Goal: Task Accomplishment & Management: Manage account settings

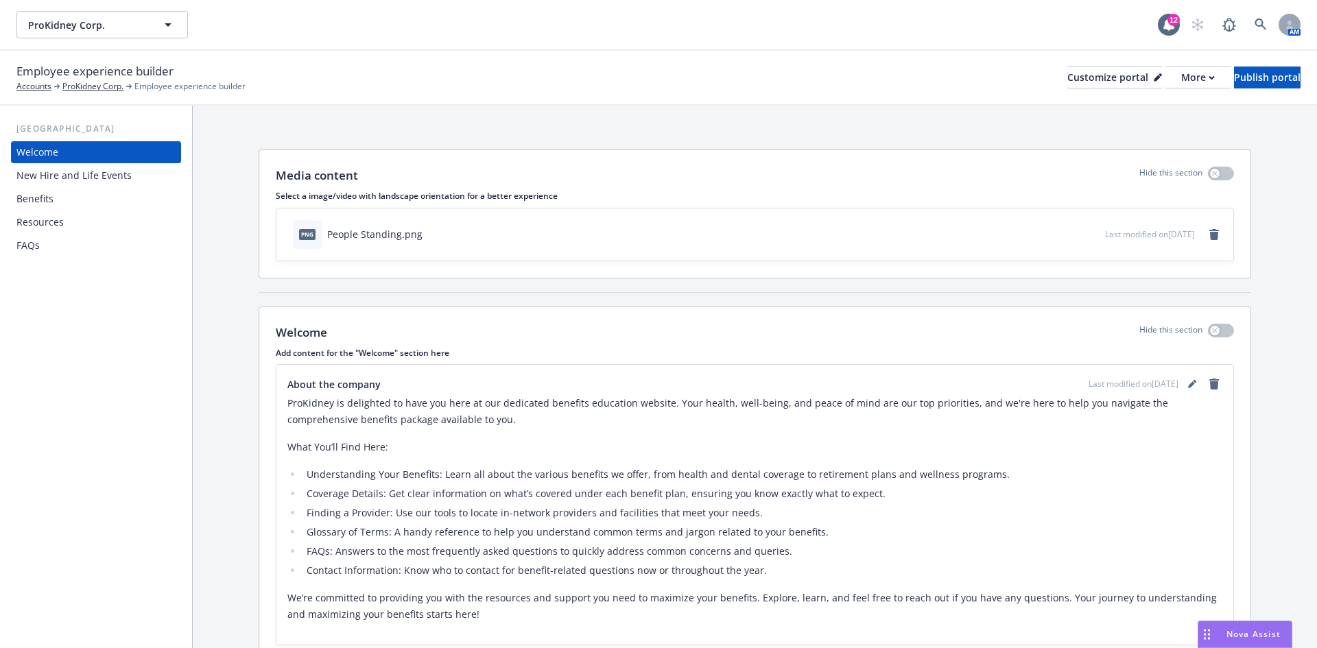
click at [81, 241] on div "FAQs" at bounding box center [95, 246] width 159 height 22
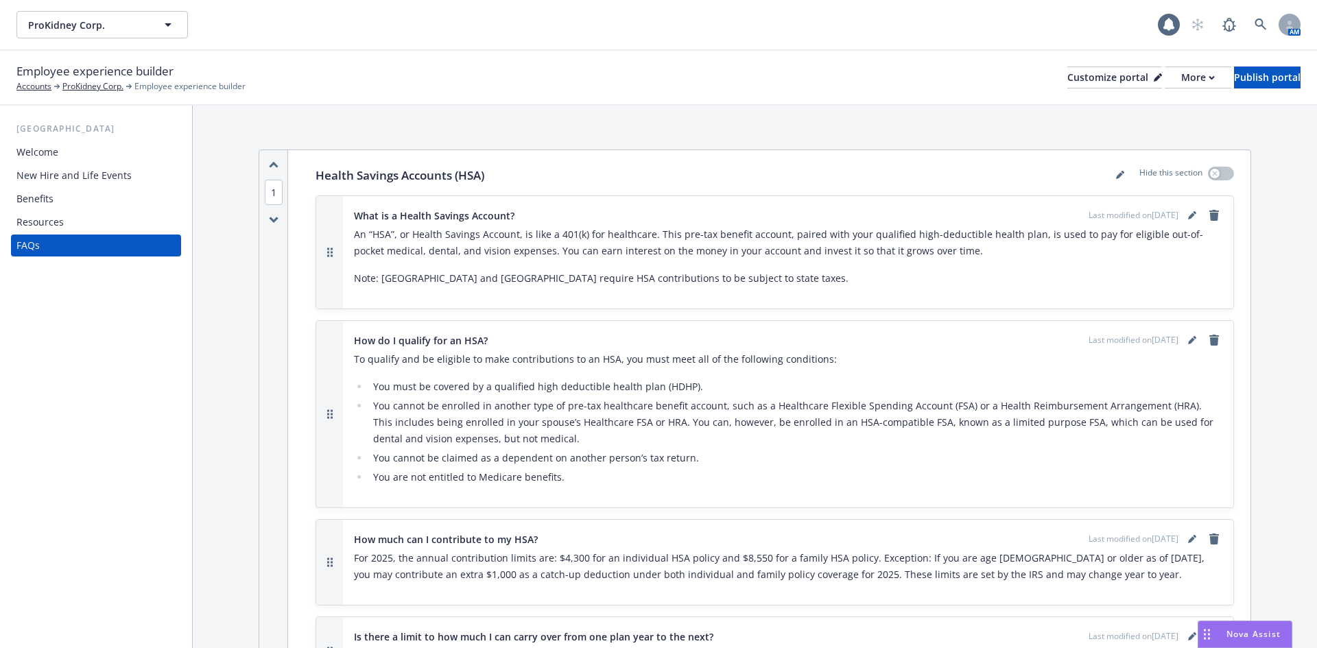
click at [89, 221] on div "Resources" at bounding box center [95, 222] width 159 height 22
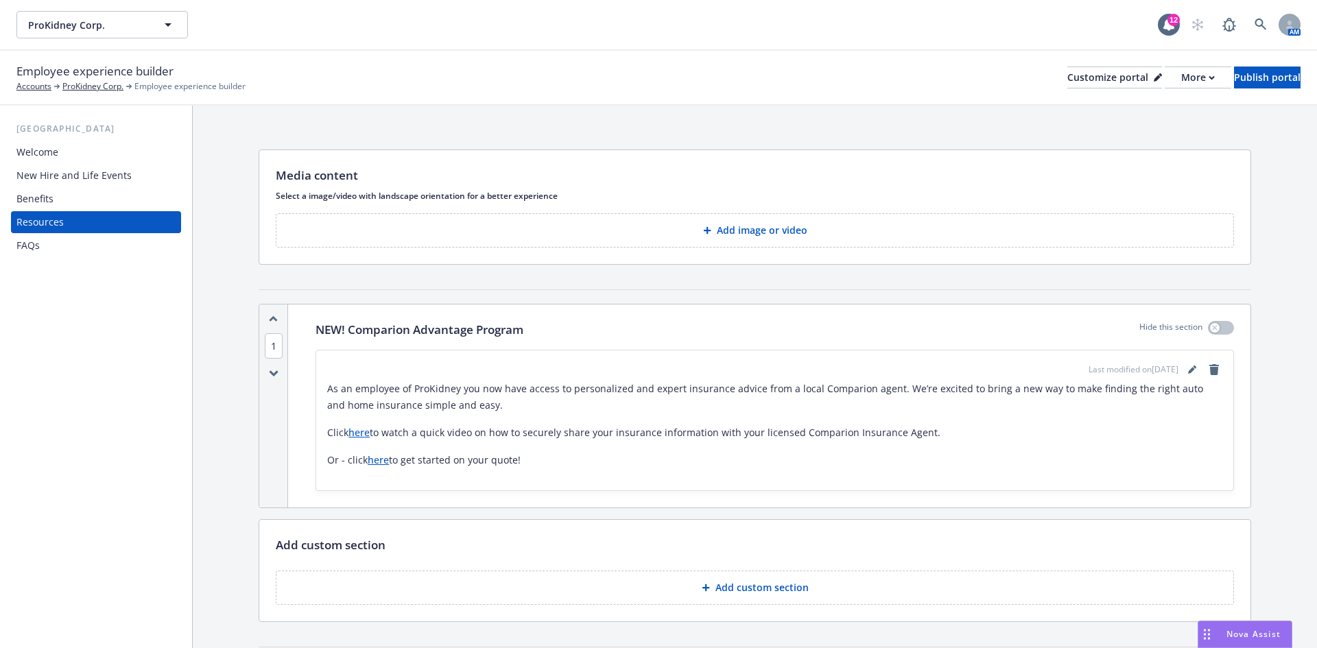
click at [49, 152] on div "Welcome" at bounding box center [37, 152] width 42 height 22
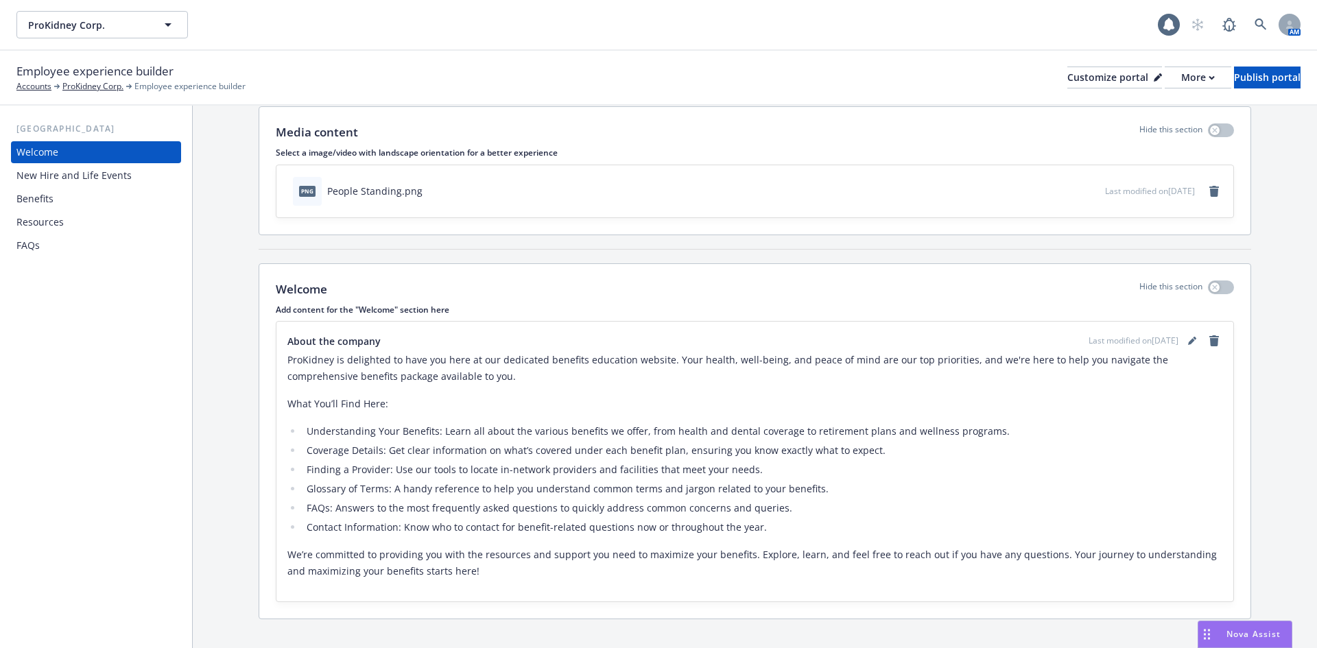
scroll to position [64, 0]
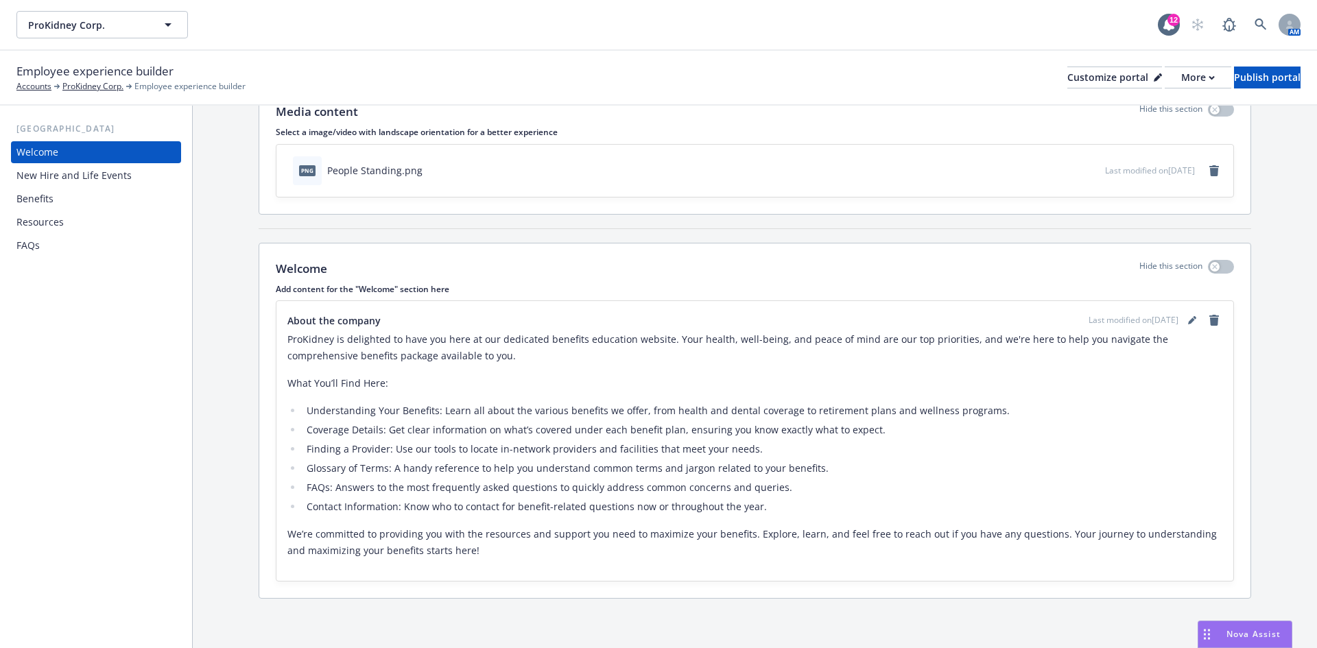
click at [79, 203] on div "Benefits" at bounding box center [95, 199] width 159 height 22
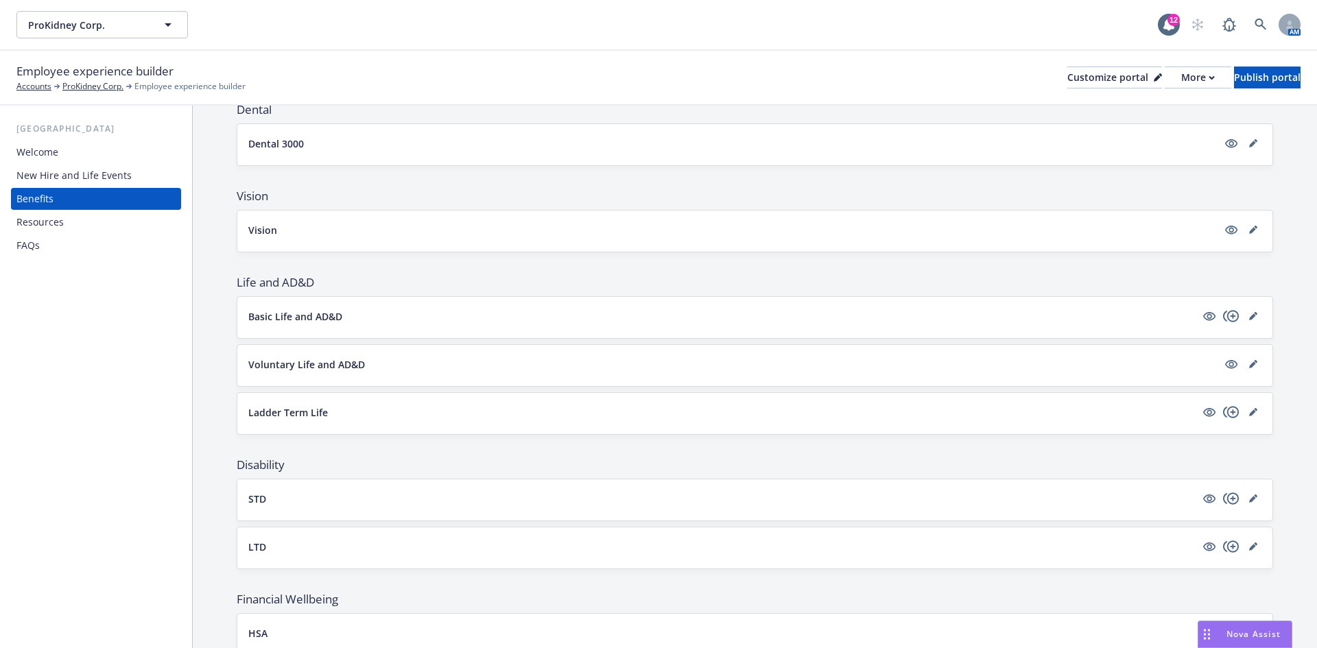
scroll to position [869, 0]
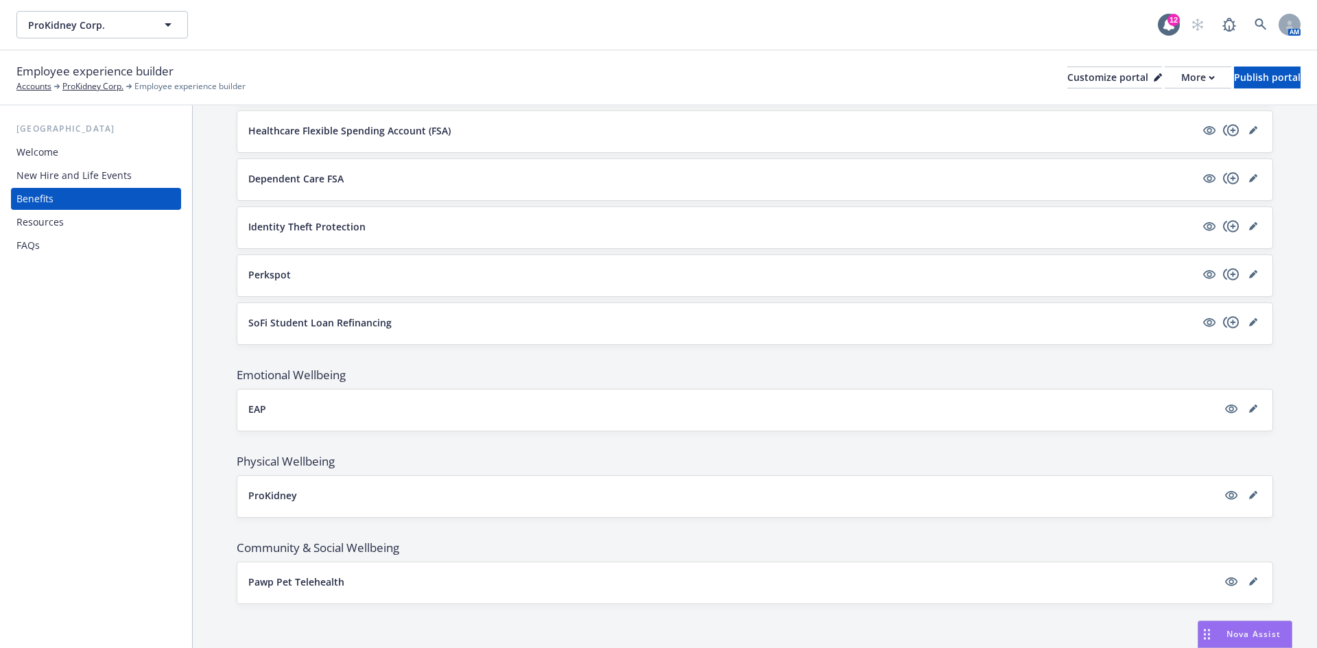
drag, startPoint x: 235, startPoint y: 208, endPoint x: 215, endPoint y: 419, distance: 211.5
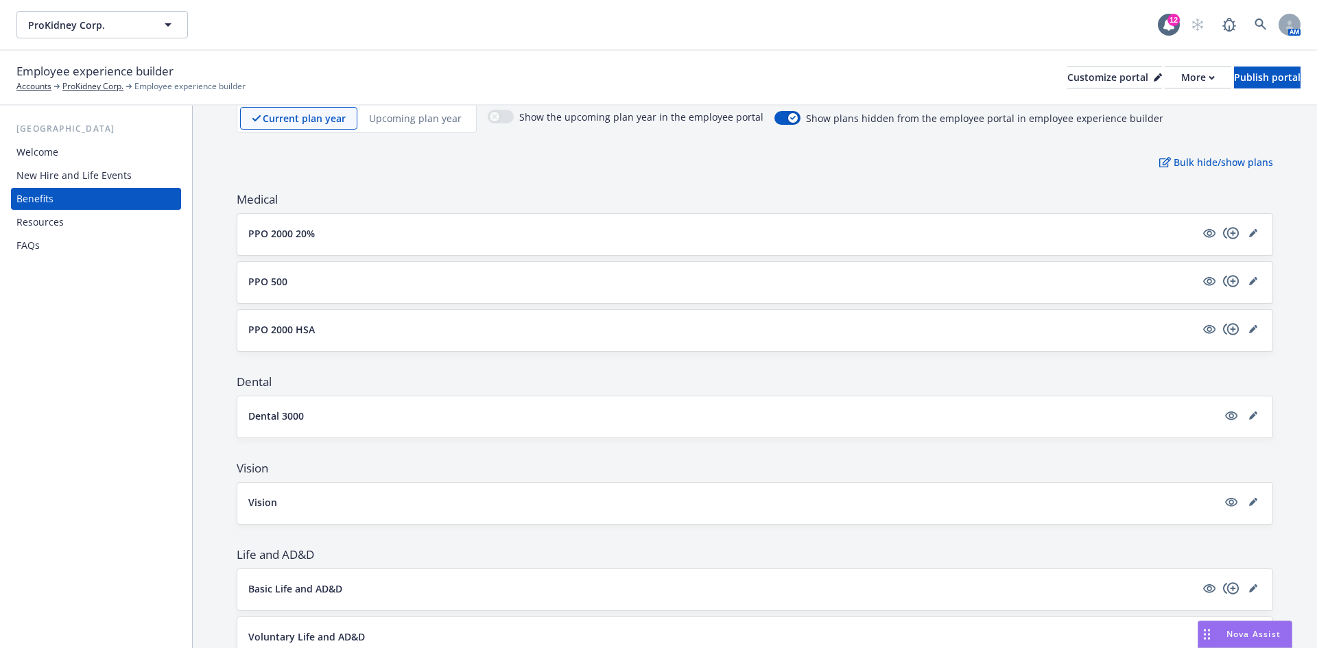
scroll to position [0, 0]
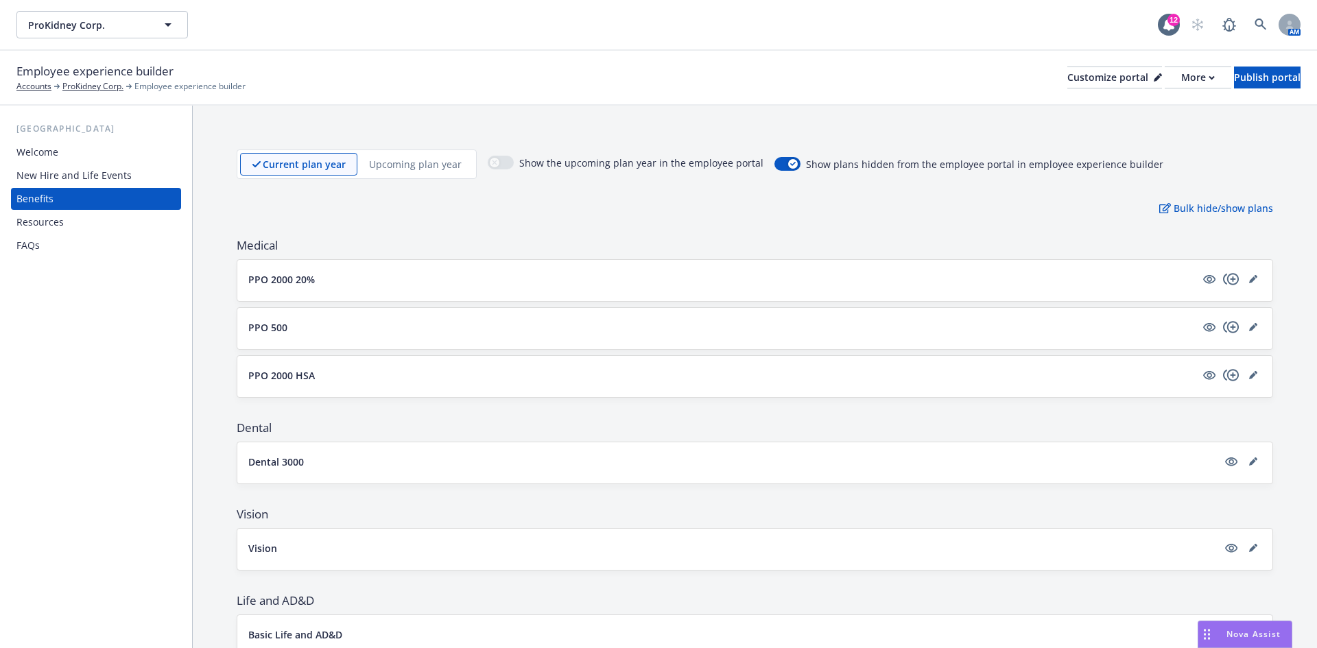
click at [33, 154] on div "Welcome" at bounding box center [37, 152] width 42 height 22
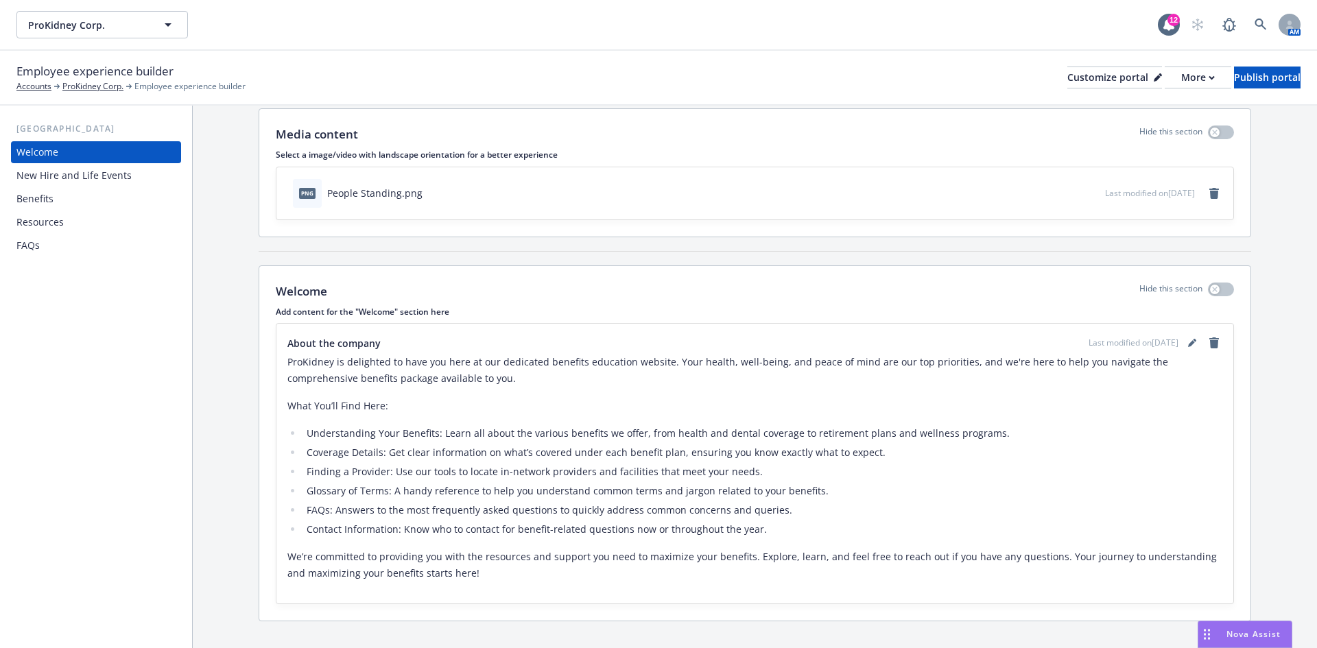
scroll to position [64, 0]
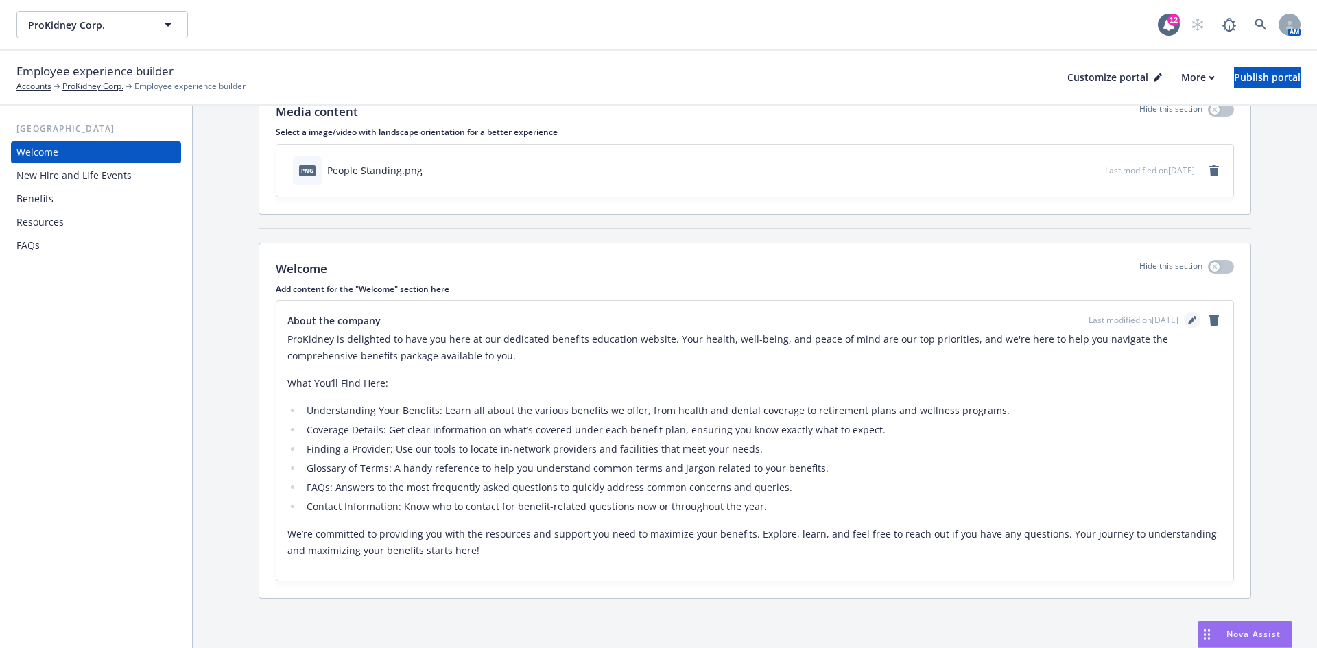
click at [1188, 321] on icon "editPencil" at bounding box center [1192, 320] width 8 height 8
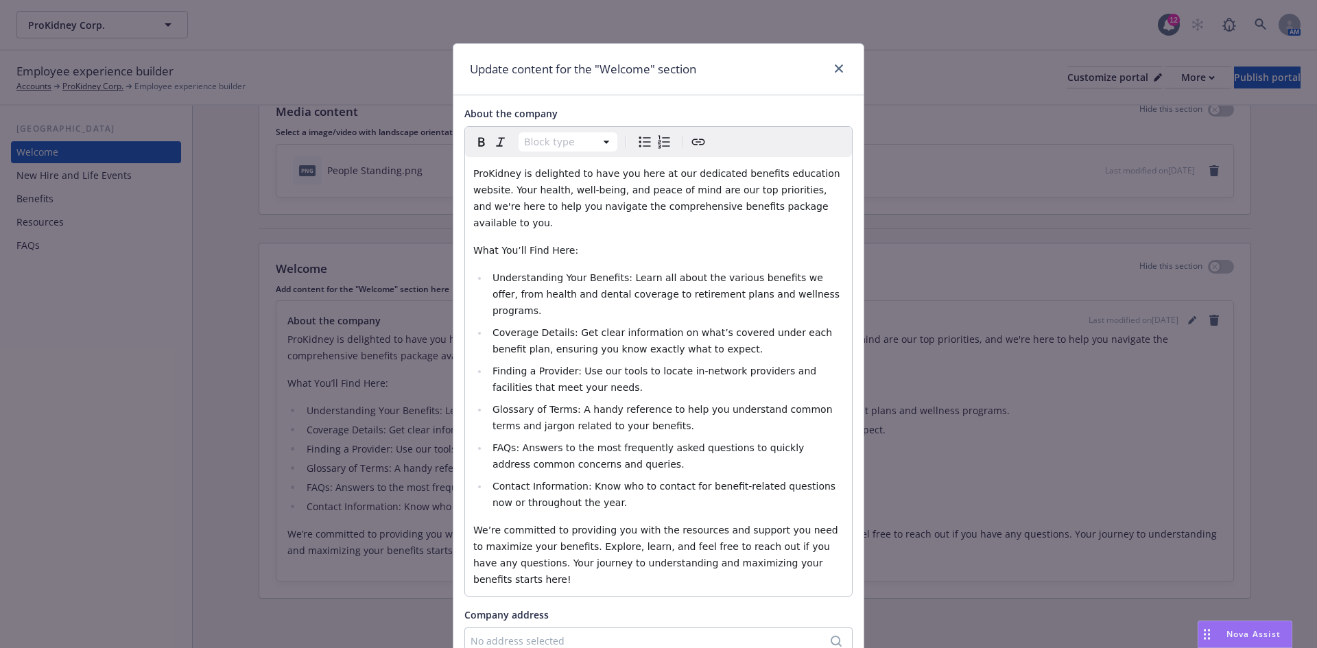
scroll to position [0, 0]
select select "paragraph"
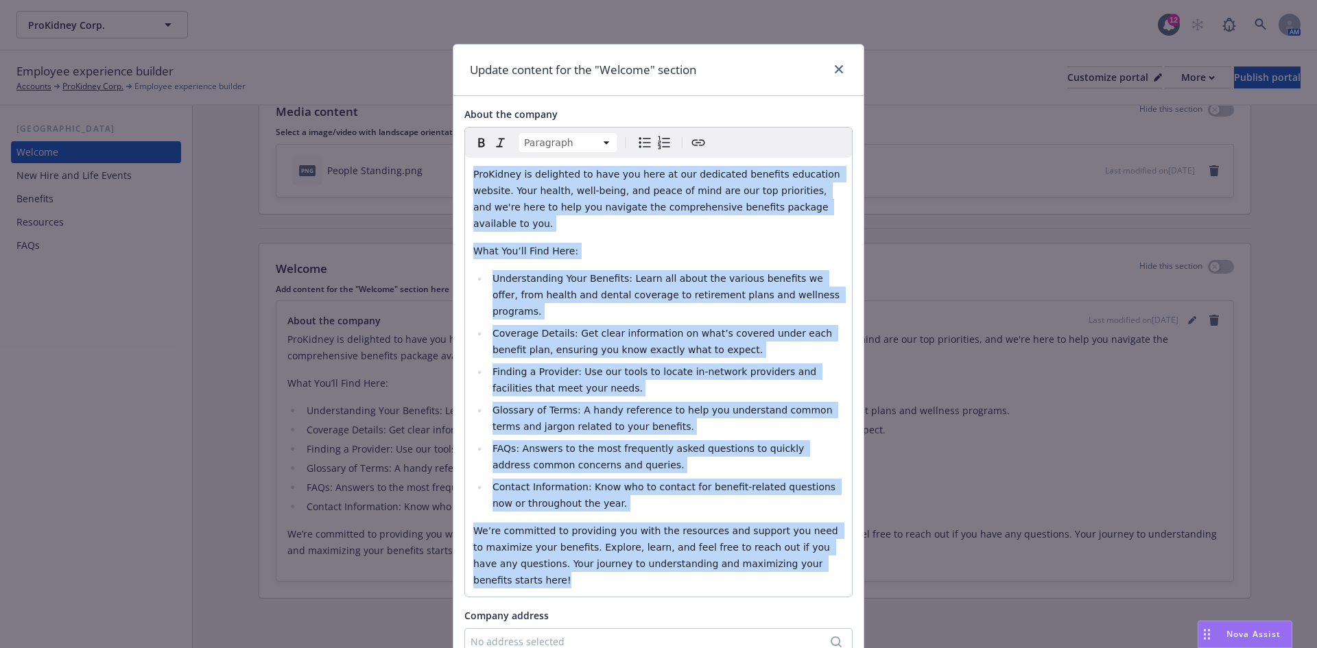
drag, startPoint x: 822, startPoint y: 533, endPoint x: 431, endPoint y: 161, distance: 540.2
click at [431, 161] on div "Update content for the "Welcome" section About the company Paragraph Paragraph …" at bounding box center [658, 324] width 1317 height 648
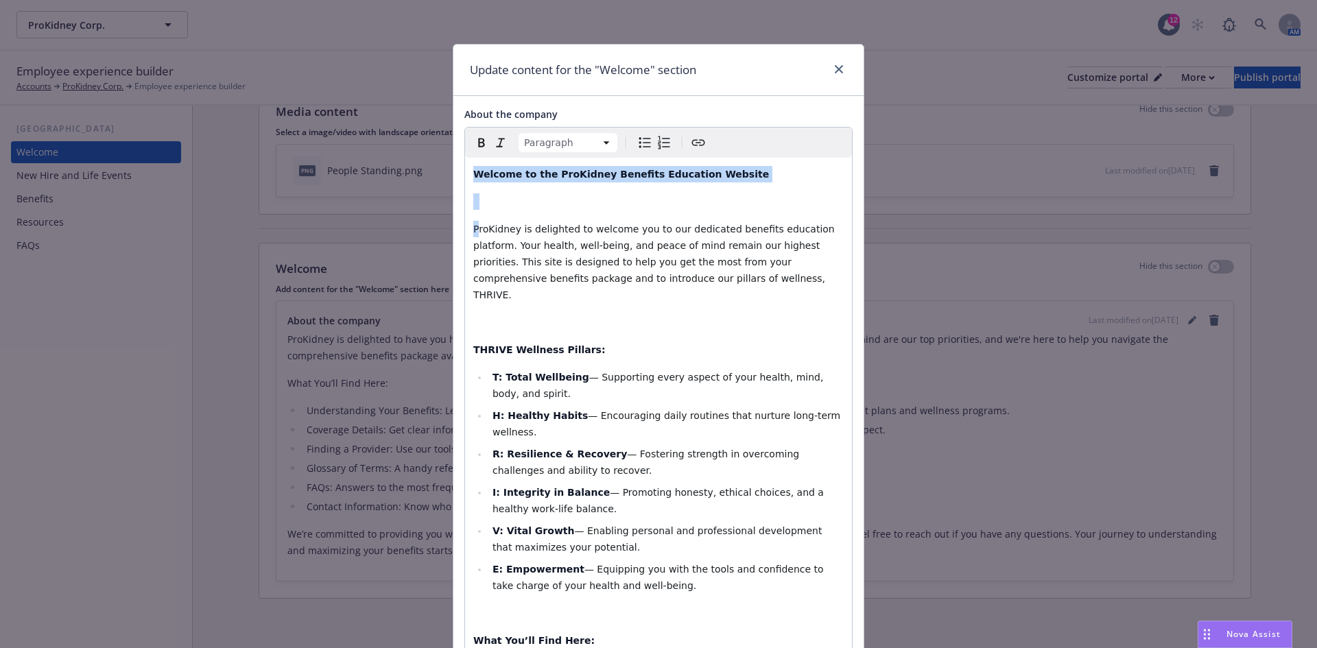
drag, startPoint x: 474, startPoint y: 214, endPoint x: 449, endPoint y: 153, distance: 65.9
click at [454, 153] on div "About the company Paragraph Paragraph Heading 1 Heading 2 Heading 3 Heading 4 H…" at bounding box center [659, 648] width 410 height 1105
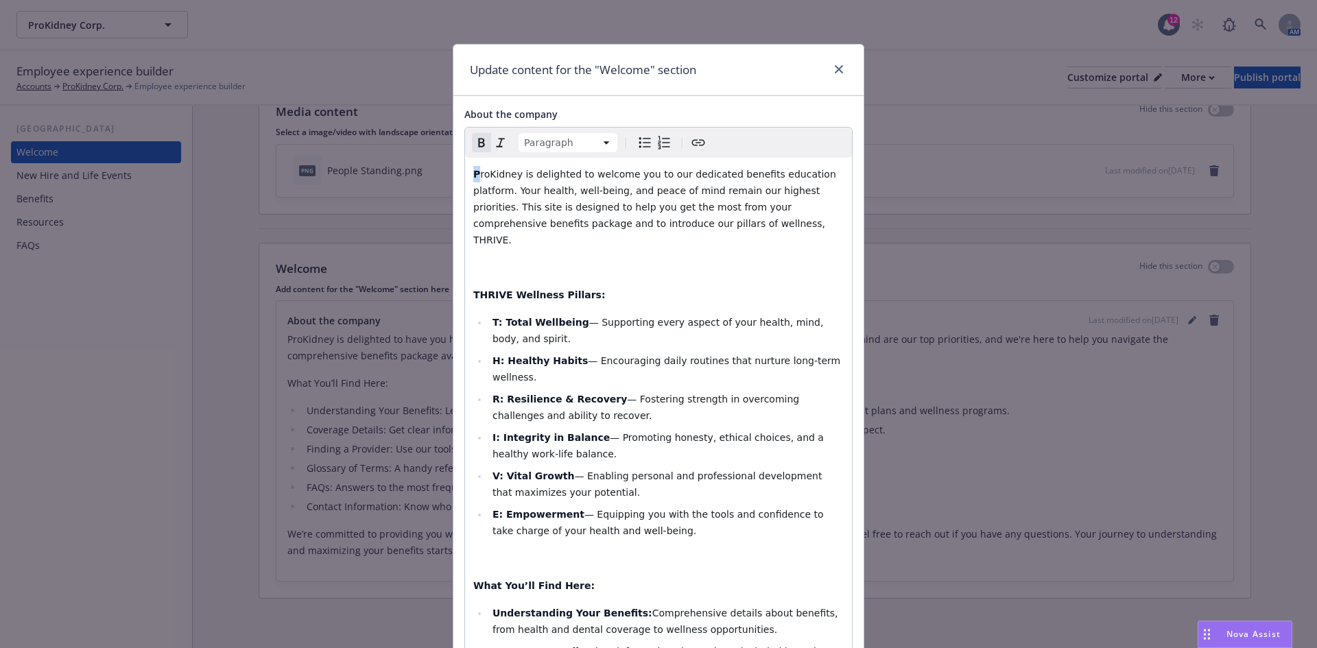
click at [465, 174] on div "P roKidney is delighted to welcome you to our dedicated benefits education plat…" at bounding box center [658, 558] width 387 height 801
click at [478, 139] on icon "button" at bounding box center [481, 143] width 6 height 9
click at [539, 225] on span "ProKidney is delighted to welcome you to our dedicated benefits education platf…" at bounding box center [655, 207] width 364 height 77
click at [502, 259] on p "editable markdown" at bounding box center [658, 267] width 371 height 16
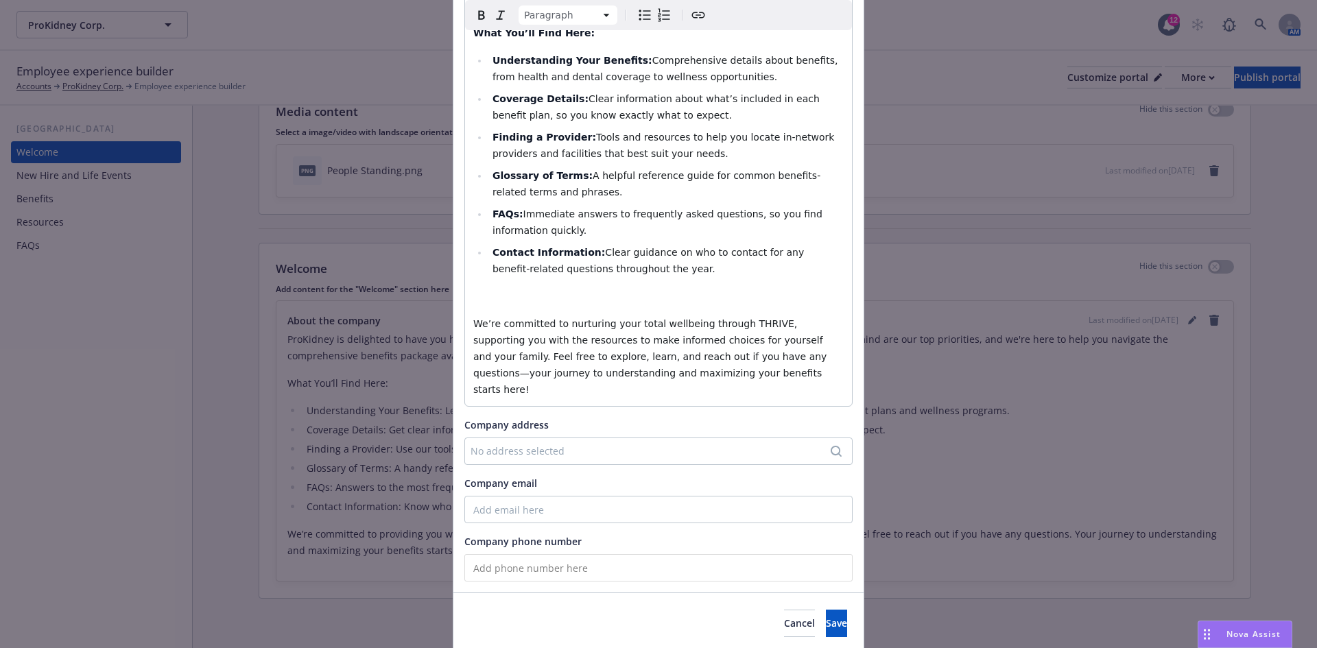
scroll to position [554, 0]
click at [629, 437] on div "No address selected" at bounding box center [659, 450] width 388 height 27
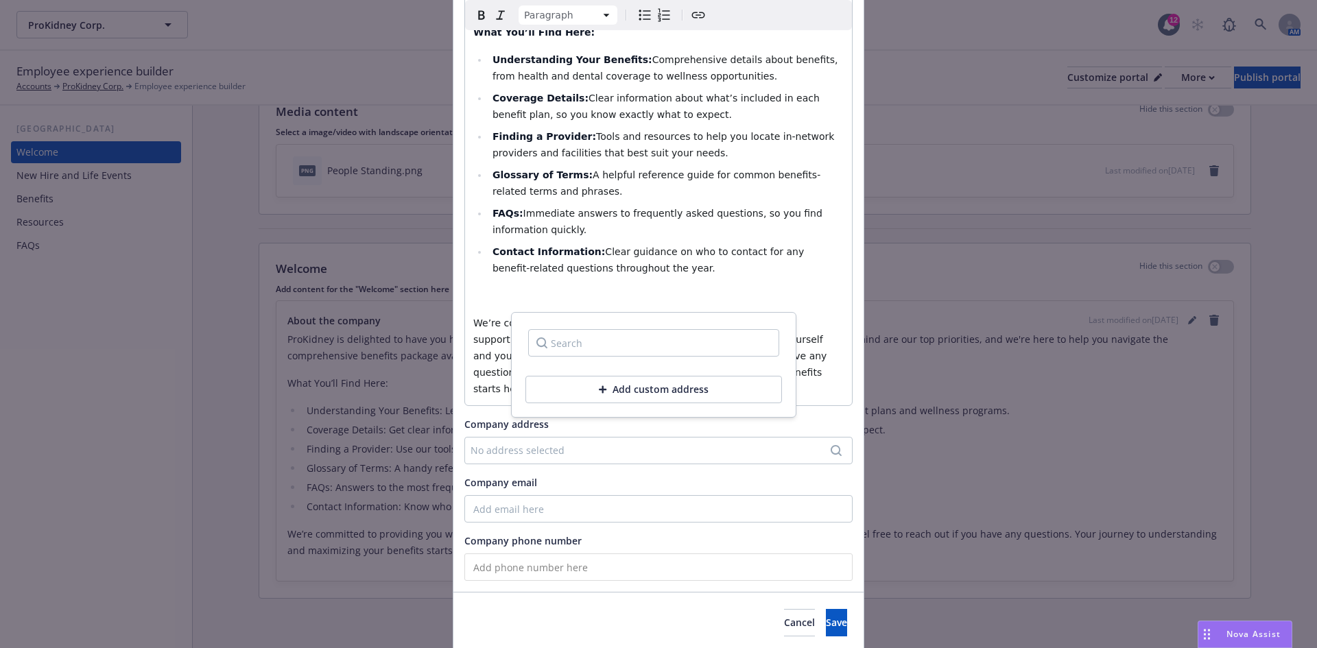
click at [823, 287] on p "editable markdown" at bounding box center [658, 295] width 371 height 16
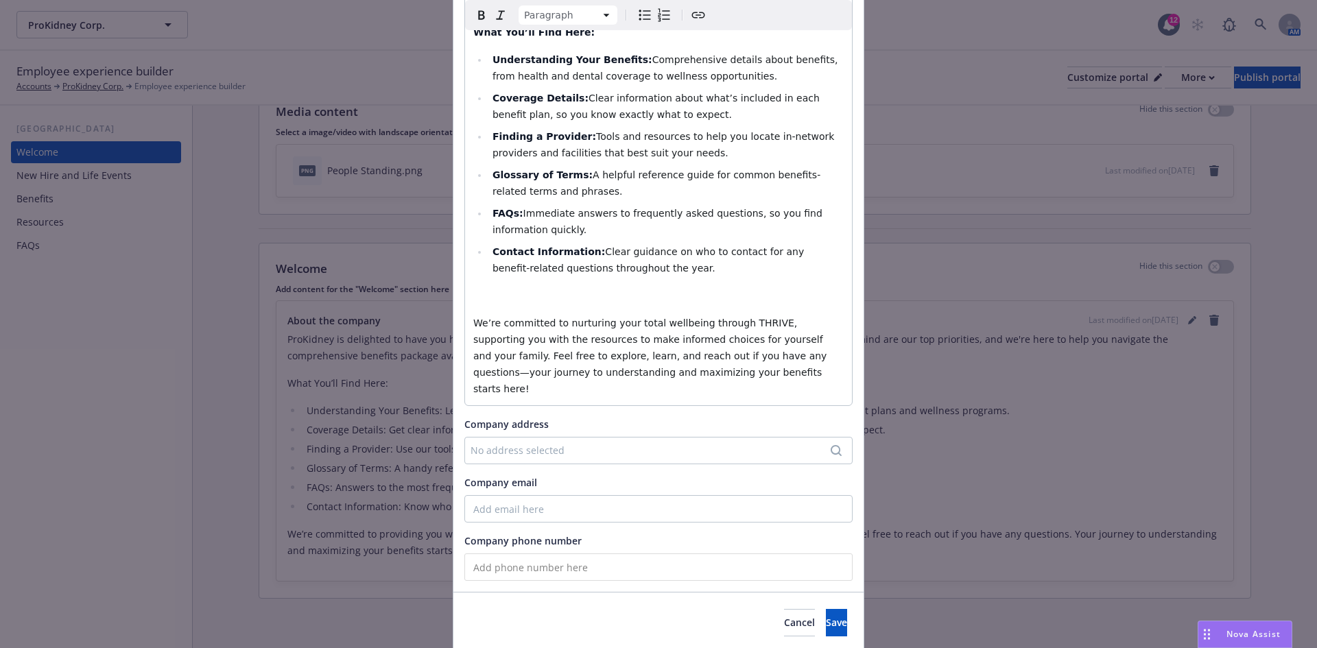
select select
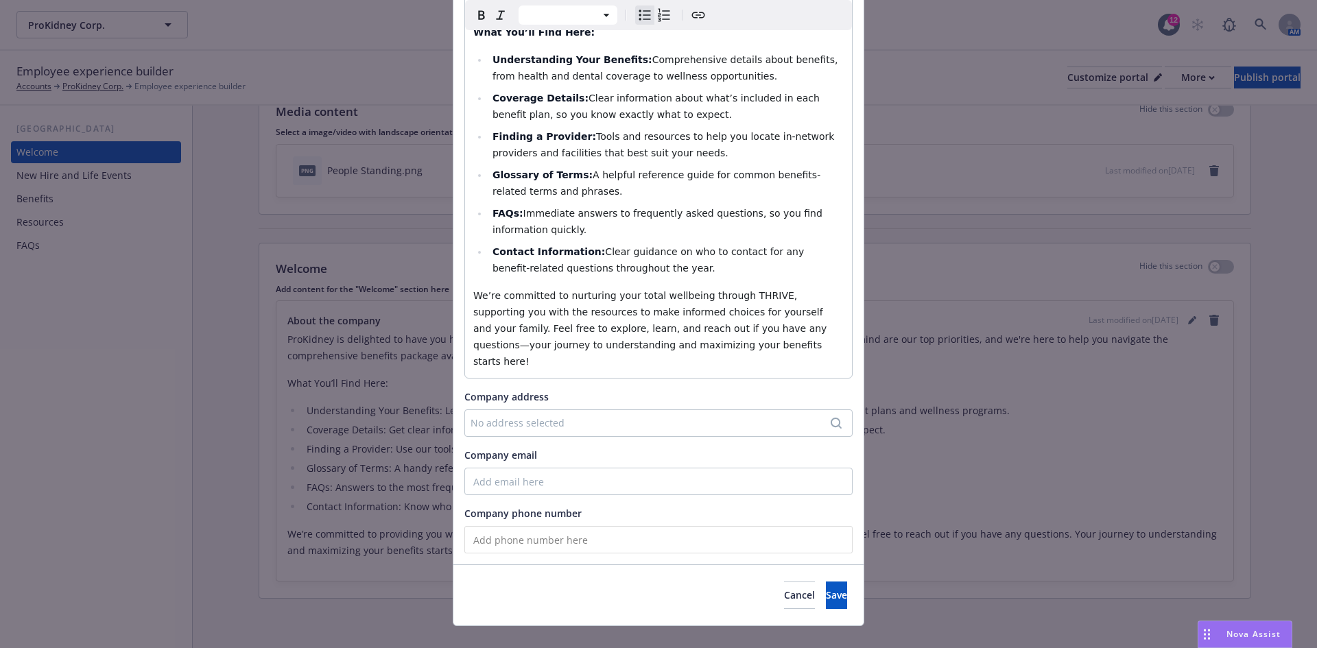
scroll to position [526, 0]
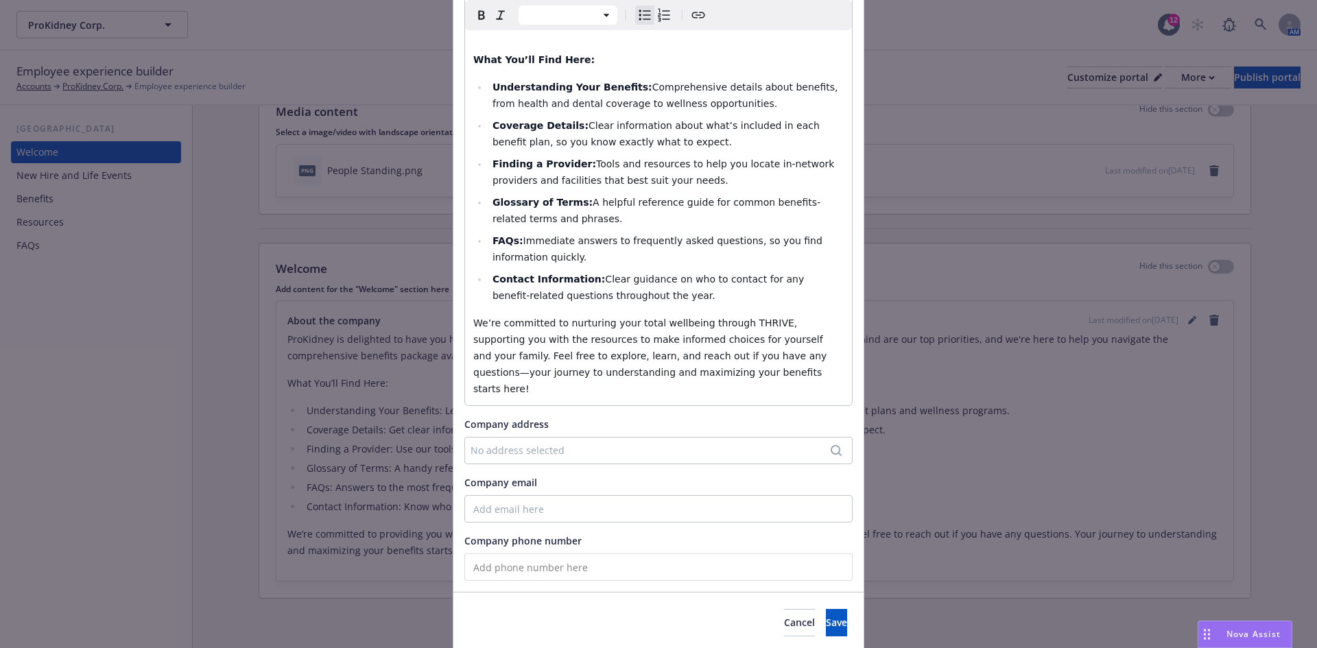
click at [41, 436] on div "Update content for the "Welcome" section About the company Paragraph Heading 1 …" at bounding box center [658, 324] width 1317 height 648
click at [514, 443] on div "No address selected" at bounding box center [652, 450] width 362 height 14
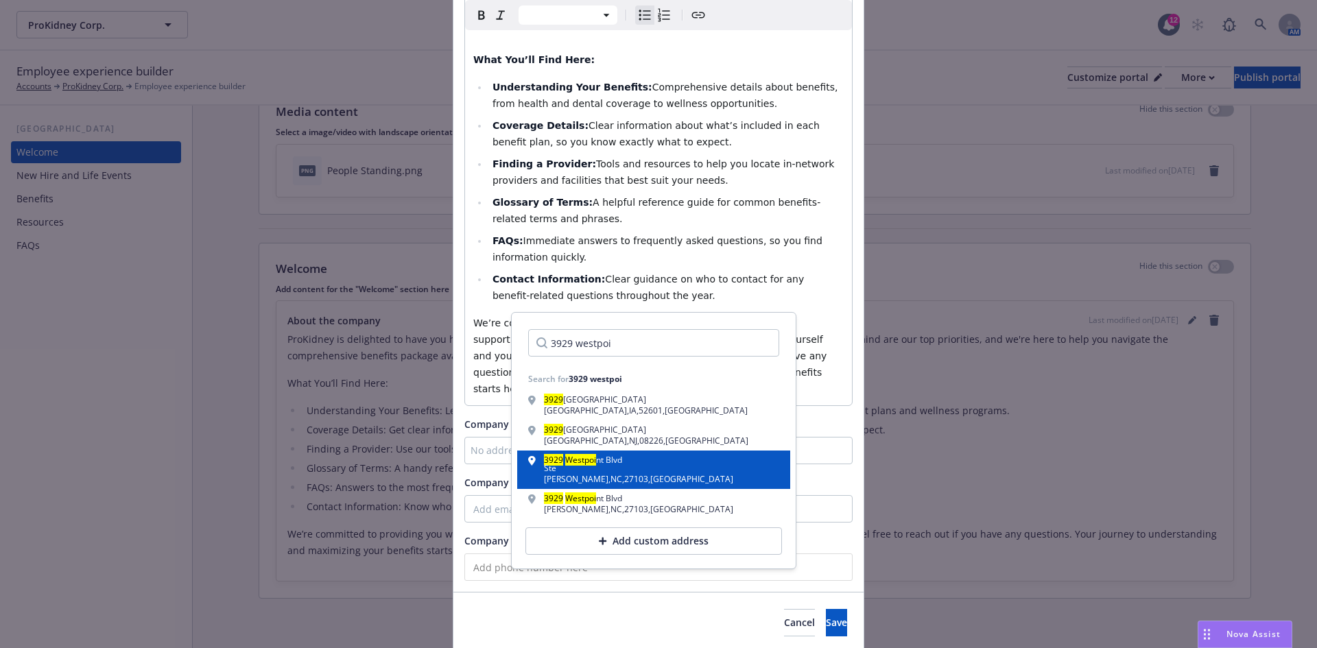
type input "3929 westpoi"
click at [624, 471] on div "Ste" at bounding box center [638, 469] width 189 height 8
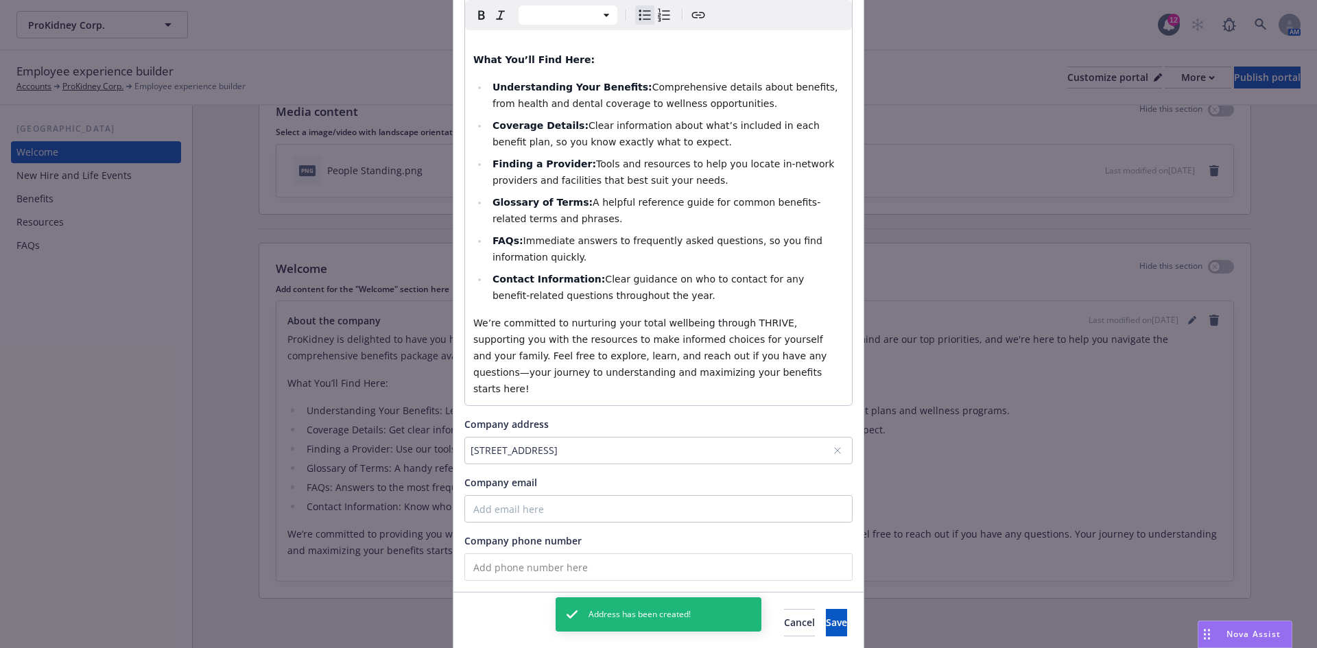
click at [576, 443] on div "[STREET_ADDRESS]" at bounding box center [652, 450] width 362 height 14
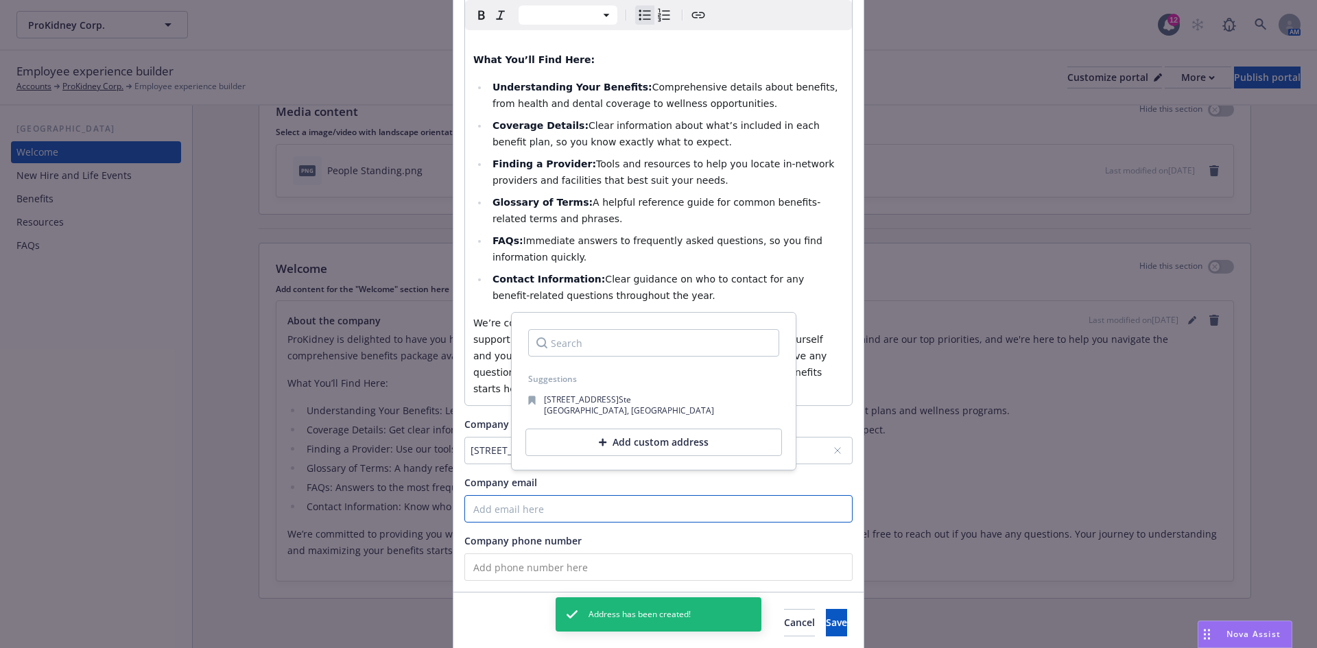
click at [814, 449] on body "ProKidney Corp. ProKidney Corp. 12 AM Employee experience builder Accounts ProK…" at bounding box center [658, 324] width 1317 height 648
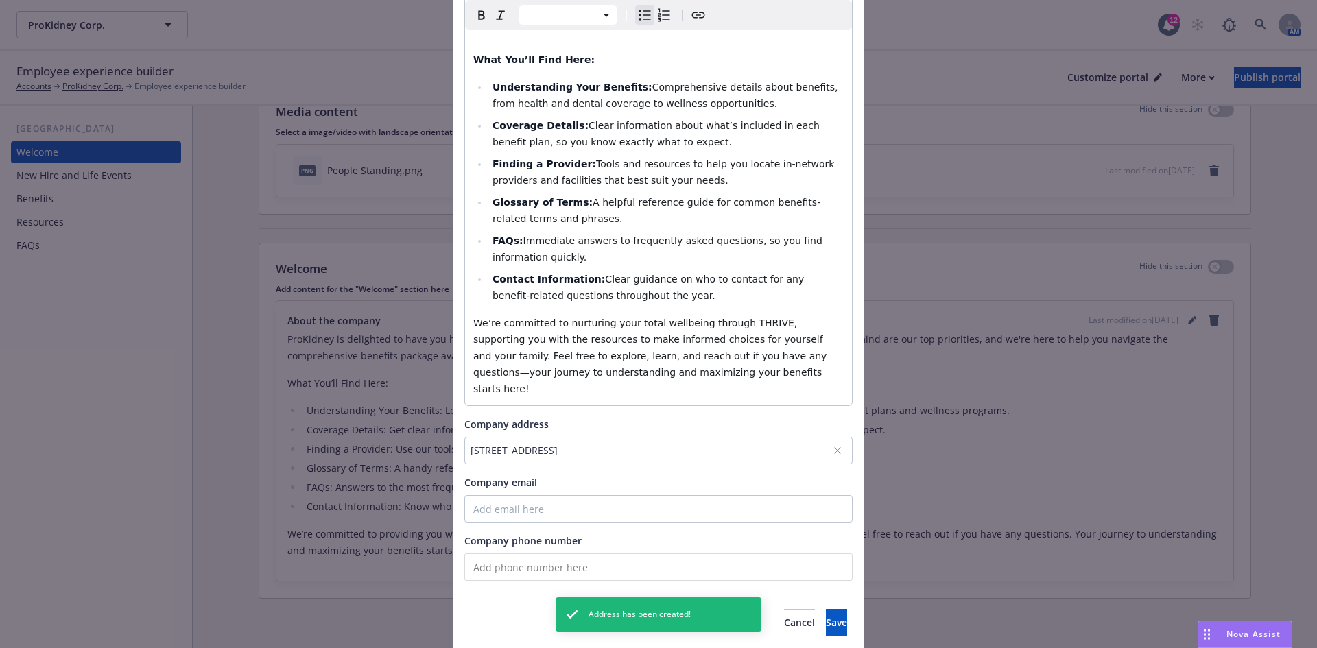
click at [699, 443] on div "[STREET_ADDRESS]" at bounding box center [652, 450] width 362 height 14
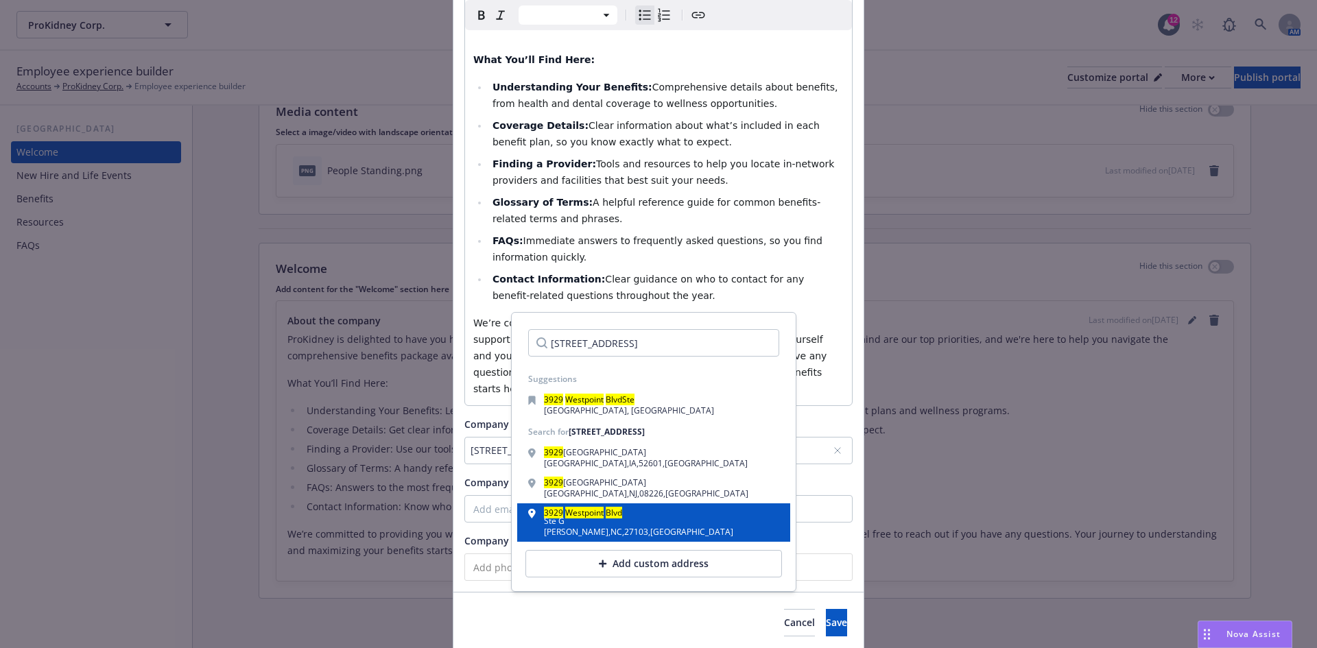
type input "[STREET_ADDRESS]"
click at [611, 530] on div "[GEOGRAPHIC_DATA] , [GEOGRAPHIC_DATA]" at bounding box center [638, 532] width 189 height 8
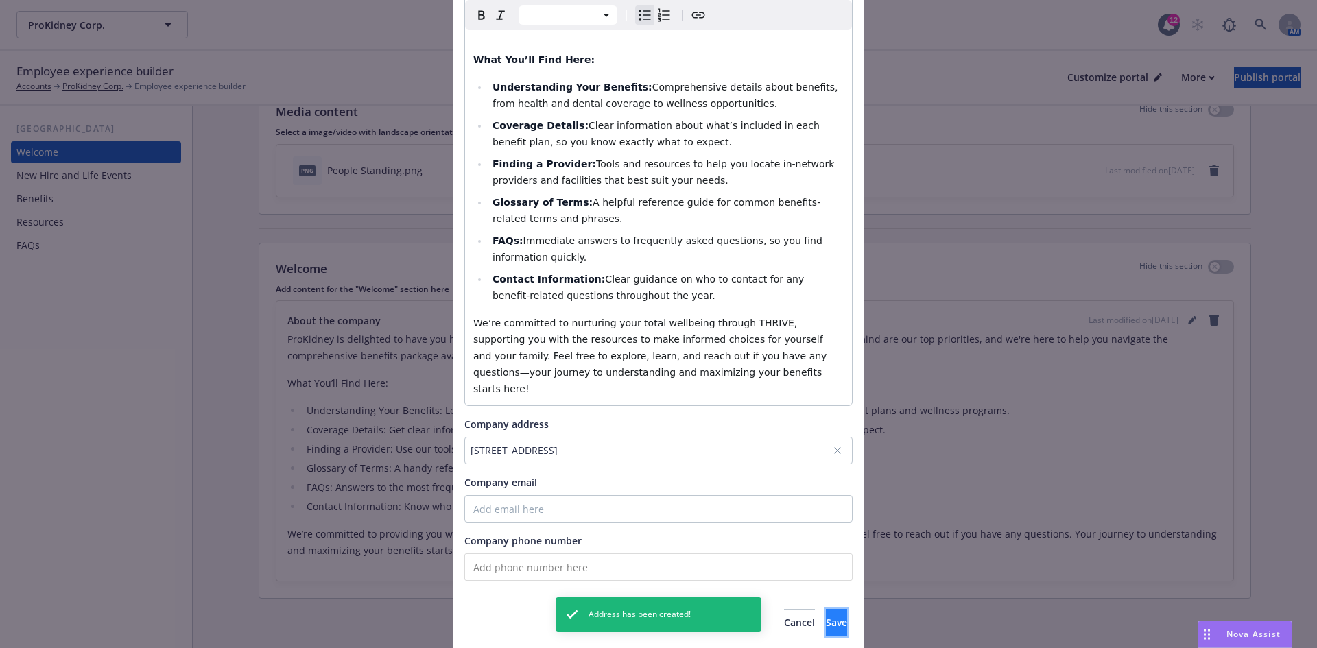
click at [828, 609] on button "Save" at bounding box center [836, 622] width 21 height 27
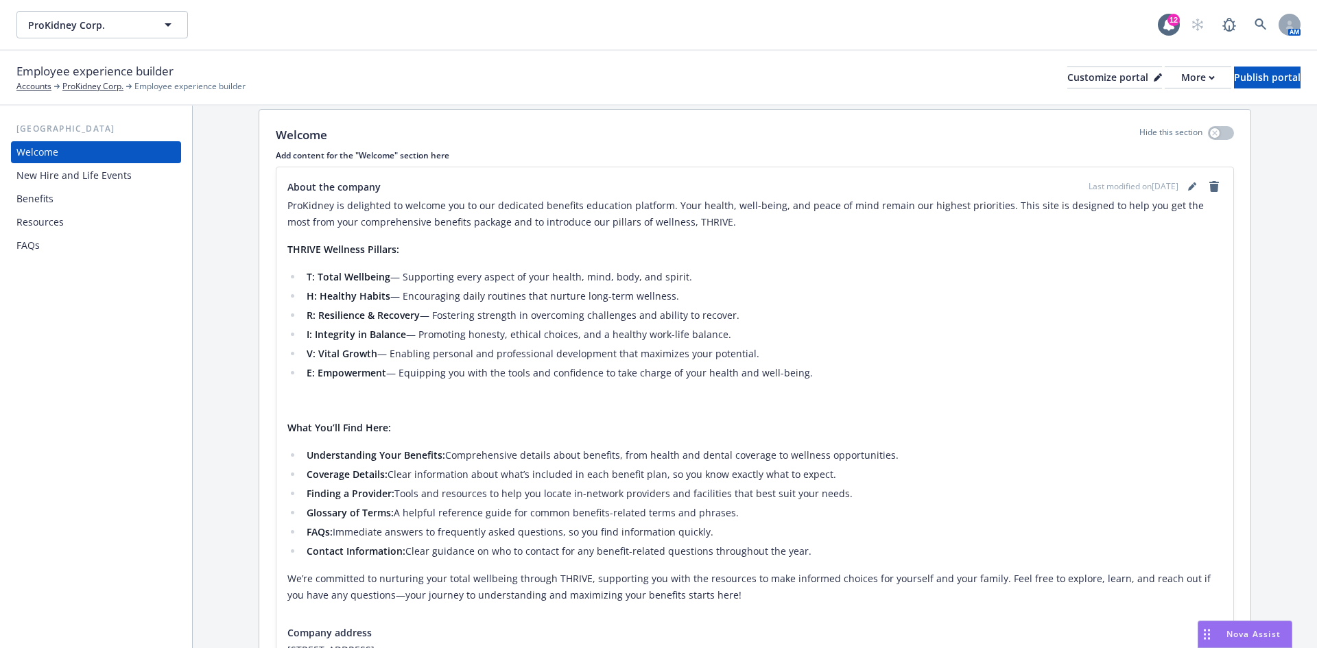
scroll to position [0, 0]
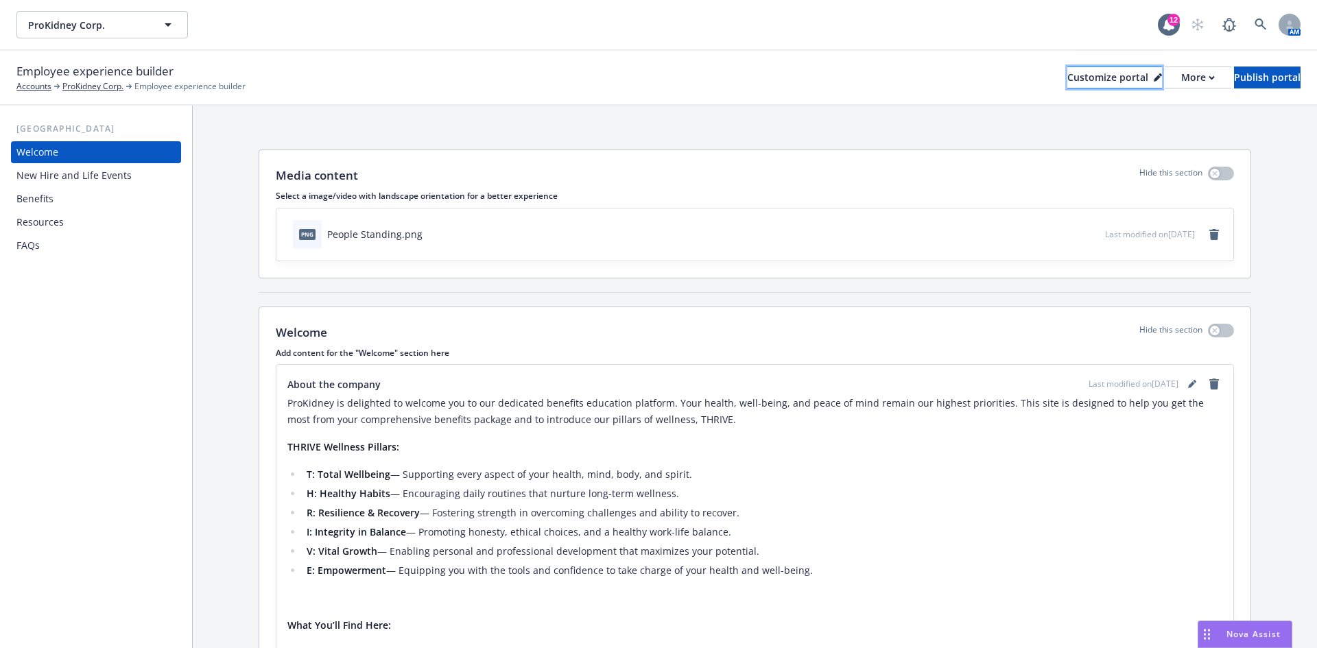
click at [1068, 84] on div "Customize portal" at bounding box center [1115, 77] width 95 height 21
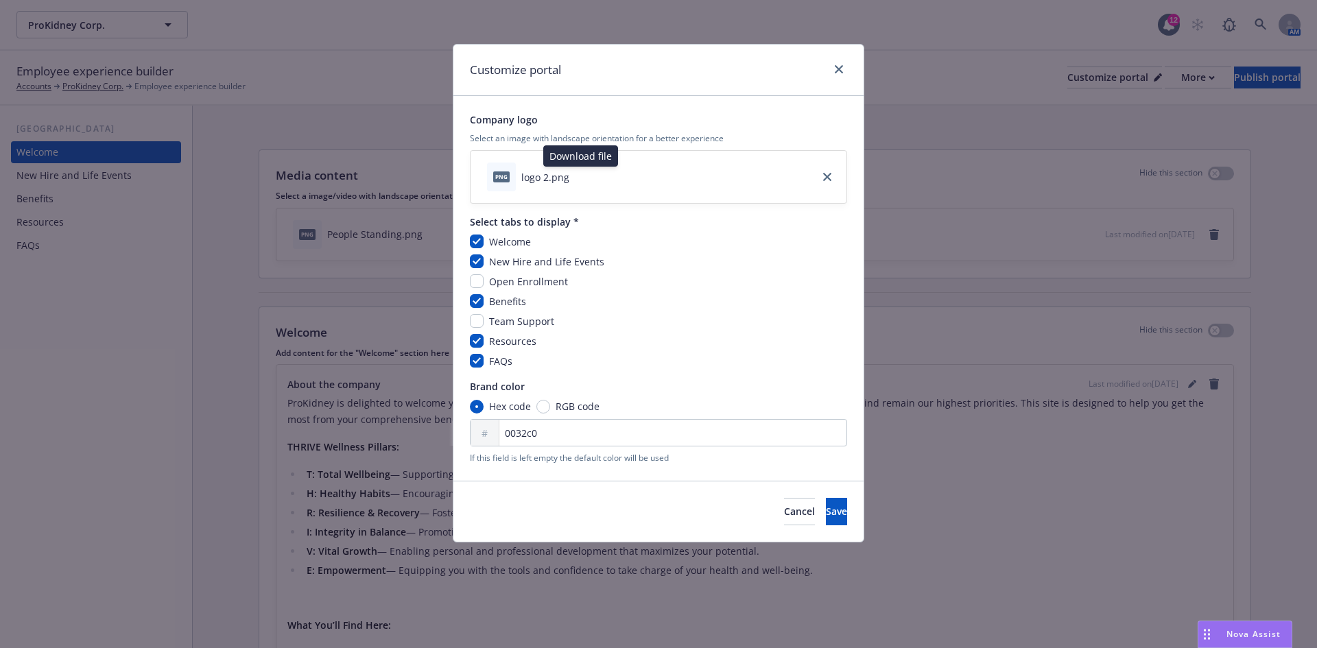
click at [584, 174] on icon "download file" at bounding box center [581, 176] width 11 height 11
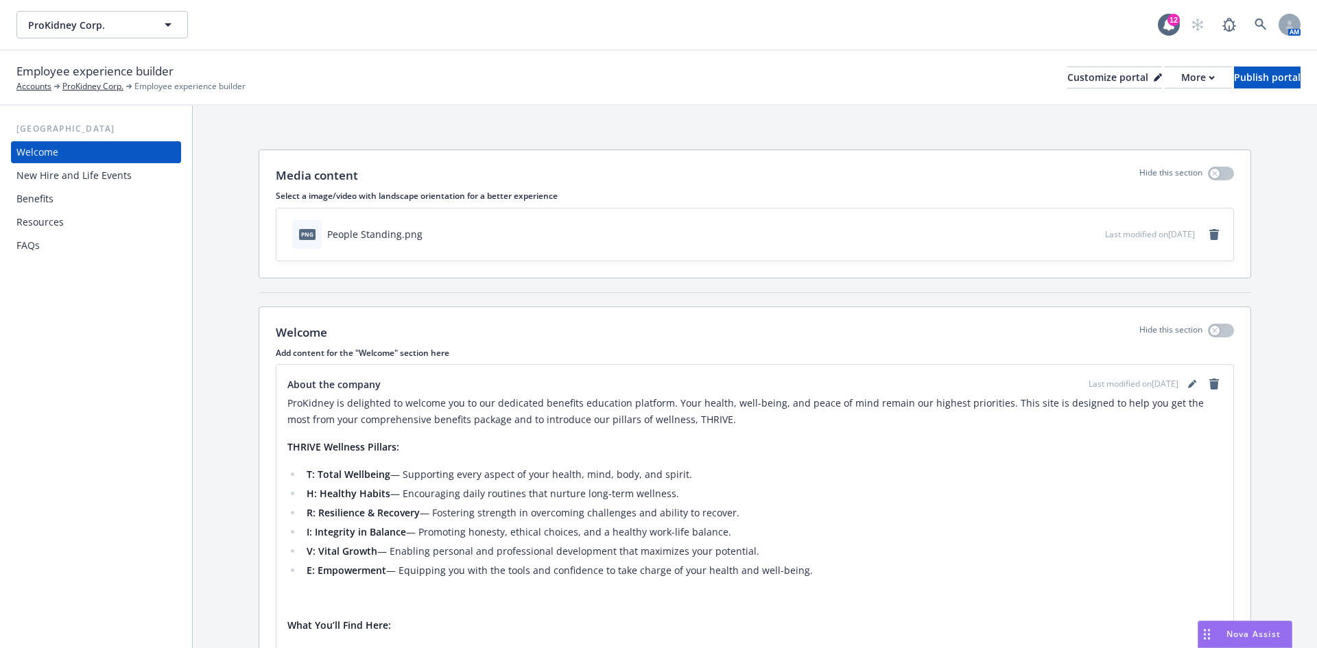
click at [741, 124] on div "Media content Hide this section Select a image/video with landscape orientation…" at bounding box center [755, 520] width 1125 height 828
click at [1068, 80] on div "Customize portal" at bounding box center [1115, 77] width 95 height 21
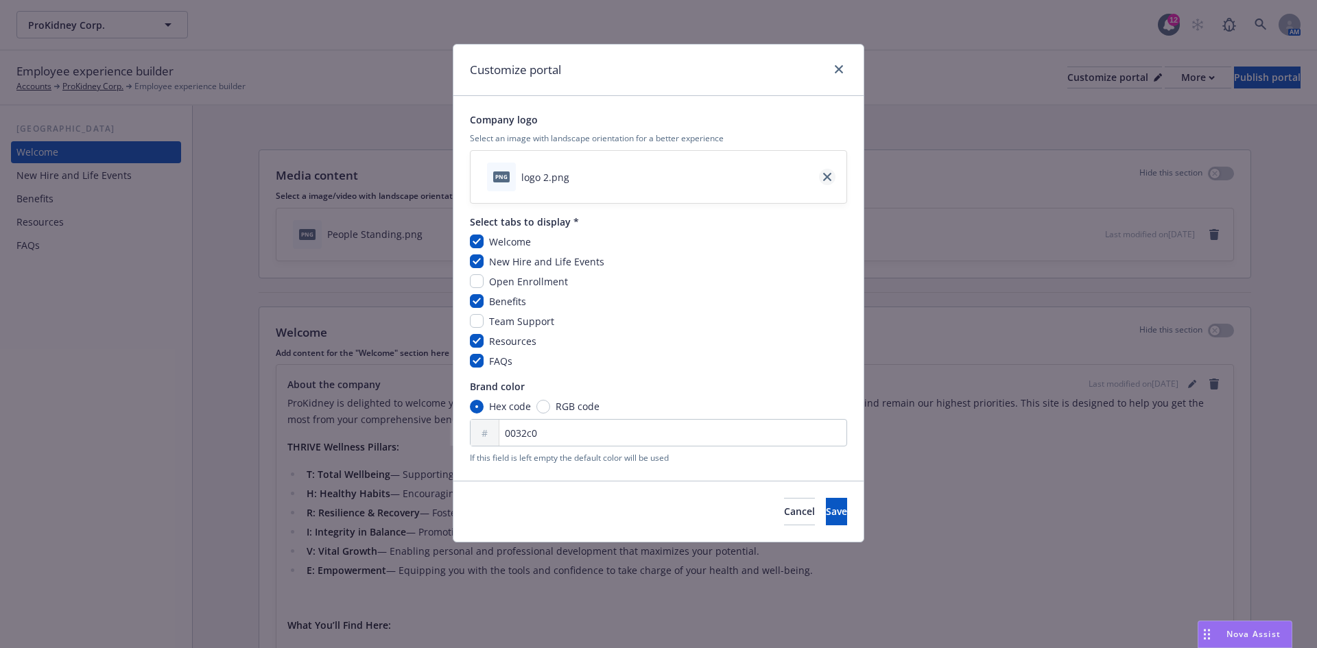
click at [832, 175] on link "close" at bounding box center [827, 177] width 16 height 16
click at [826, 511] on span "Save" at bounding box center [836, 511] width 21 height 13
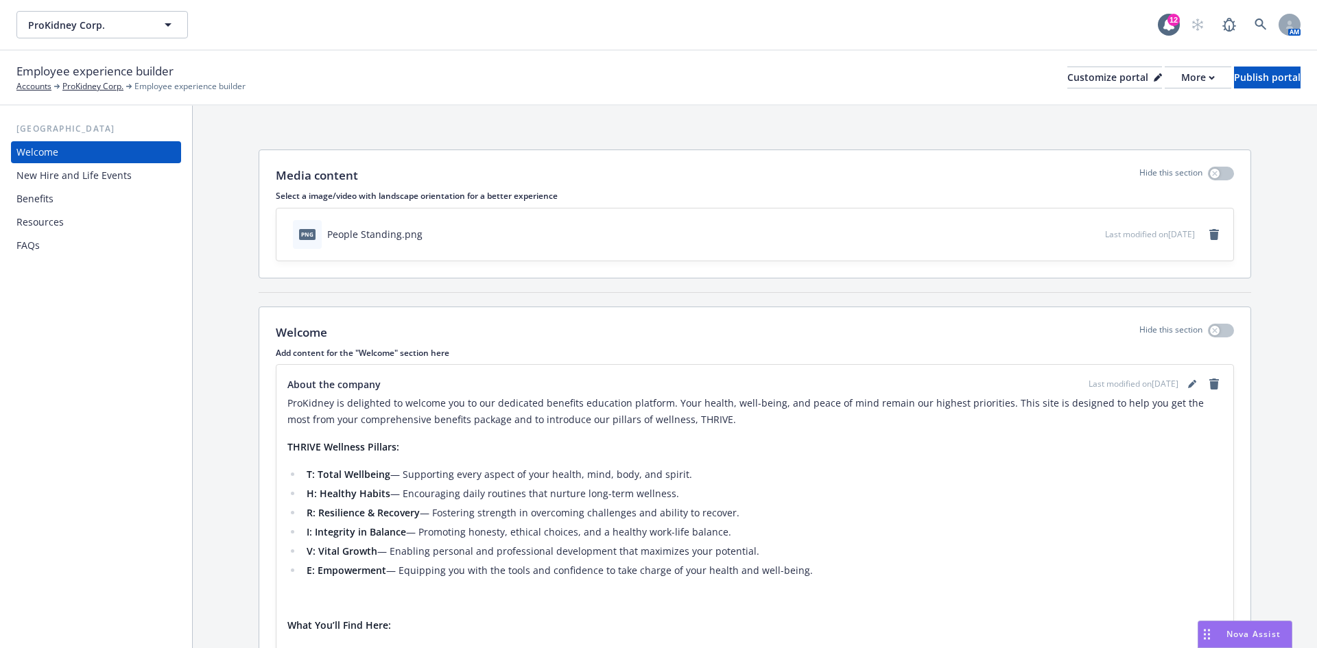
click at [50, 175] on div "New Hire and Life Events" at bounding box center [73, 176] width 115 height 22
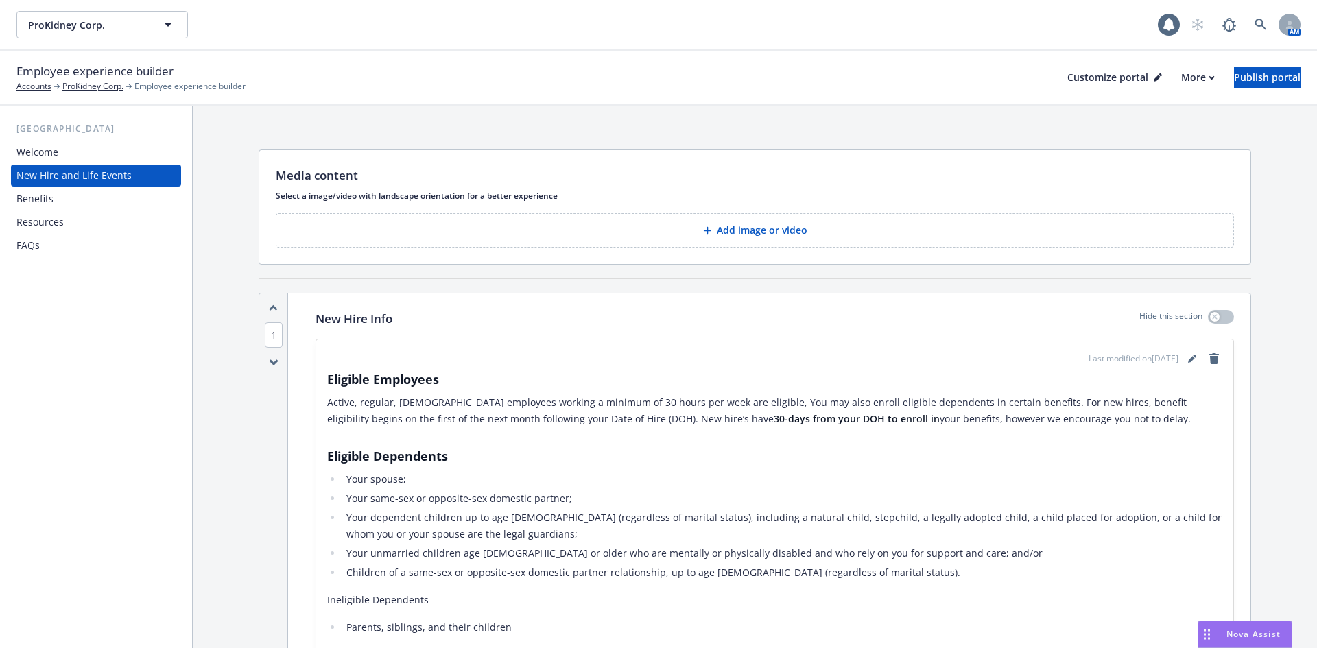
click at [65, 150] on div "Welcome" at bounding box center [95, 152] width 159 height 22
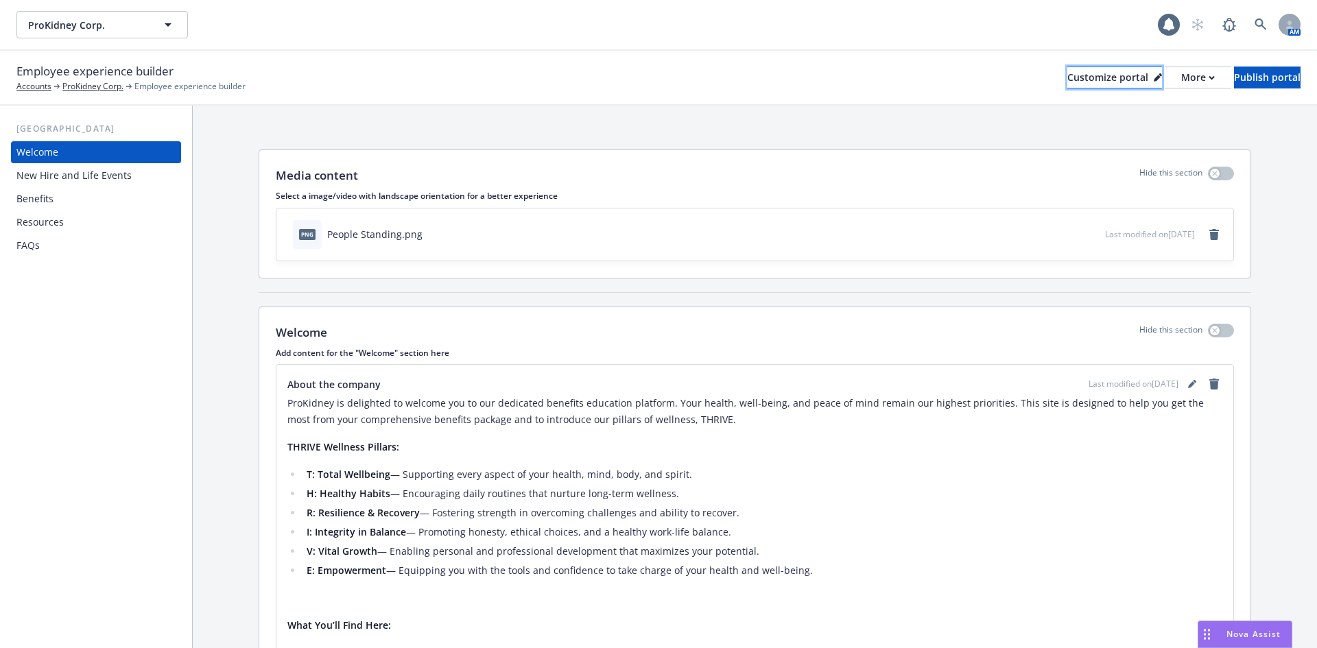
click at [1068, 84] on div "Customize portal" at bounding box center [1115, 77] width 95 height 21
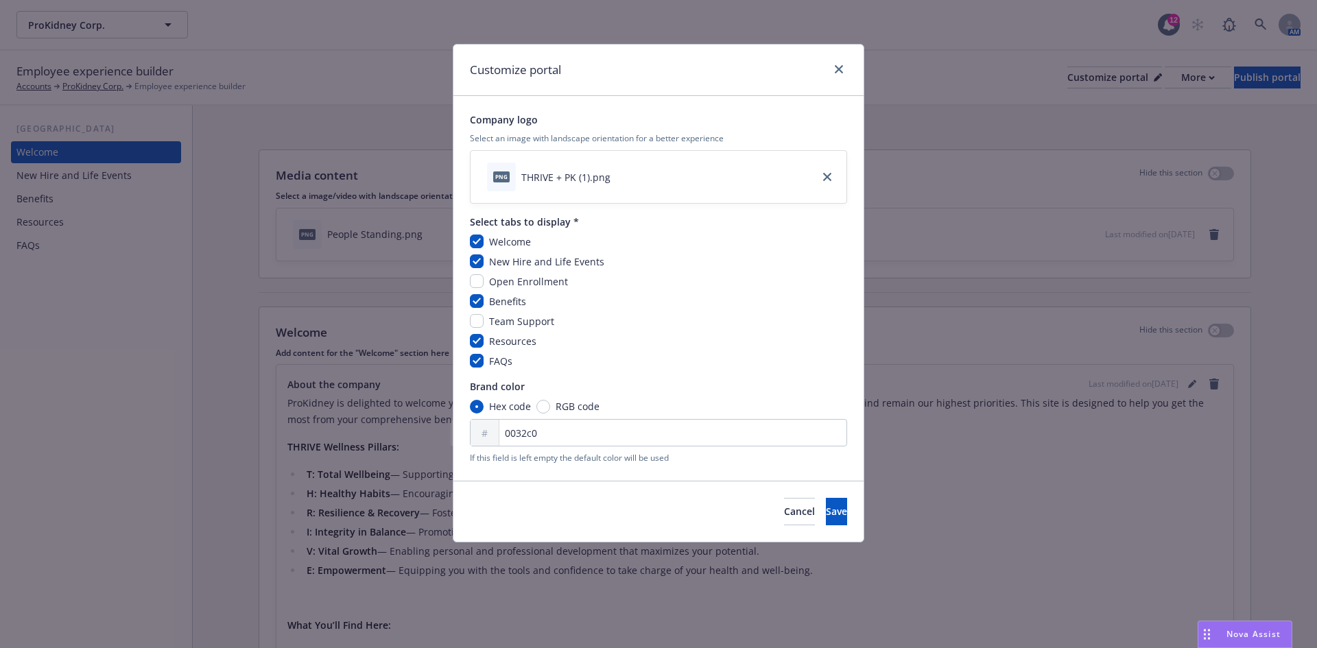
click at [996, 113] on div "Customize portal Company logo Select an image with landscape orientation for a …" at bounding box center [658, 324] width 1317 height 648
drag, startPoint x: 541, startPoint y: 434, endPoint x: 446, endPoint y: 432, distance: 95.4
click at [446, 432] on div "Customize portal Company logo Select an image with landscape orientation for a …" at bounding box center [658, 324] width 1317 height 648
paste input "3180B"
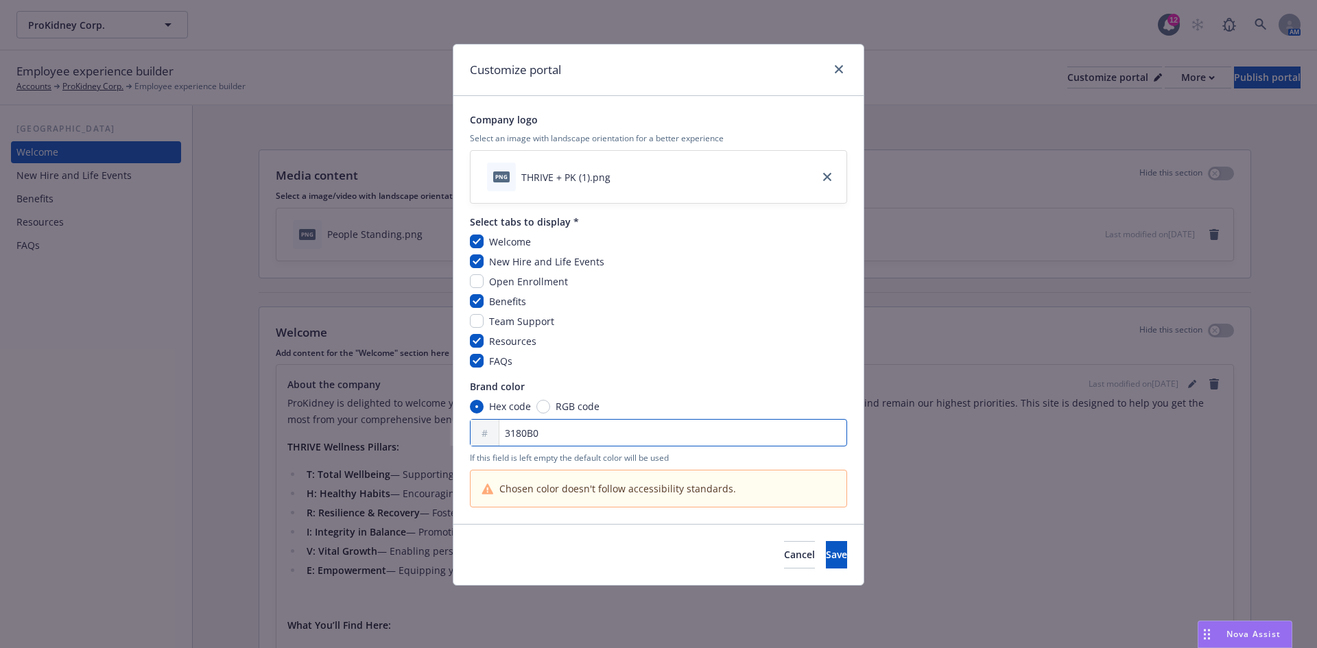
type input "3180B0"
click at [540, 405] on input "RGB code" at bounding box center [544, 407] width 14 height 14
radio input "true"
click at [480, 410] on input "Hex code" at bounding box center [477, 407] width 14 height 14
radio input "true"
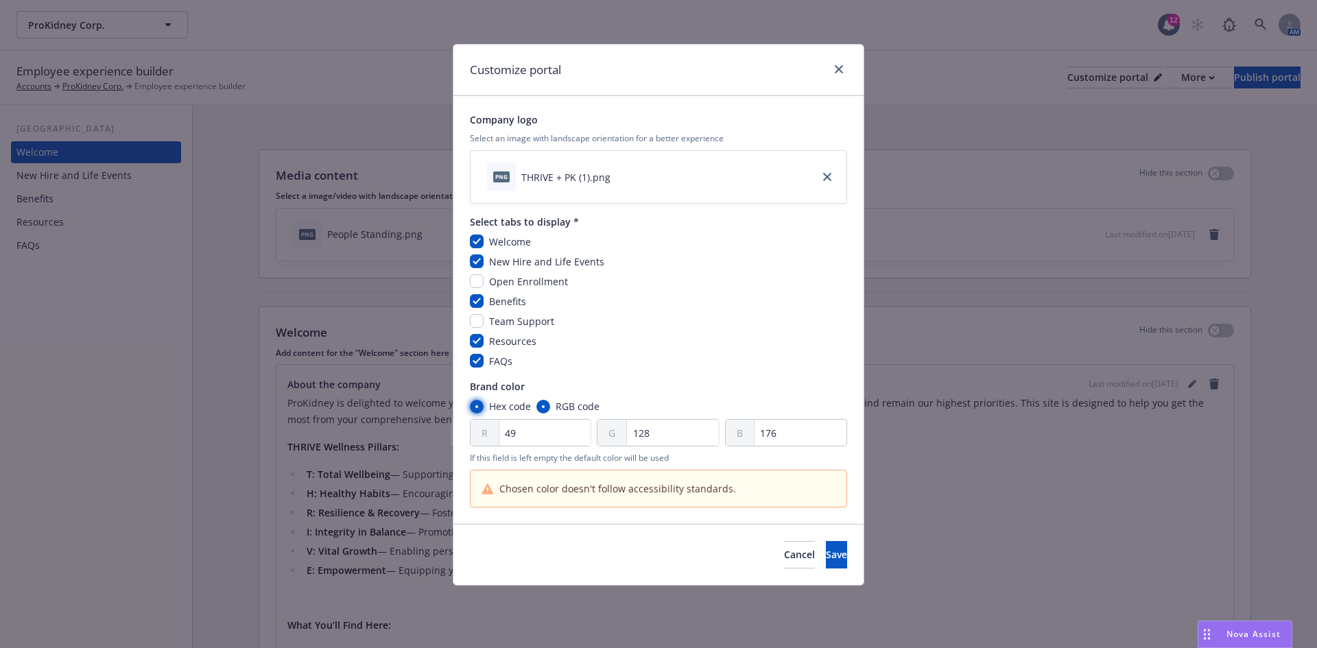
radio input "false"
drag, startPoint x: 541, startPoint y: 434, endPoint x: 456, endPoint y: 430, distance: 84.5
click at [470, 427] on div "# 3180B0" at bounding box center [658, 432] width 377 height 27
paste input "#DE1A0"
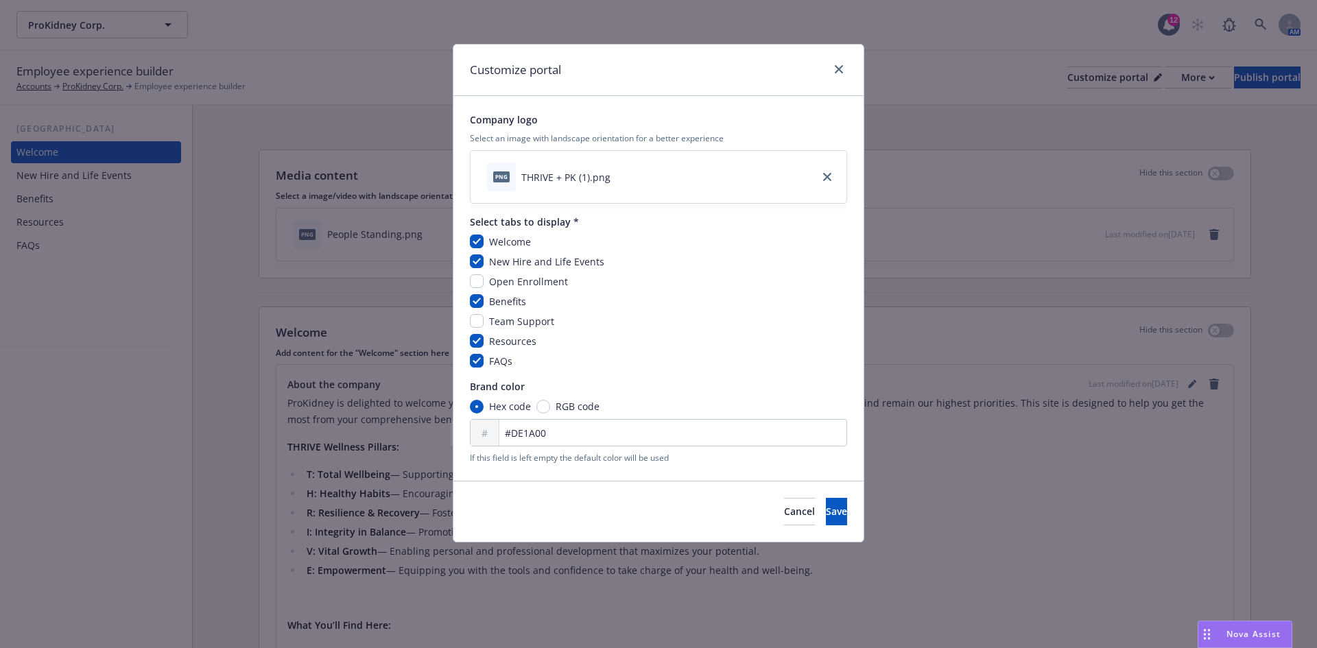
click at [736, 360] on div "FAQs" at bounding box center [658, 361] width 377 height 14
click at [826, 511] on span "Save" at bounding box center [836, 511] width 21 height 13
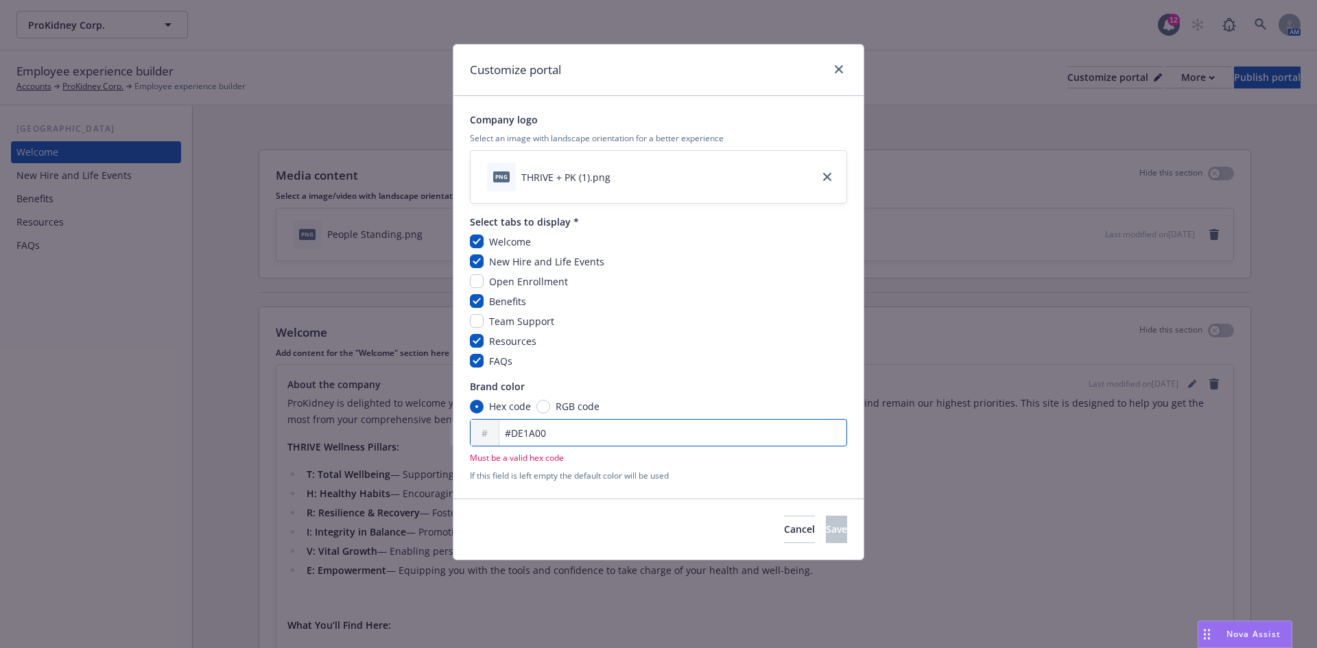
click at [513, 436] on input "#DE1A00" at bounding box center [658, 432] width 377 height 27
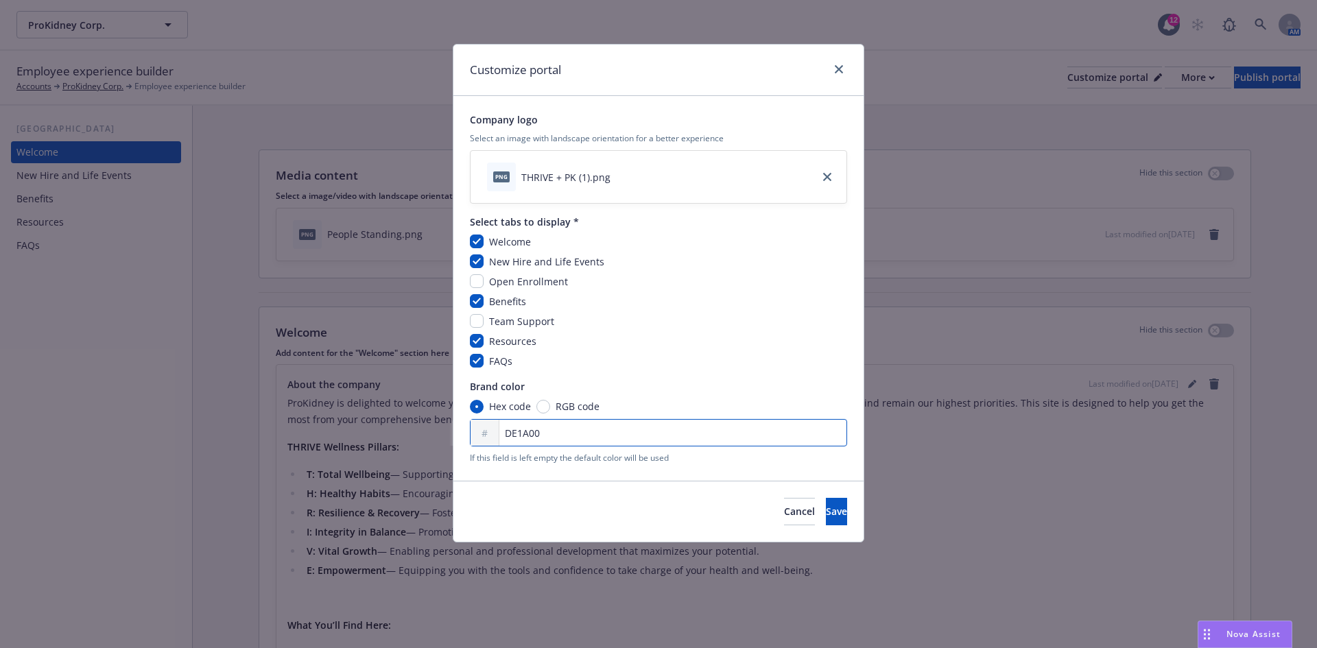
click at [598, 427] on input "DE1A00" at bounding box center [658, 432] width 377 height 27
type input "DE1A00"
click at [826, 507] on button "Save" at bounding box center [836, 511] width 21 height 27
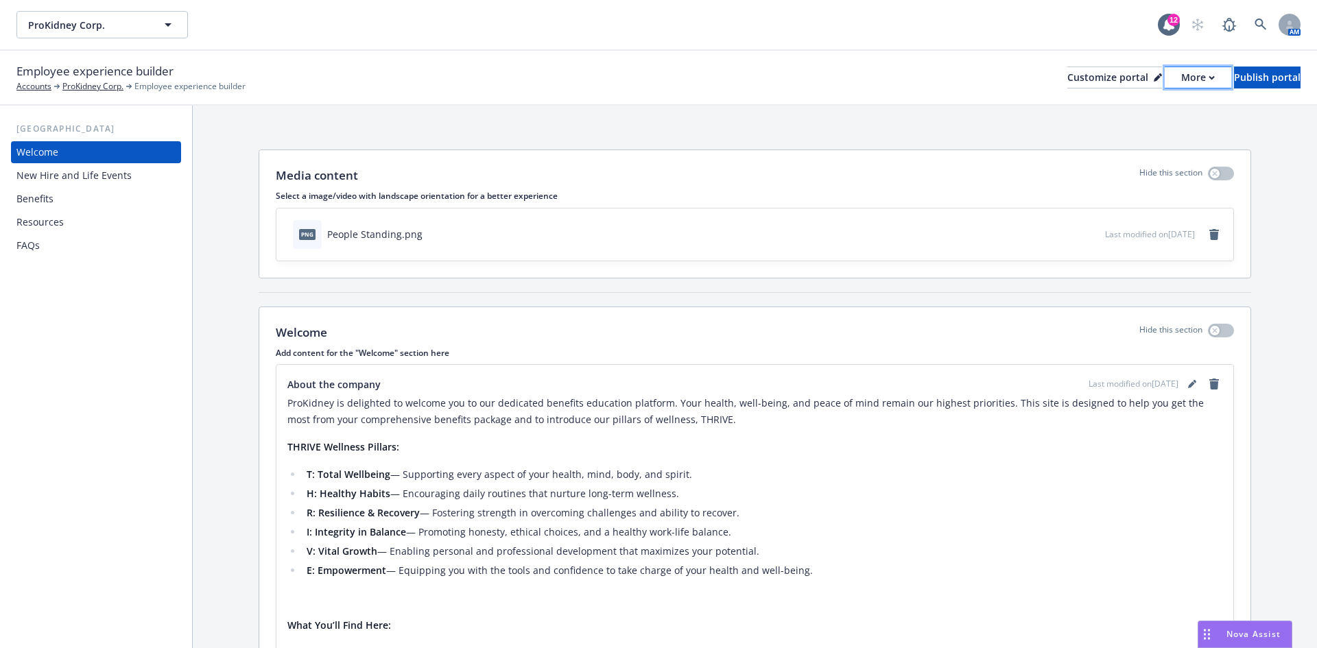
click at [1182, 78] on div "More" at bounding box center [1199, 77] width 34 height 21
click at [1136, 115] on link "Copy preview link" at bounding box center [1125, 108] width 125 height 27
click at [1068, 80] on div "Customize portal" at bounding box center [1115, 77] width 95 height 21
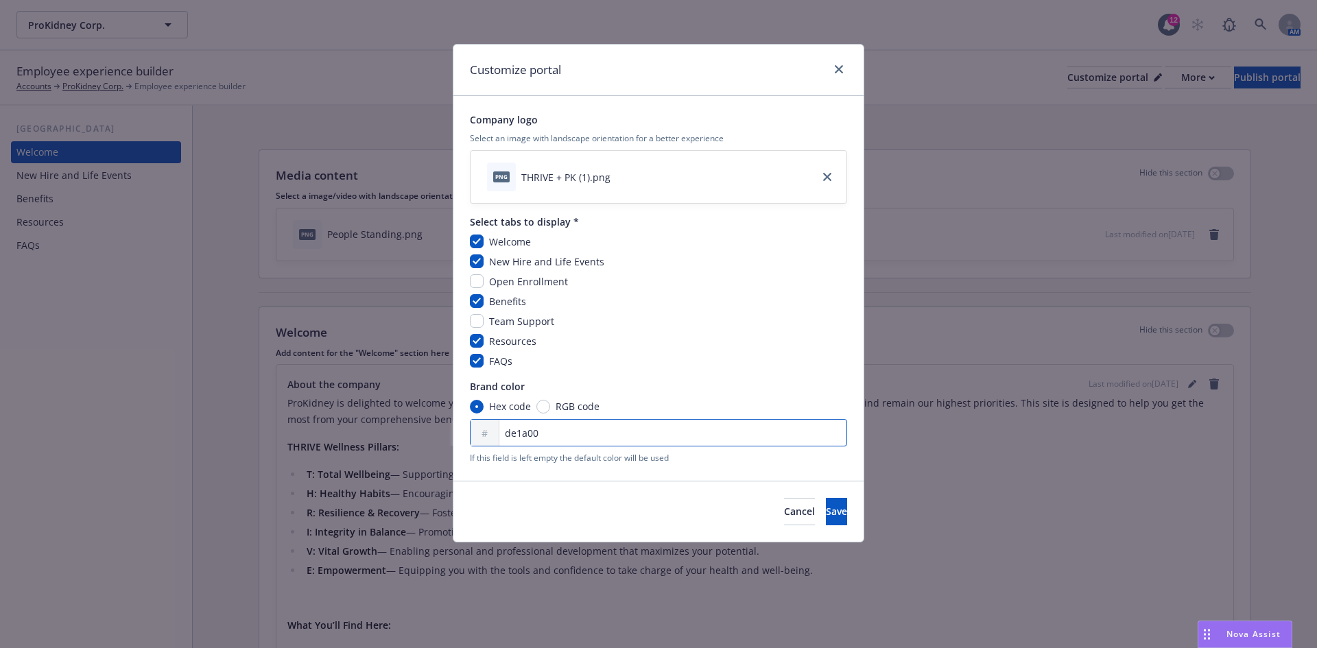
drag, startPoint x: 558, startPoint y: 430, endPoint x: 416, endPoint y: 421, distance: 142.3
click at [417, 421] on div "Customize portal Company logo Select an image with landscape orientation for a …" at bounding box center [658, 324] width 1317 height 648
paste input "136c91"
type input "136c91"
click at [736, 378] on div "Company logo Select an image with landscape orientation for a better experience…" at bounding box center [659, 288] width 410 height 385
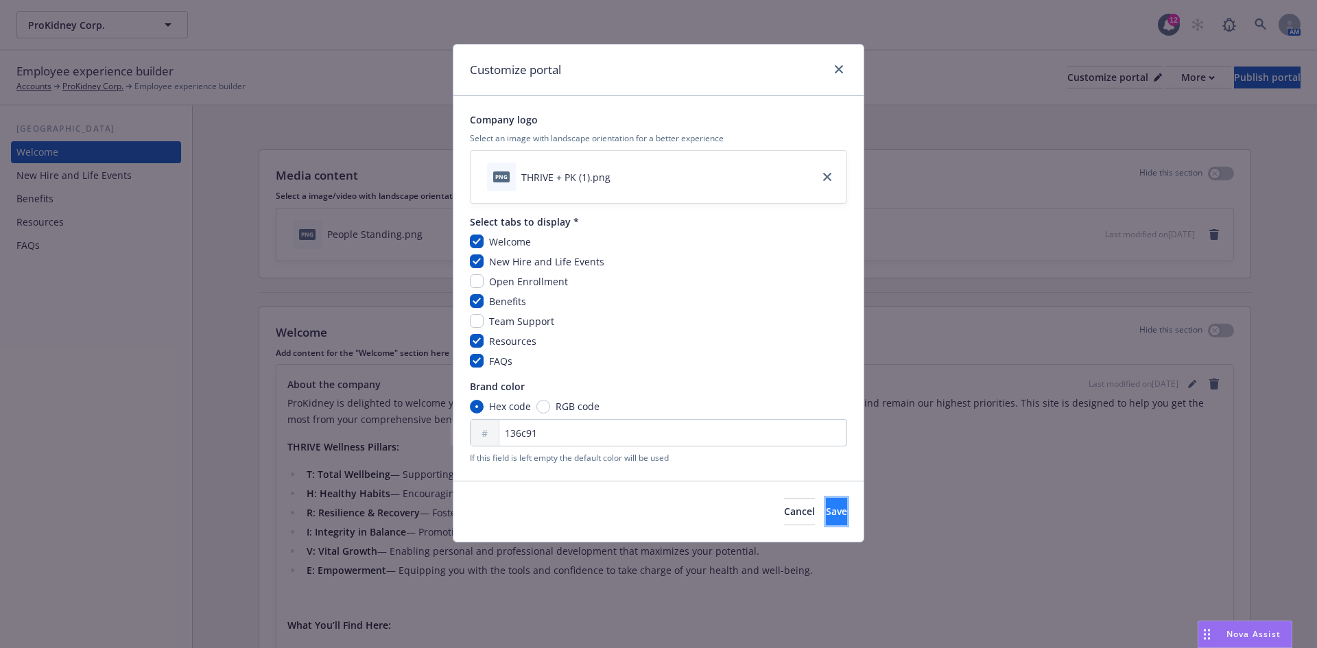
click at [826, 500] on button "Save" at bounding box center [836, 511] width 21 height 27
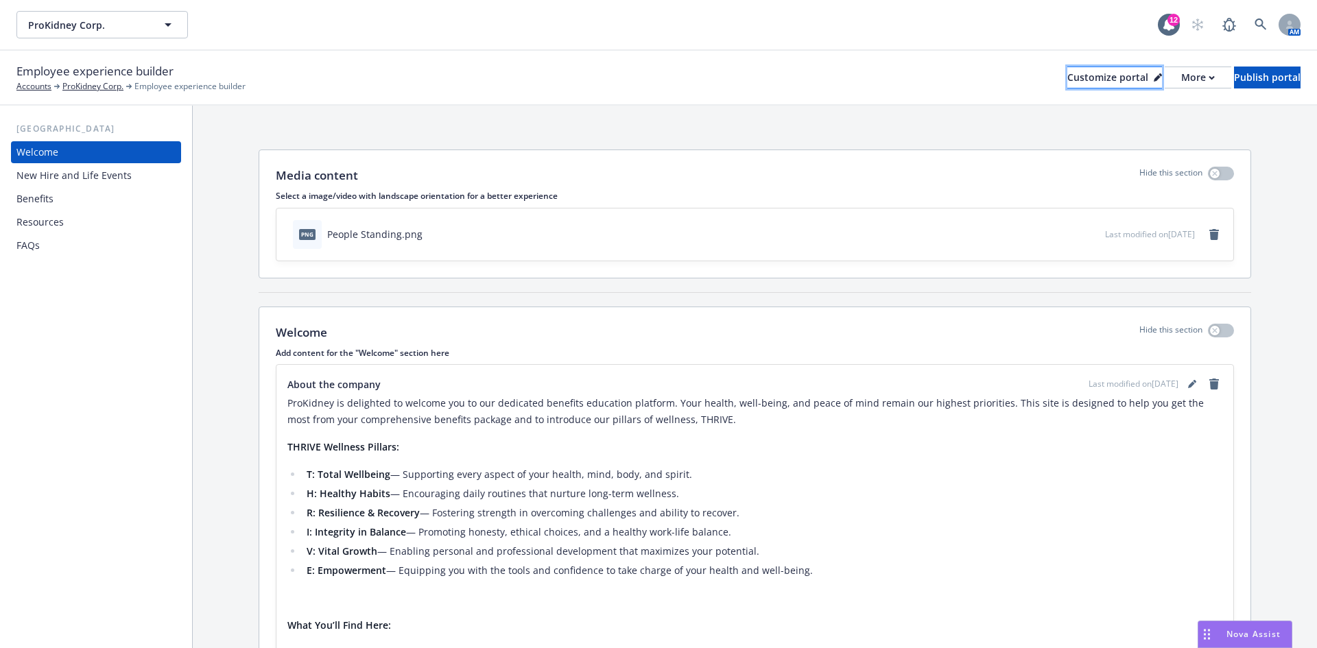
click at [1068, 73] on div "Customize portal" at bounding box center [1115, 77] width 95 height 21
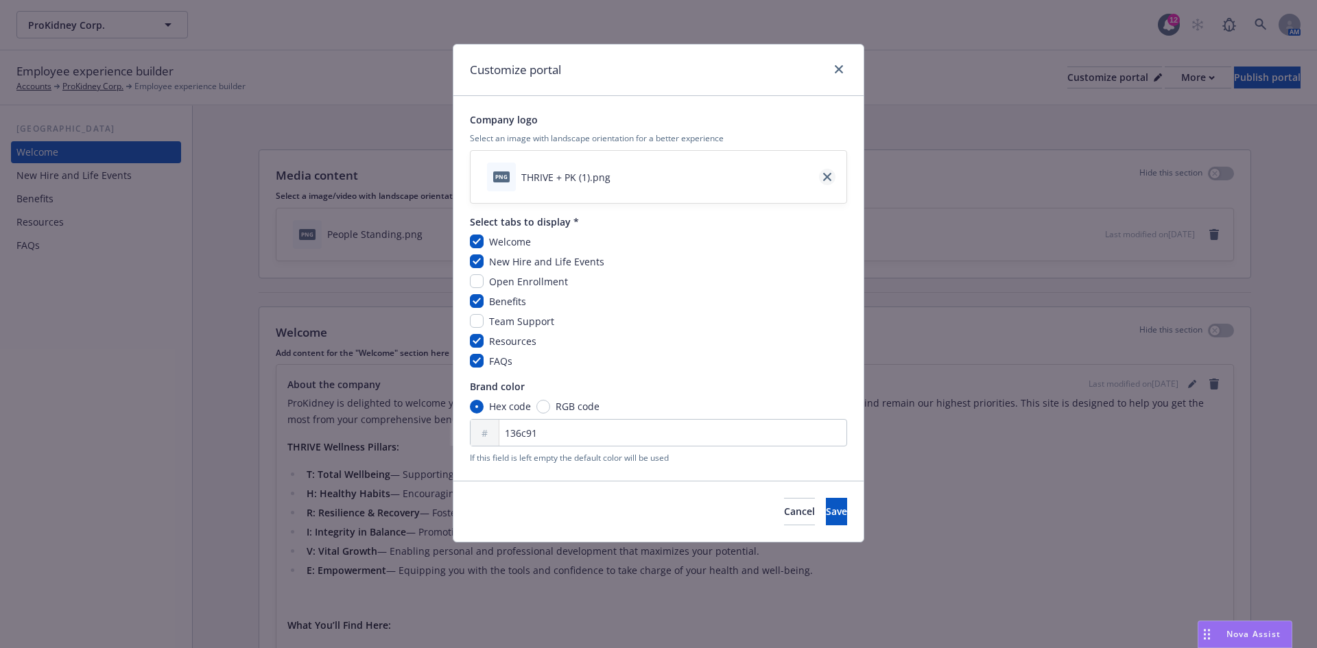
click at [821, 177] on link "close" at bounding box center [827, 177] width 16 height 16
click at [828, 515] on button "Save" at bounding box center [836, 511] width 21 height 27
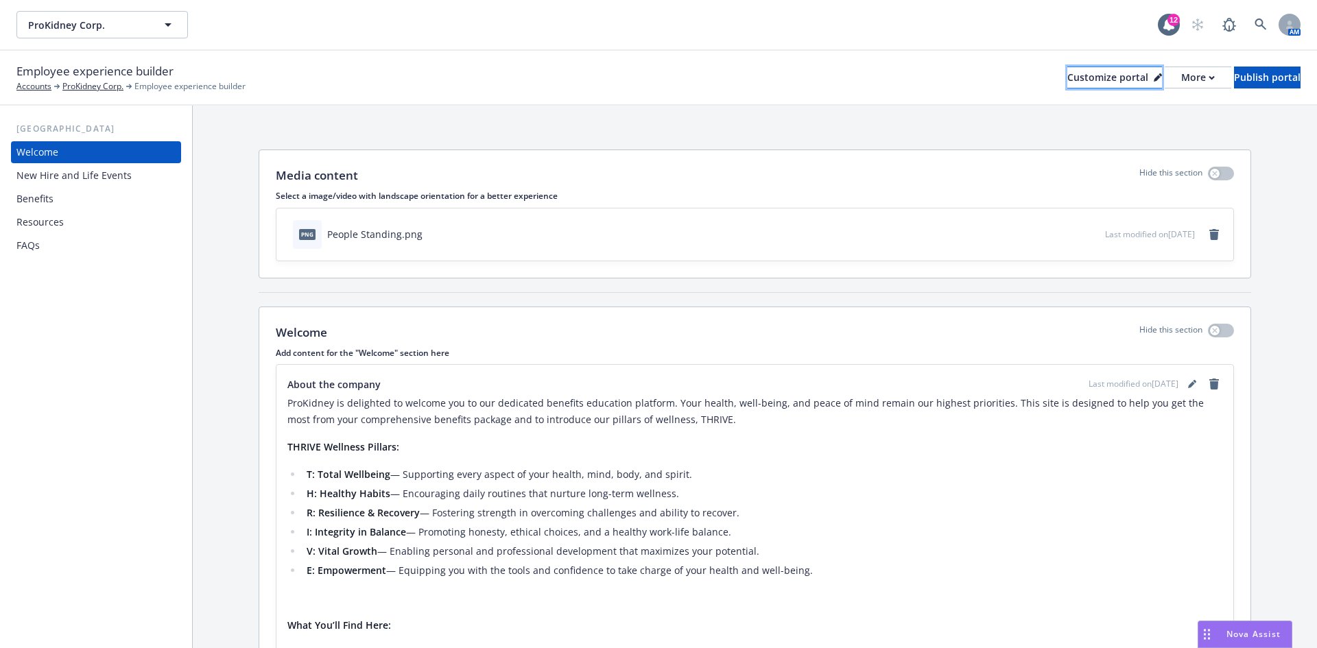
click at [1068, 78] on div "Customize portal" at bounding box center [1115, 77] width 95 height 21
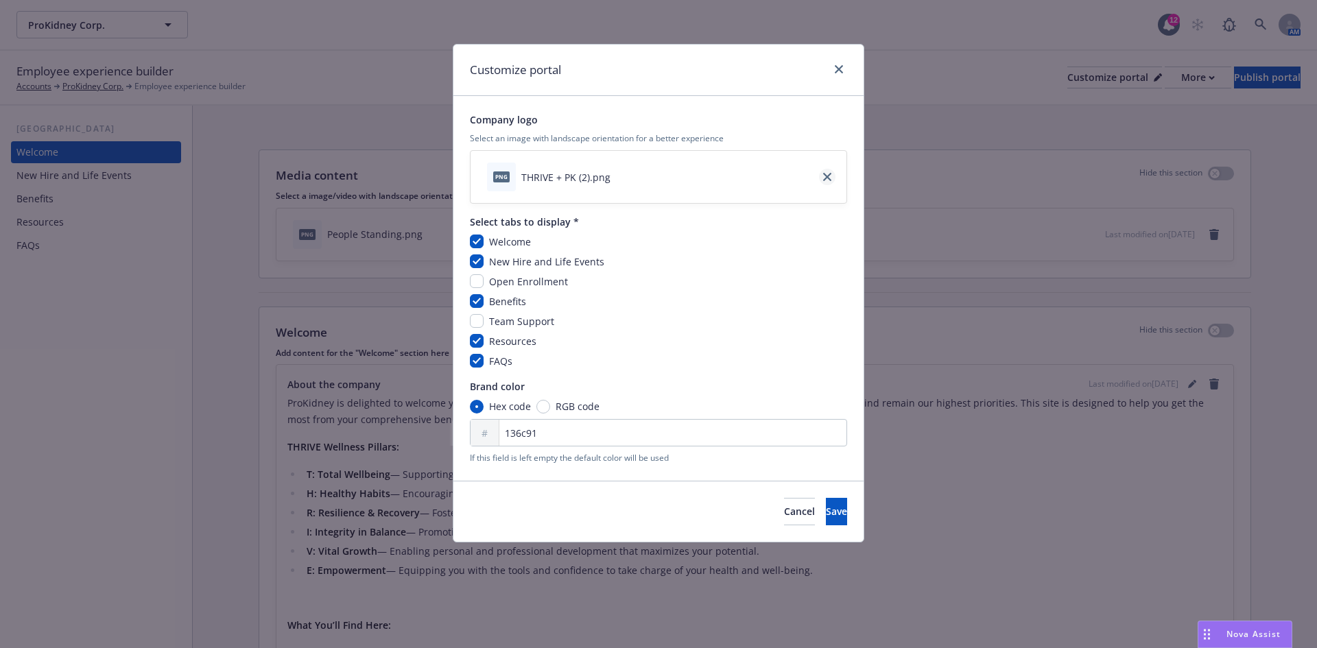
click at [829, 176] on icon "close" at bounding box center [827, 177] width 8 height 8
click at [826, 508] on button "Save" at bounding box center [836, 511] width 21 height 27
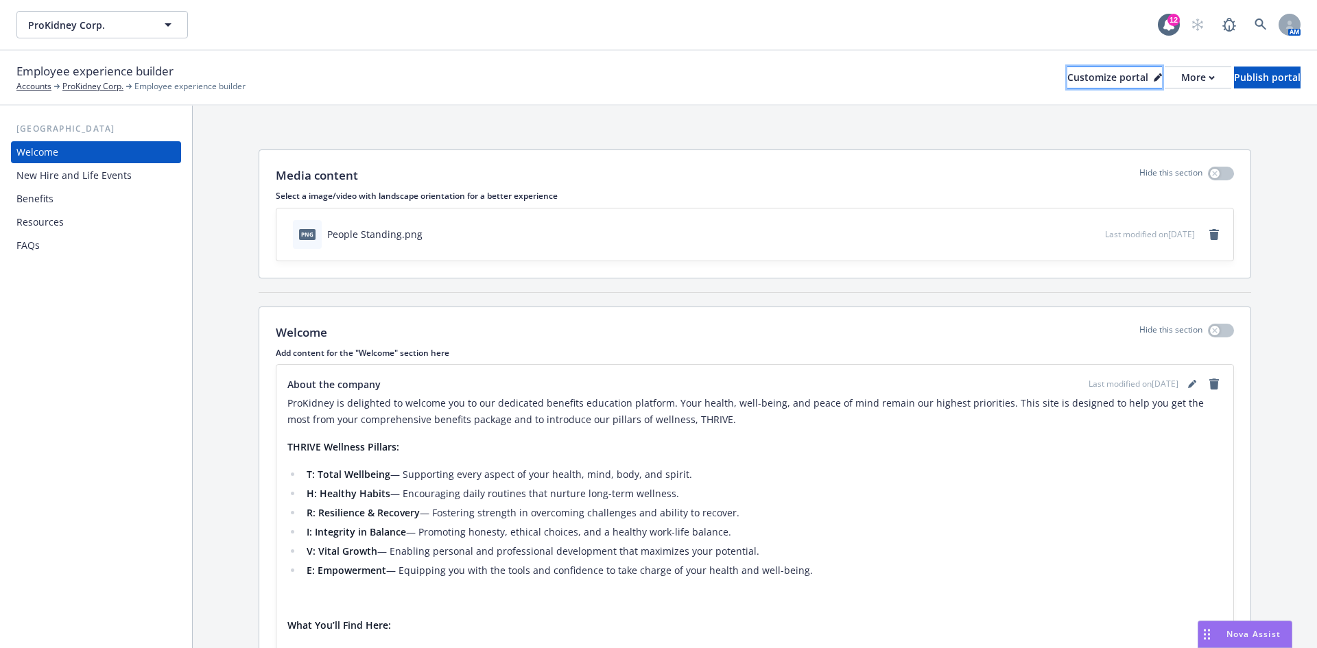
click at [1070, 76] on div "Customize portal" at bounding box center [1115, 77] width 95 height 21
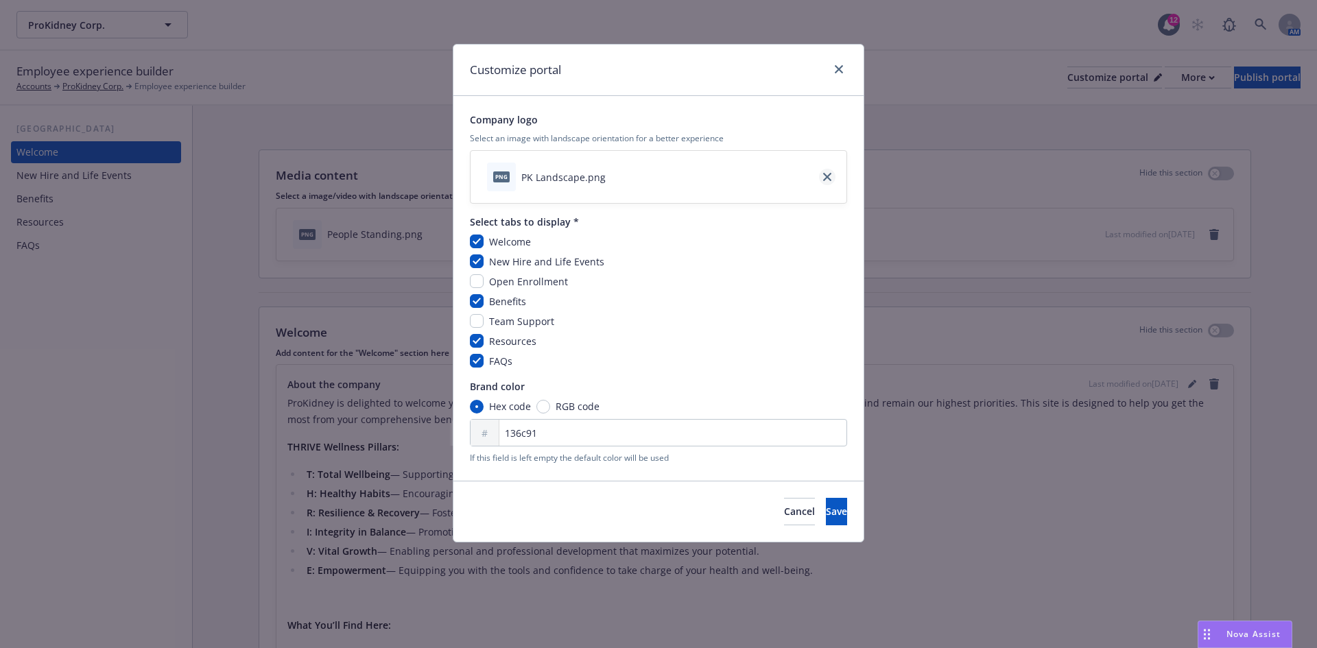
click at [827, 180] on icon "close" at bounding box center [827, 177] width 8 height 8
click at [826, 519] on button "Save" at bounding box center [836, 511] width 21 height 27
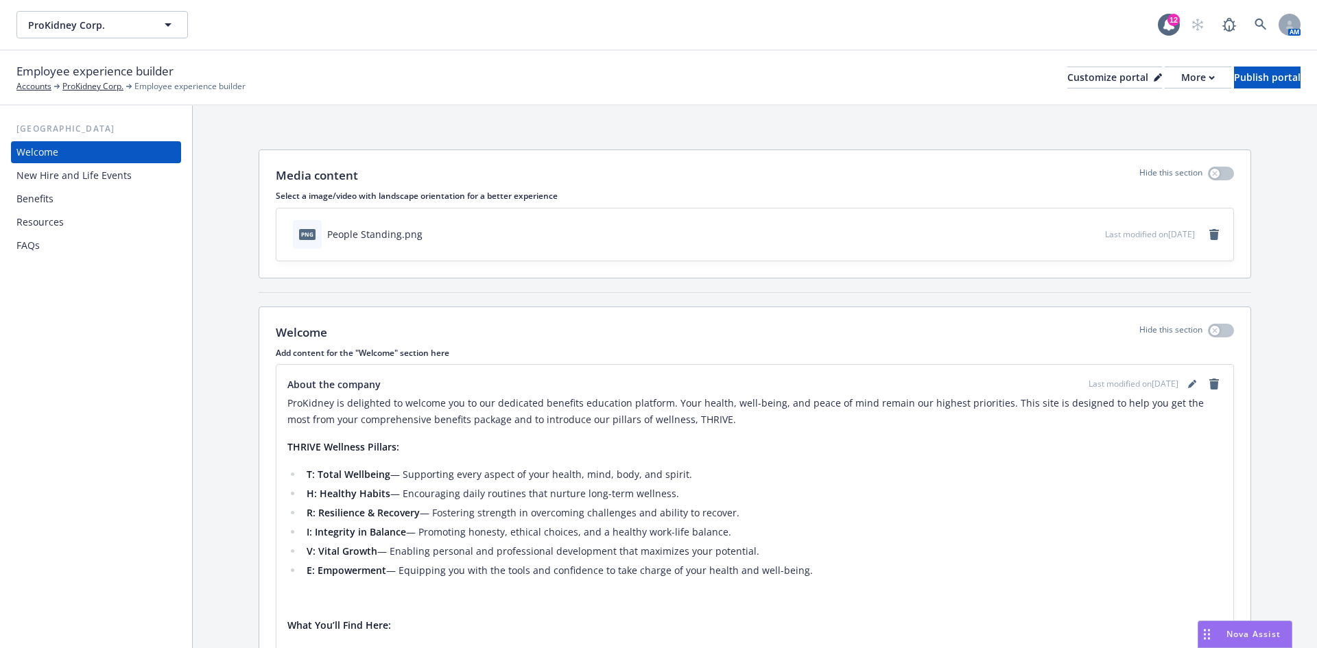
click at [44, 220] on div "Resources" at bounding box center [39, 222] width 47 height 22
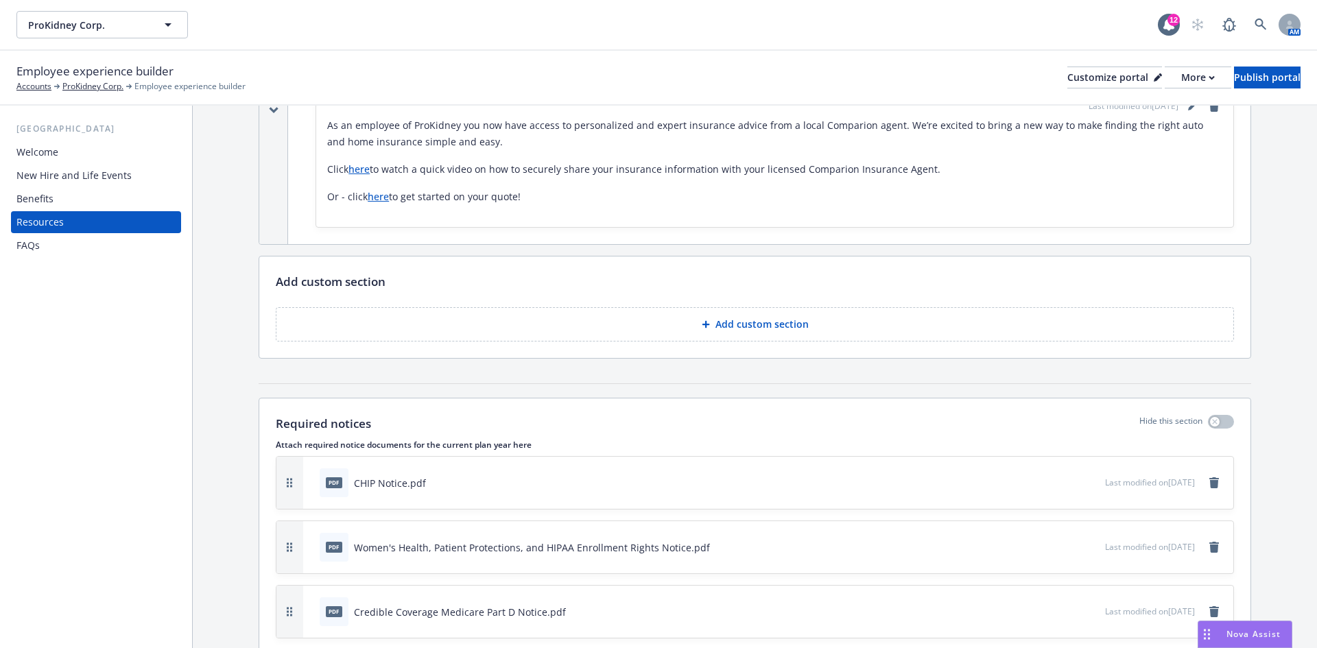
scroll to position [343, 0]
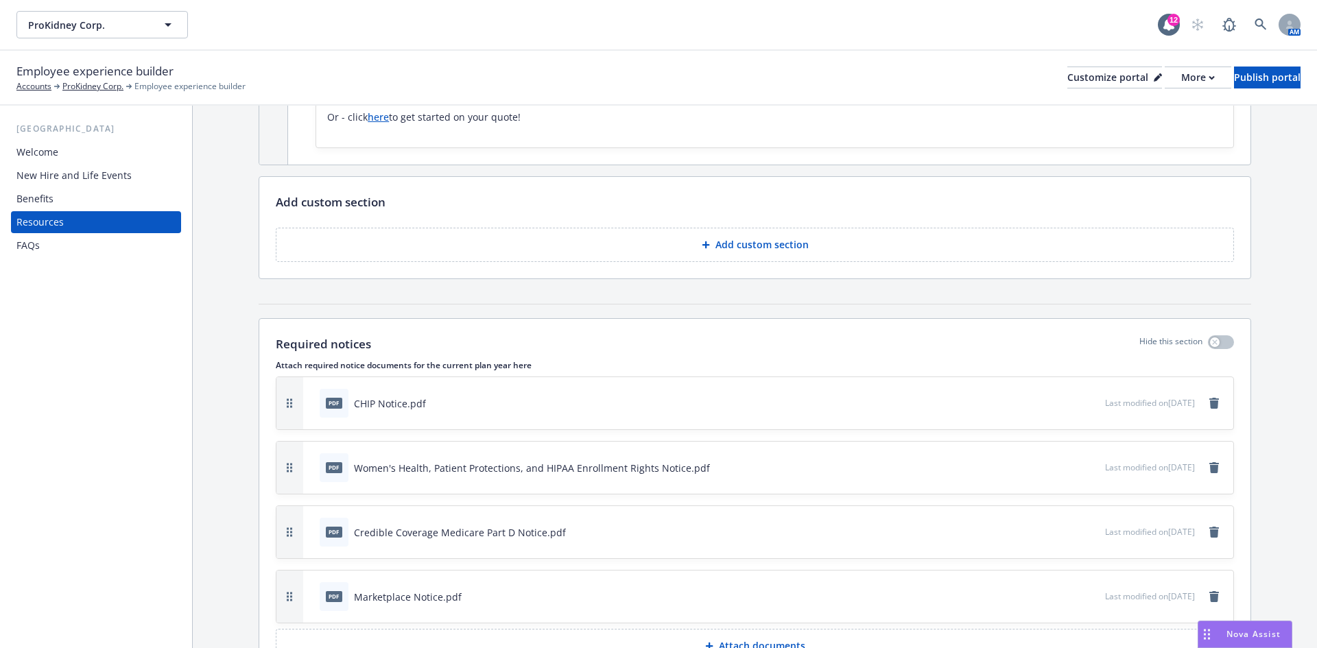
click at [600, 242] on button "Add custom section" at bounding box center [755, 245] width 959 height 34
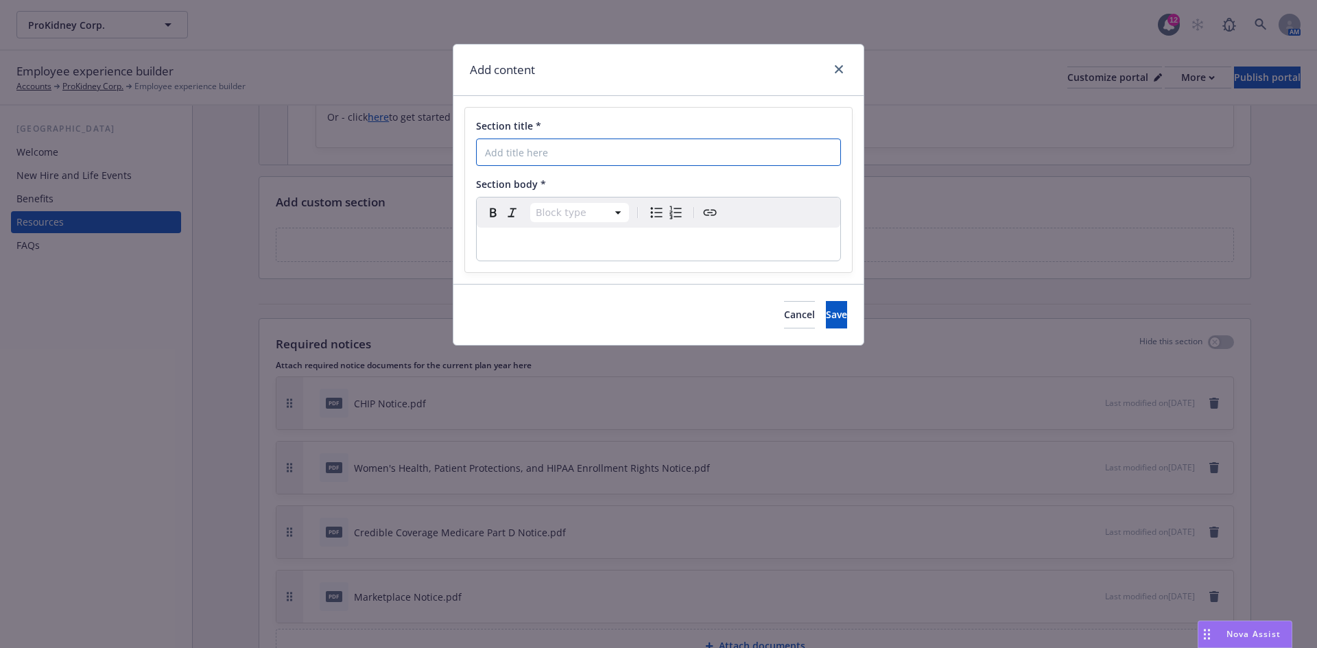
click at [556, 152] on input "Section title *" at bounding box center [658, 152] width 365 height 27
click at [564, 154] on input "THRIVE" at bounding box center [658, 152] width 365 height 27
type input "THRIVE - Our Wellness Approach"
click at [610, 233] on div "editable markdown" at bounding box center [659, 244] width 364 height 33
click at [557, 235] on div "editable markdown" at bounding box center [659, 244] width 364 height 33
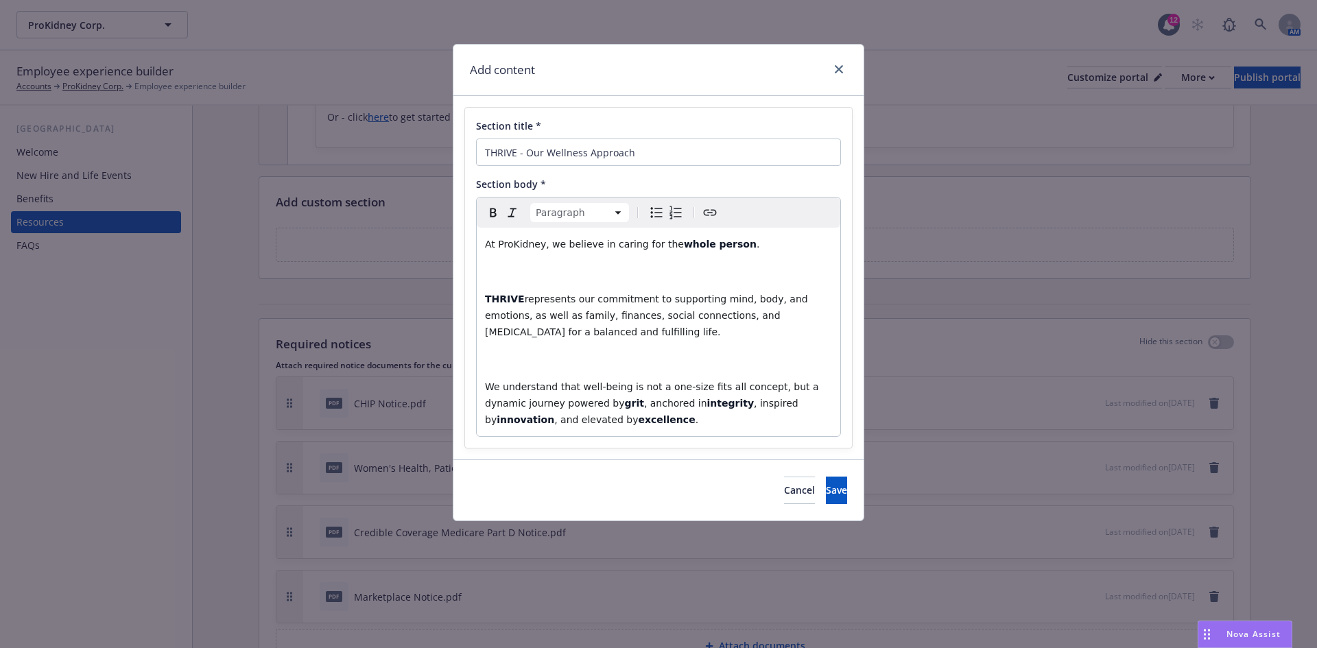
click at [562, 268] on p "editable markdown" at bounding box center [658, 271] width 347 height 16
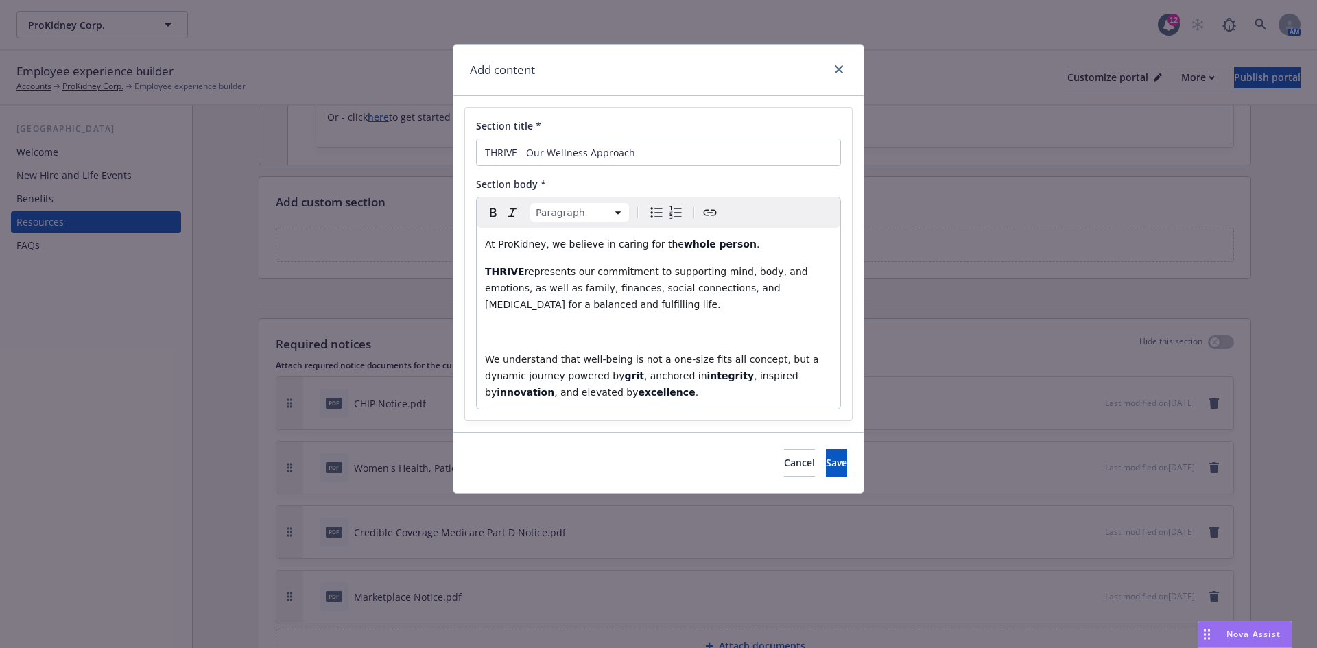
click at [518, 331] on p "editable markdown" at bounding box center [658, 332] width 347 height 16
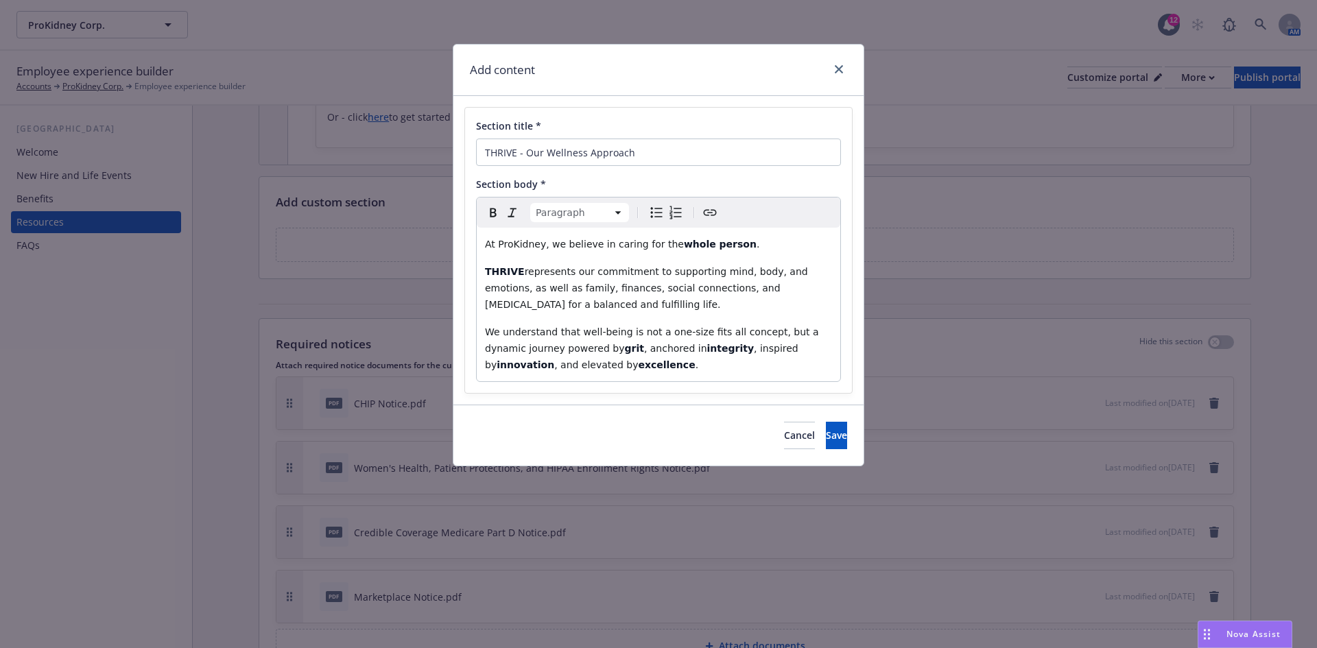
click at [626, 362] on p "We understand that well-being is not a one-size fits all concept, but a dynamic…" at bounding box center [658, 348] width 347 height 49
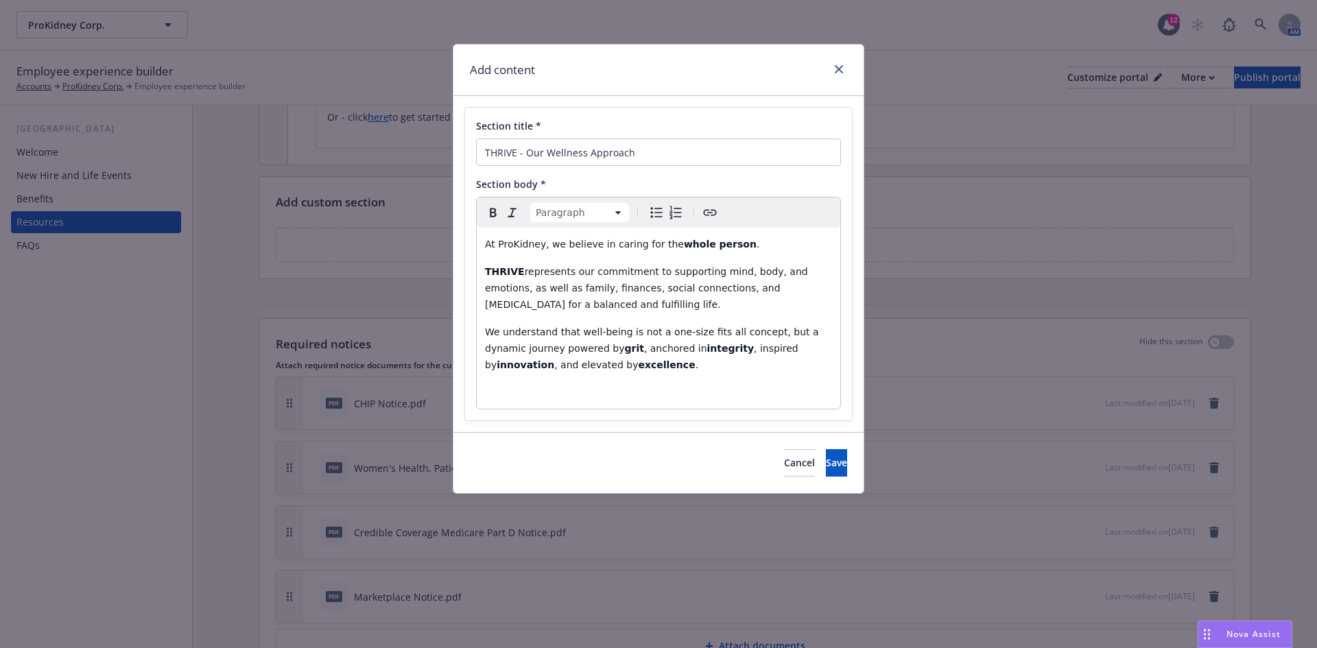
click at [562, 397] on p "editable markdown" at bounding box center [658, 392] width 347 height 16
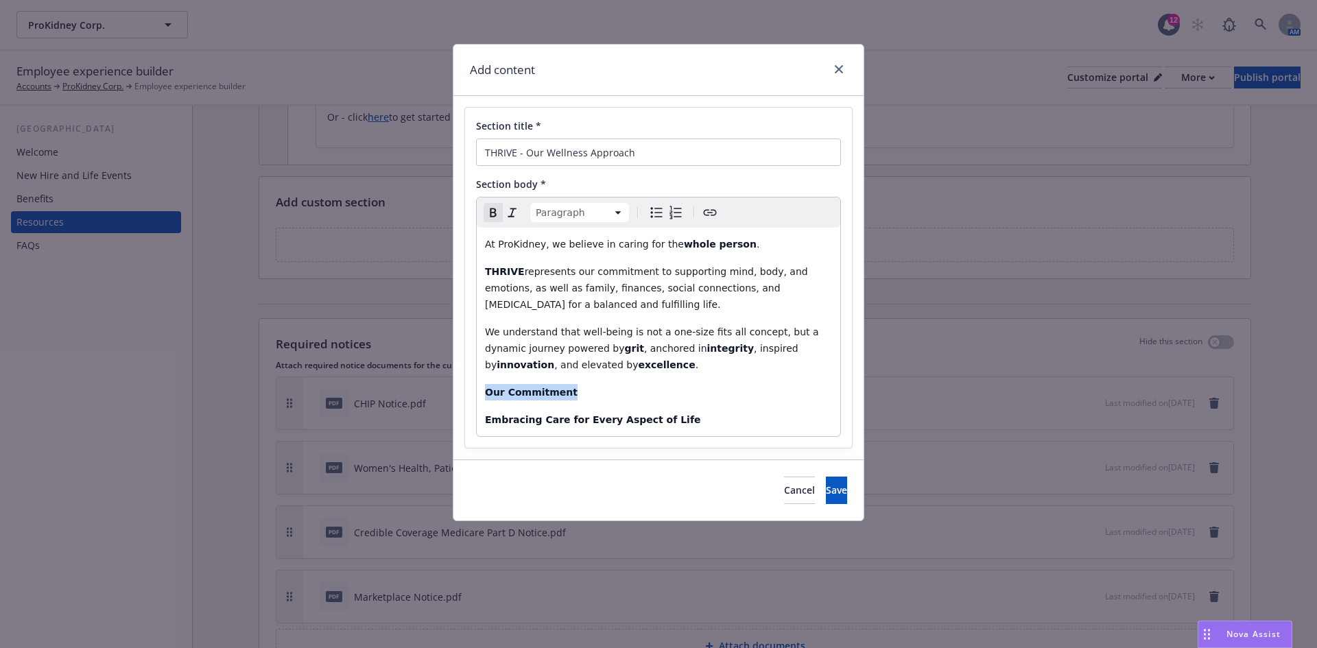
drag, startPoint x: 564, startPoint y: 394, endPoint x: 465, endPoint y: 396, distance: 99.5
click at [465, 396] on div "Section title * THRIVE - Our Wellness Approach Section body * Paragraph Paragra…" at bounding box center [659, 278] width 388 height 342
click at [618, 214] on html "ProKidney Corp. ProKidney Corp. 12 AM Employee experience builder Accounts ProK…" at bounding box center [658, 324] width 1317 height 648
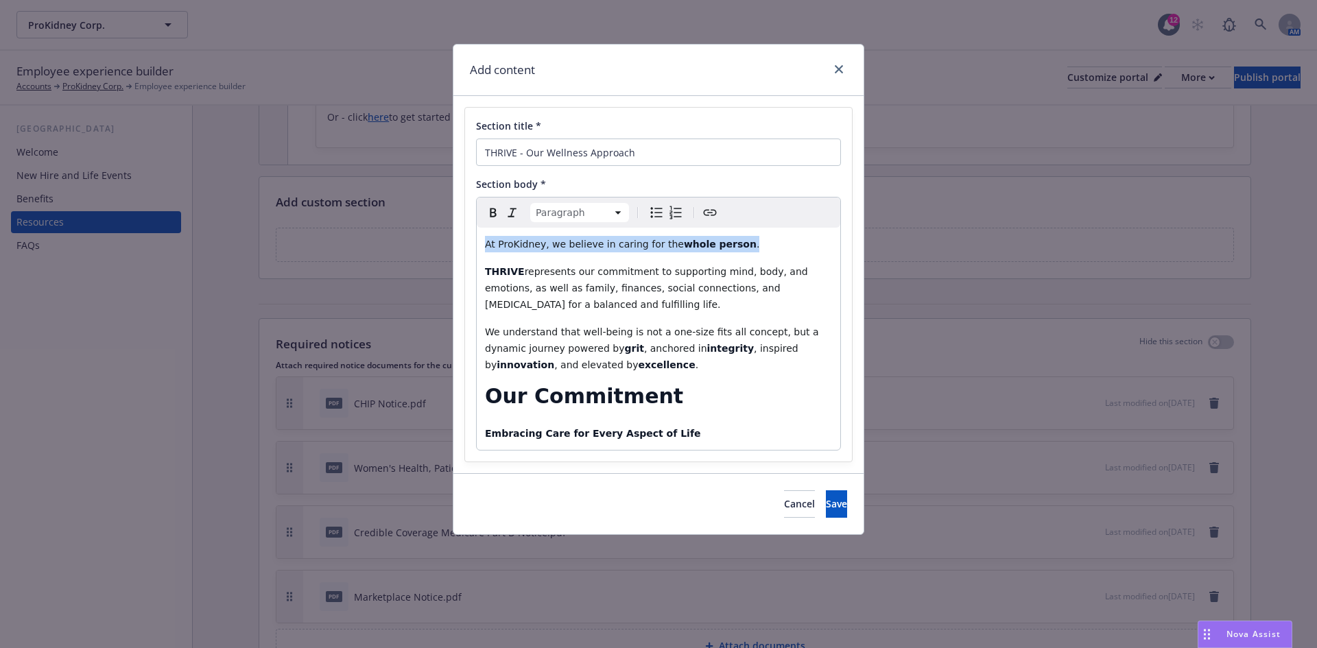
drag, startPoint x: 483, startPoint y: 266, endPoint x: 467, endPoint y: 227, distance: 42.2
click at [467, 227] on div "Section title * THRIVE - Our Wellness Approach Section body * Paragraph Paragra…" at bounding box center [658, 285] width 387 height 354
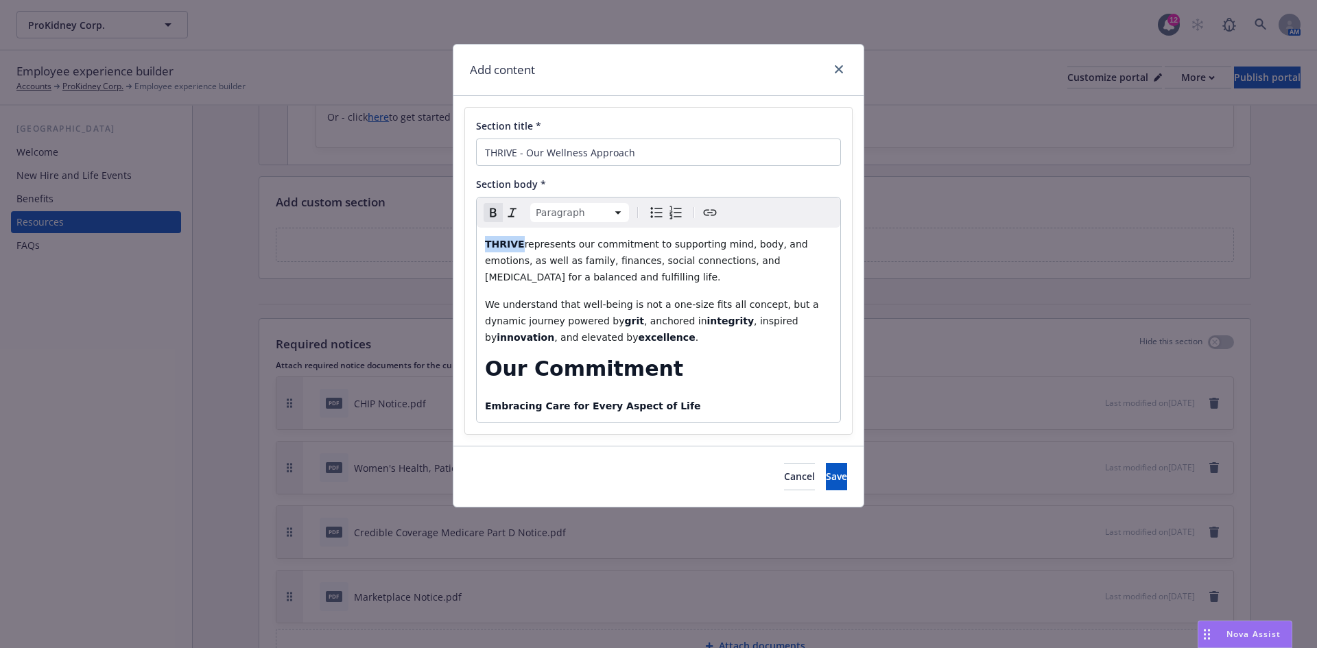
drag, startPoint x: 520, startPoint y: 244, endPoint x: 476, endPoint y: 241, distance: 44.7
click at [476, 241] on div "Section title * THRIVE - Our Wellness Approach Section body * Paragraph Paragra…" at bounding box center [658, 271] width 387 height 327
click at [585, 220] on html "ProKidney Corp. ProKidney Corp. 12 AM Employee experience builder Accounts ProK…" at bounding box center [658, 324] width 1317 height 648
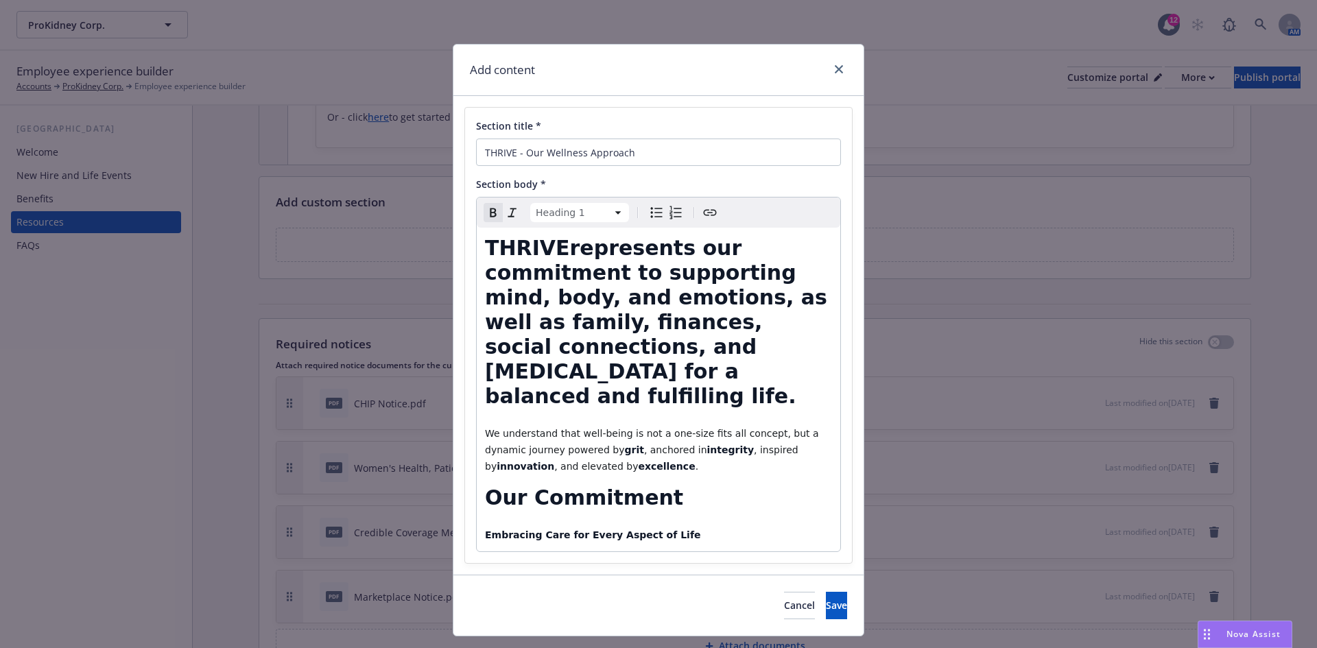
click at [611, 202] on div "Heading 1 Paragraph Heading 1 Heading 2 Heading 3 Heading 4 Heading 5 Heading 6" at bounding box center [659, 213] width 364 height 30
click at [611, 210] on html "ProKidney Corp. ProKidney Corp. 12 AM Employee experience builder Accounts ProK…" at bounding box center [658, 324] width 1317 height 648
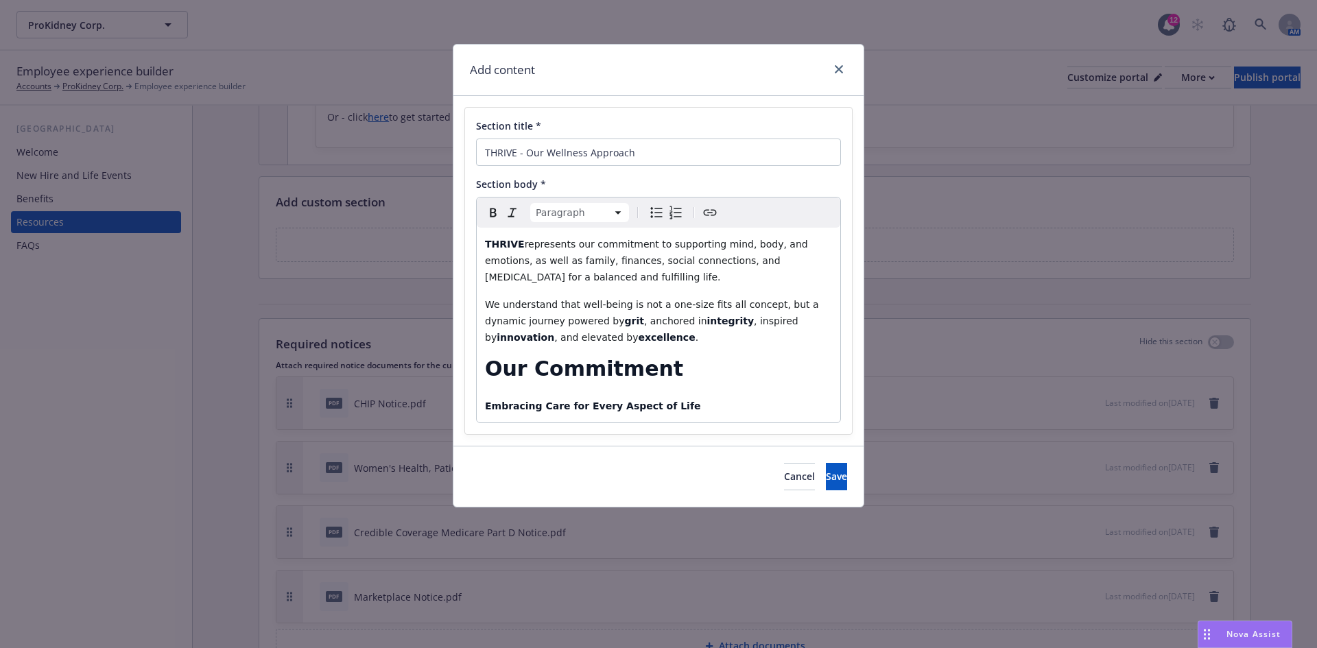
click at [629, 293] on div "THRIVE represents our commitment to supporting mind, body, and emotions, as wel…" at bounding box center [659, 325] width 364 height 195
click at [521, 244] on span "represents our commitment to supporting mind, body, and emotions, as well as fa…" at bounding box center [648, 261] width 326 height 44
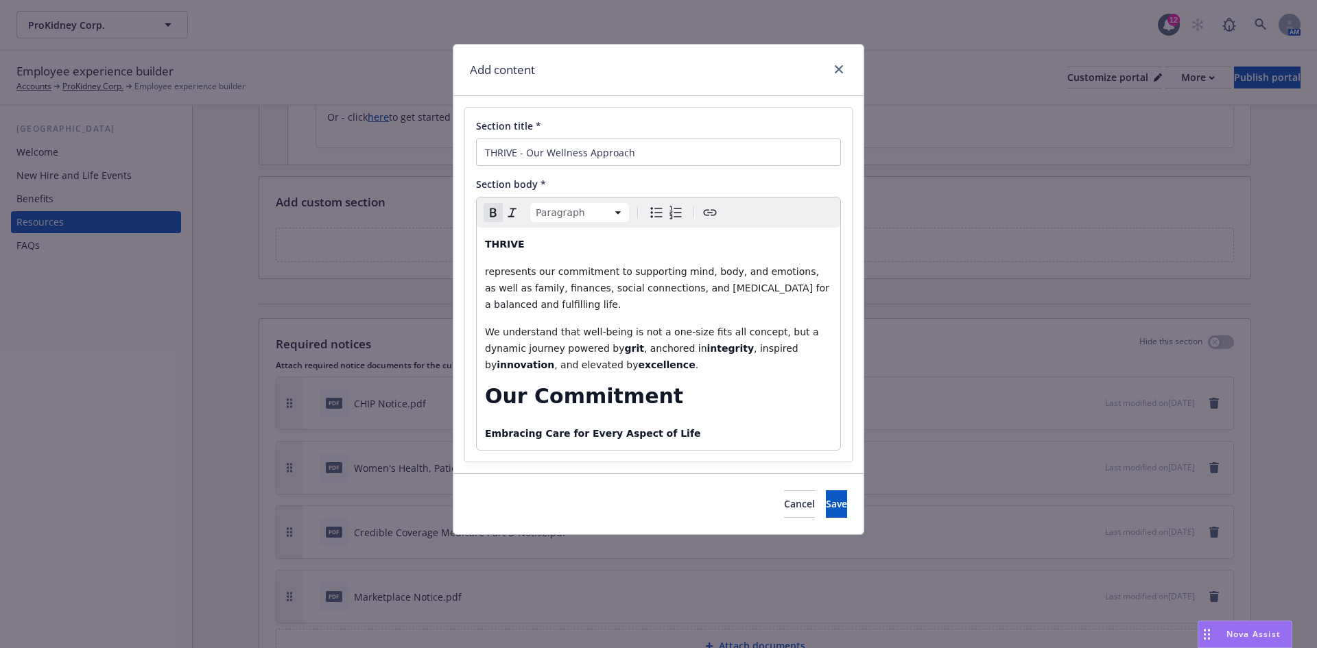
drag, startPoint x: 527, startPoint y: 244, endPoint x: 594, endPoint y: 222, distance: 69.9
click at [446, 244] on div "Add content Section title * THRIVE - Our Wellness Approach Section body * Parag…" at bounding box center [658, 324] width 1317 height 648
click at [610, 211] on html "ProKidney Corp. ProKidney Corp. 12 AM Employee experience builder Accounts ProK…" at bounding box center [658, 324] width 1317 height 648
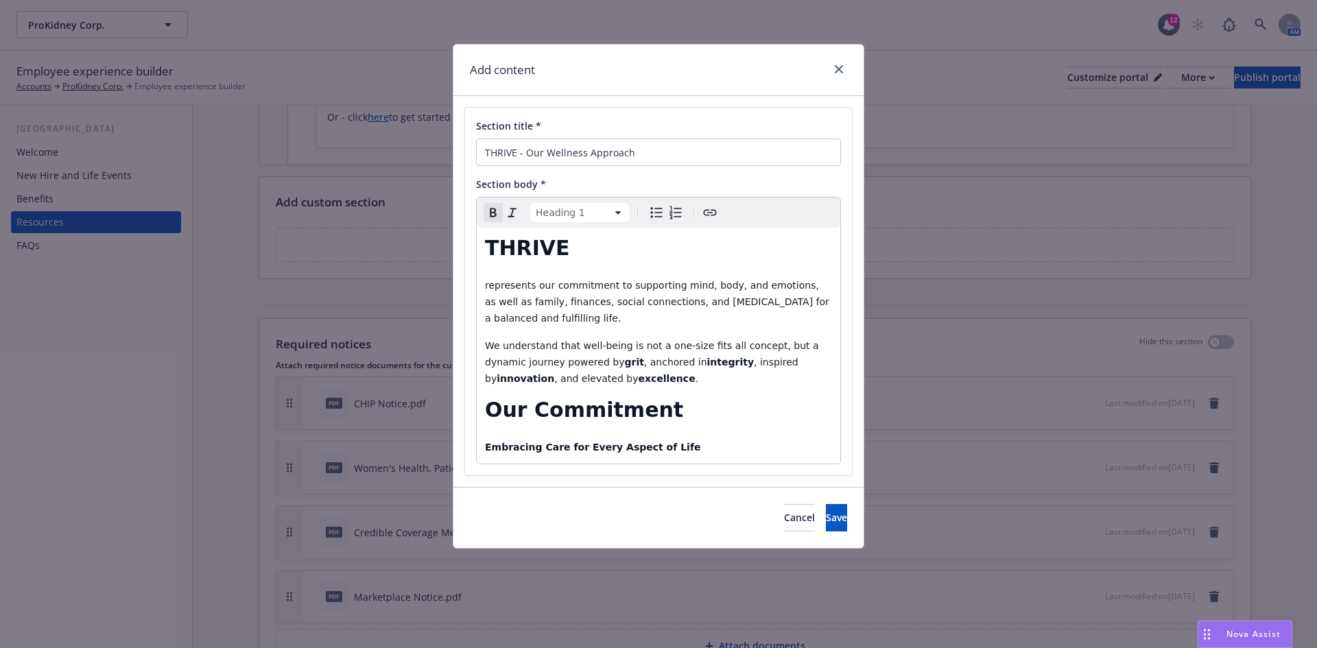
click at [661, 261] on h1 "THRIVE" at bounding box center [658, 248] width 347 height 25
click at [667, 449] on p "Embracing Care for Every Aspect of Life" at bounding box center [658, 447] width 347 height 16
click at [677, 451] on p "Embracing Care for Every Aspect of Life" at bounding box center [658, 447] width 347 height 16
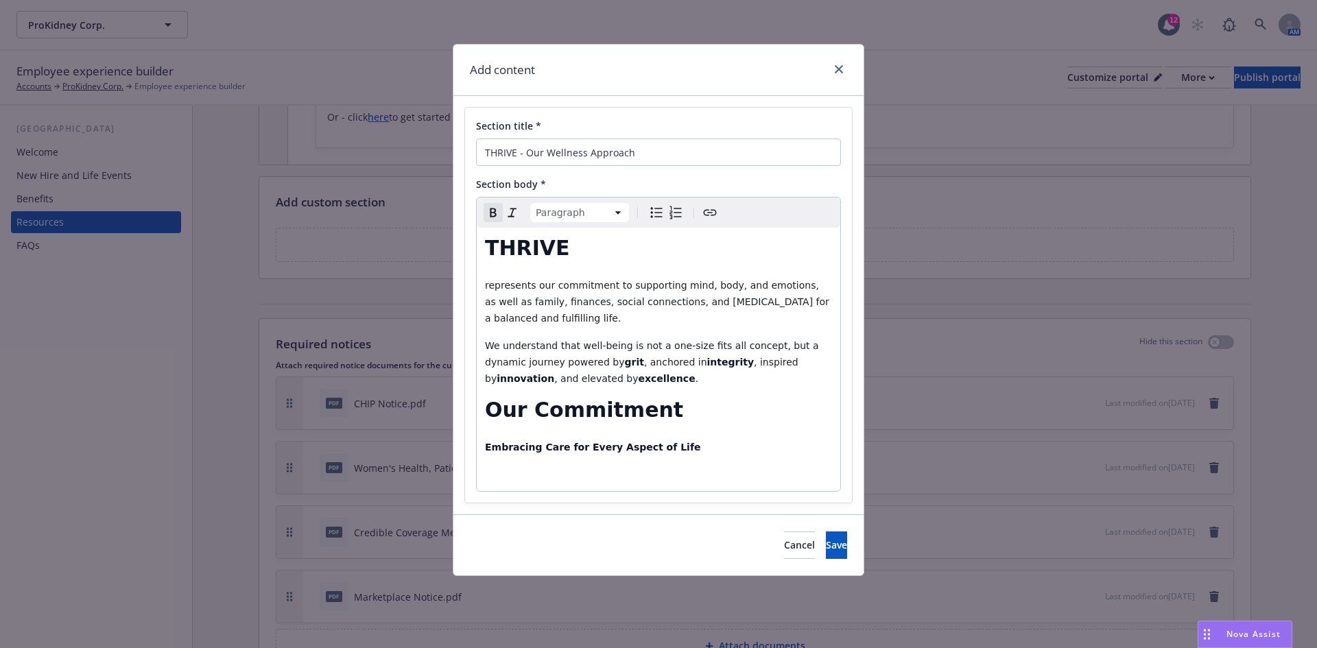
click at [574, 469] on p "editable markdown" at bounding box center [658, 475] width 347 height 16
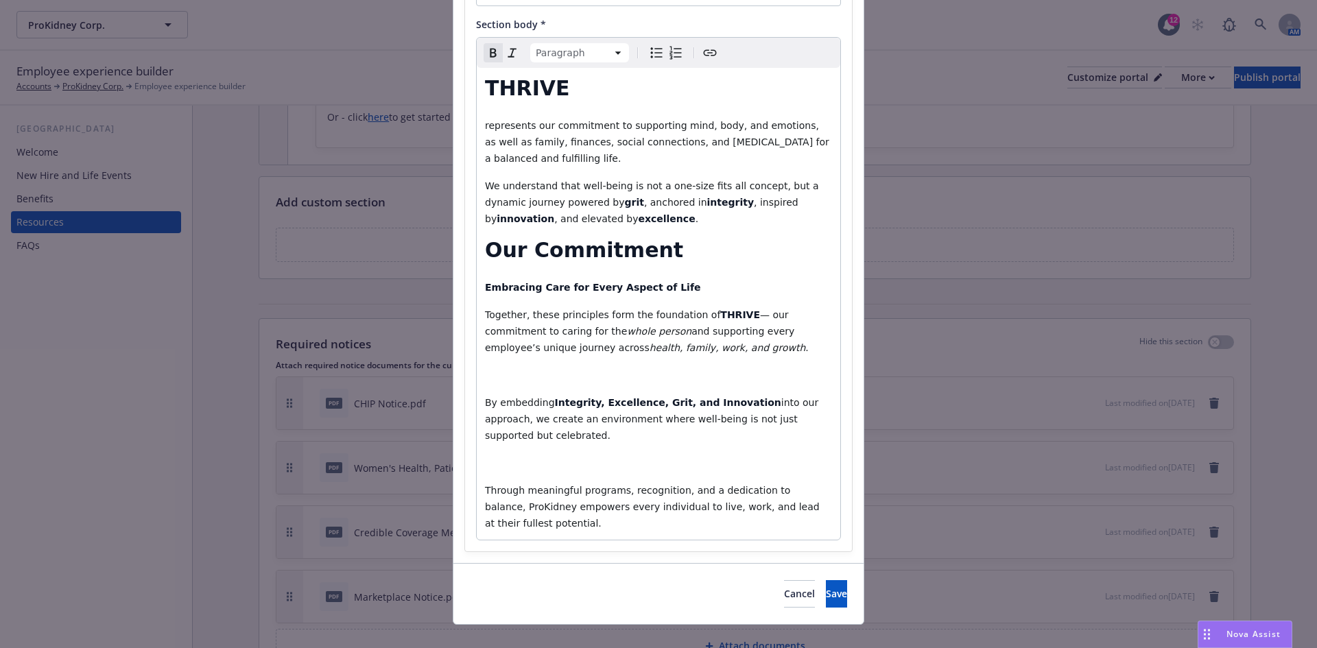
scroll to position [164, 0]
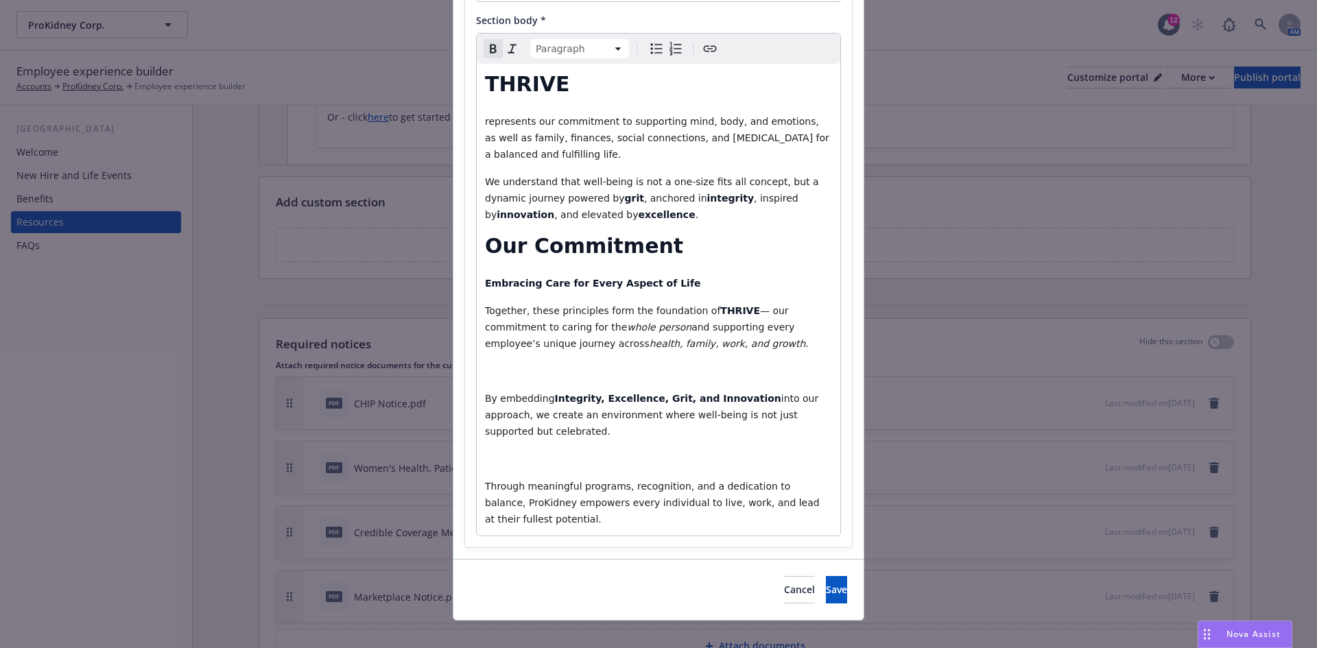
click at [551, 374] on p "editable markdown" at bounding box center [658, 371] width 347 height 16
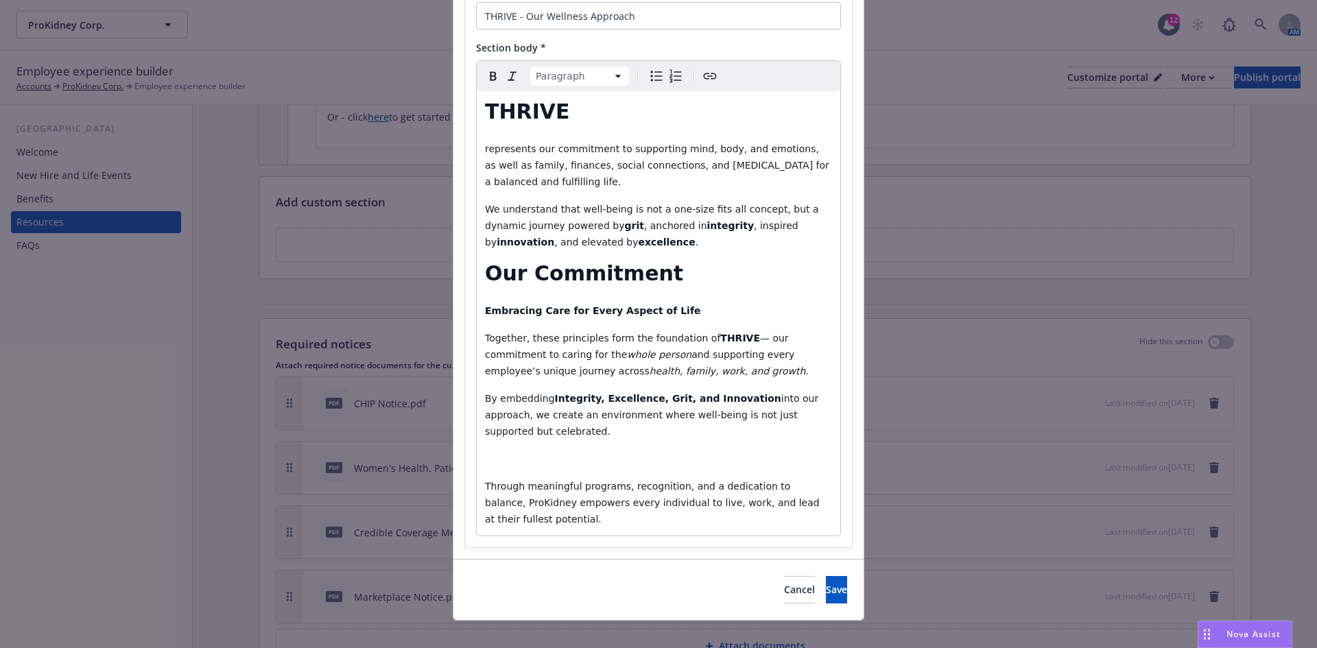
click at [539, 451] on p "editable markdown" at bounding box center [658, 459] width 347 height 16
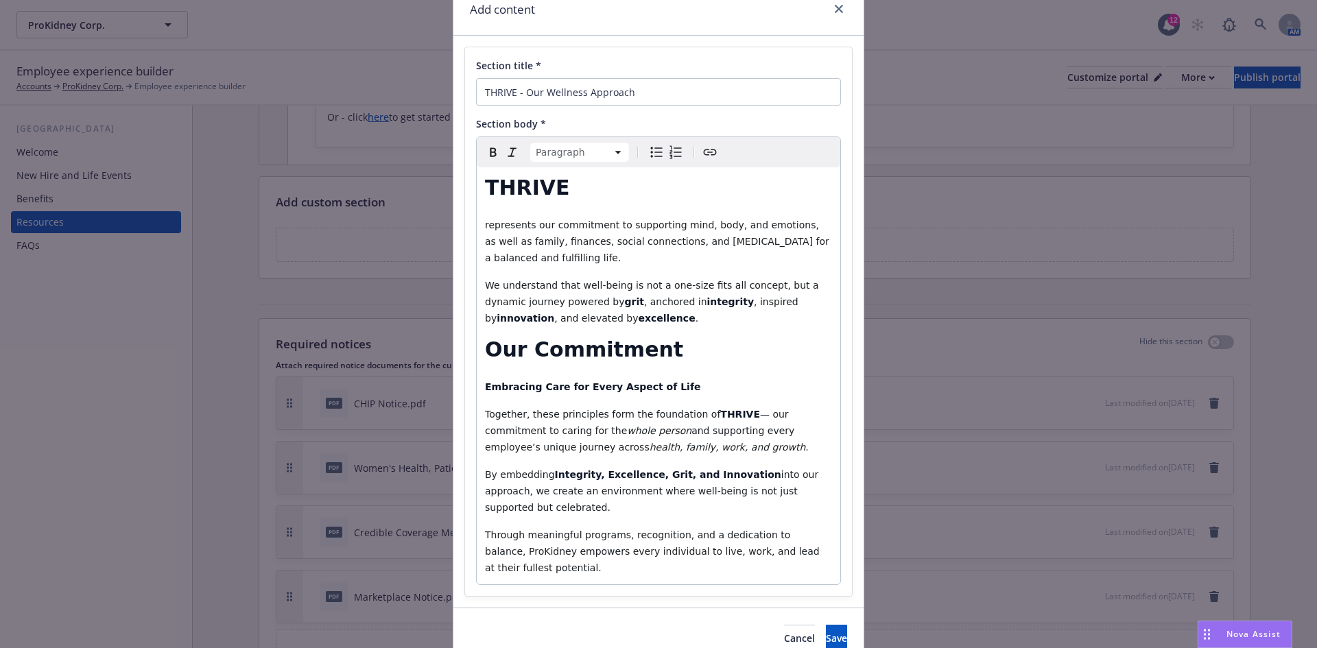
scroll to position [0, 0]
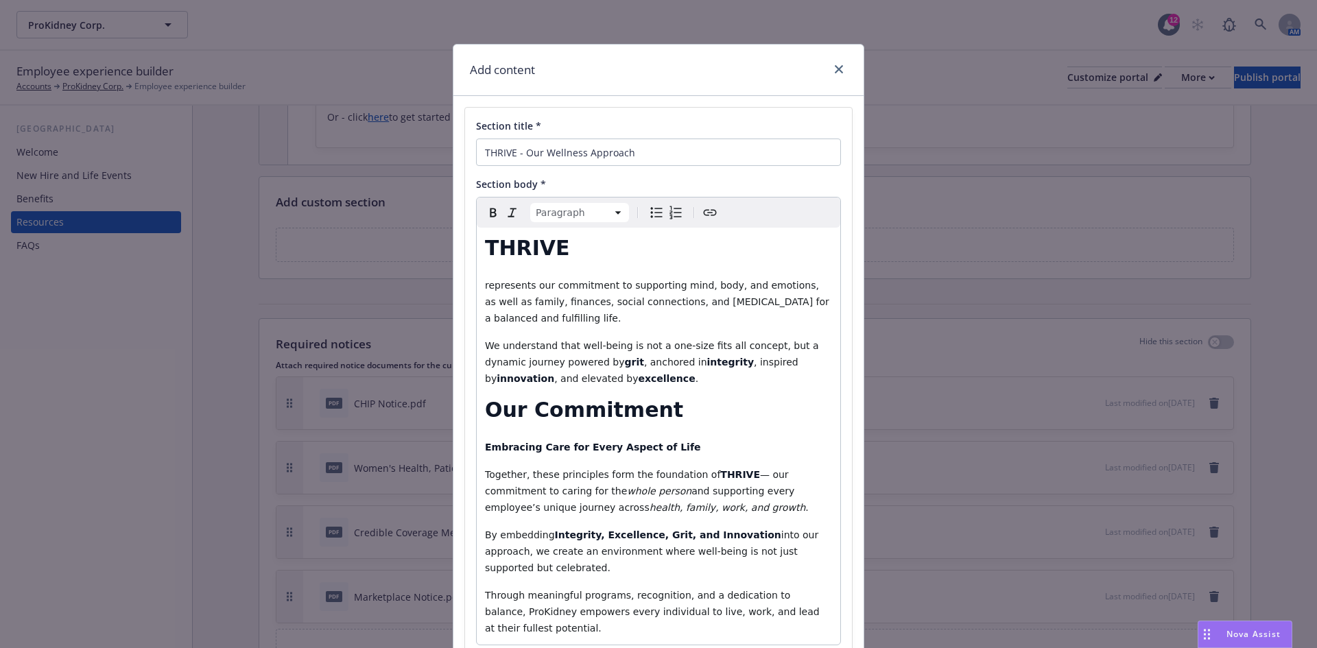
click at [615, 385] on p "We understand that well-being is not a one-size fits all concept, but a dynamic…" at bounding box center [658, 362] width 347 height 49
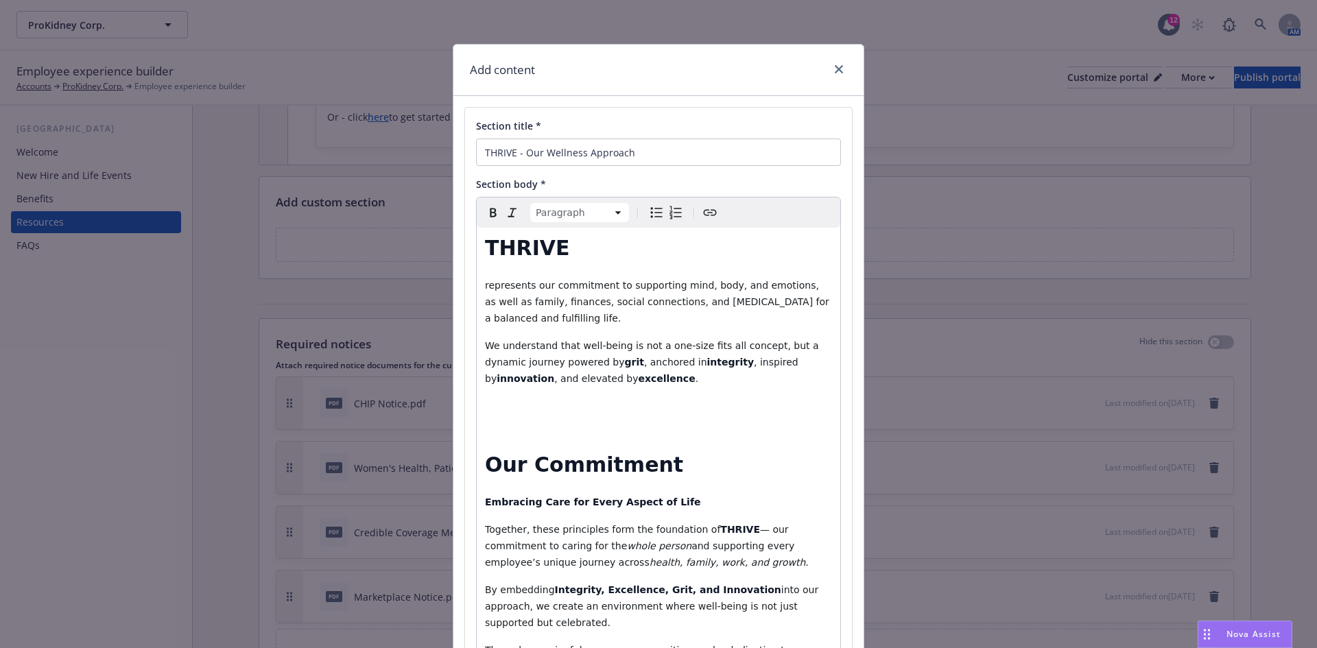
click at [531, 424] on div "THRIVE represents our commitment to supporting mind, body, and emotions, as wel…" at bounding box center [659, 464] width 364 height 472
drag, startPoint x: 722, startPoint y: 430, endPoint x: 588, endPoint y: 420, distance: 134.1
click at [588, 420] on div "THRIVE represents our commitment to supporting mind, body, and emotions, as wel…" at bounding box center [659, 464] width 364 height 472
click at [615, 215] on html "ProKidney Corp. ProKidney Corp. 12 AM Employee experience builder Accounts ProK…" at bounding box center [658, 324] width 1317 height 648
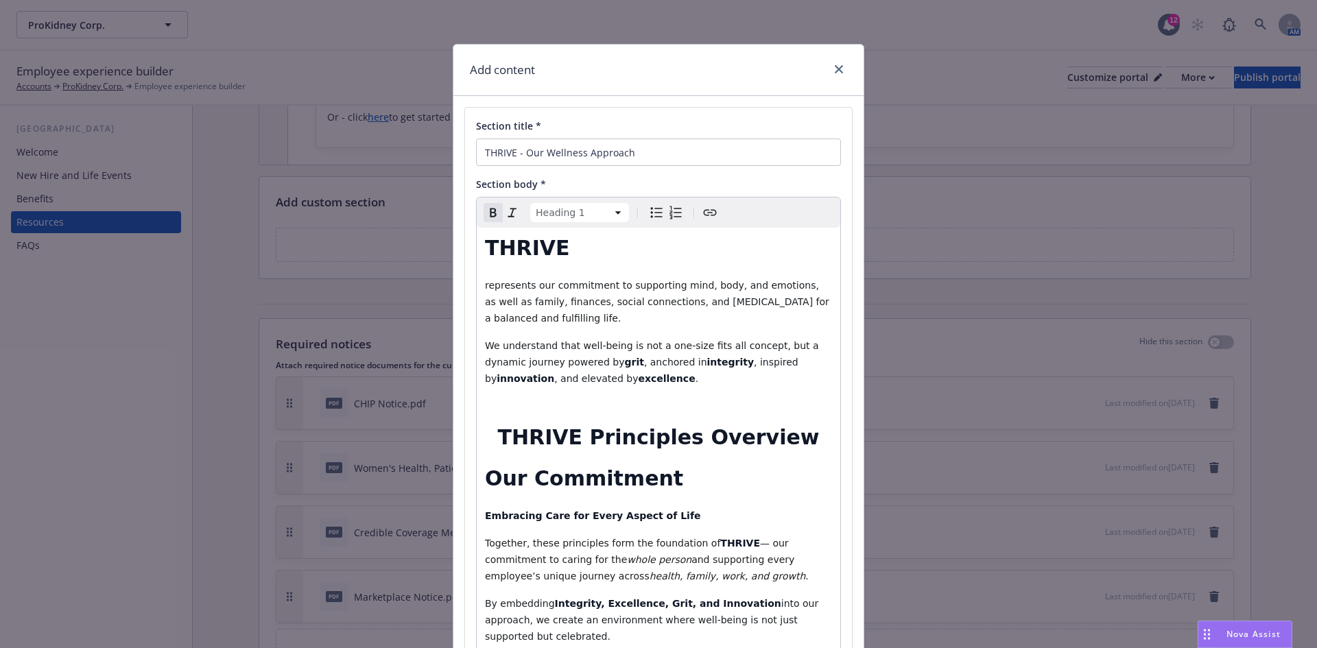
click at [792, 427] on h1 "THRIVE Principles Overview" at bounding box center [658, 437] width 347 height 25
drag, startPoint x: 554, startPoint y: 245, endPoint x: 465, endPoint y: 242, distance: 88.6
click at [465, 242] on div "Section title * THRIVE - Our Wellness Approach Section body * Heading 1 Paragra…" at bounding box center [658, 417] width 387 height 618
click at [622, 257] on h1 "THRIVE" at bounding box center [658, 248] width 347 height 25
click at [784, 440] on strong "THRIVE Principles Overview" at bounding box center [659, 437] width 322 height 24
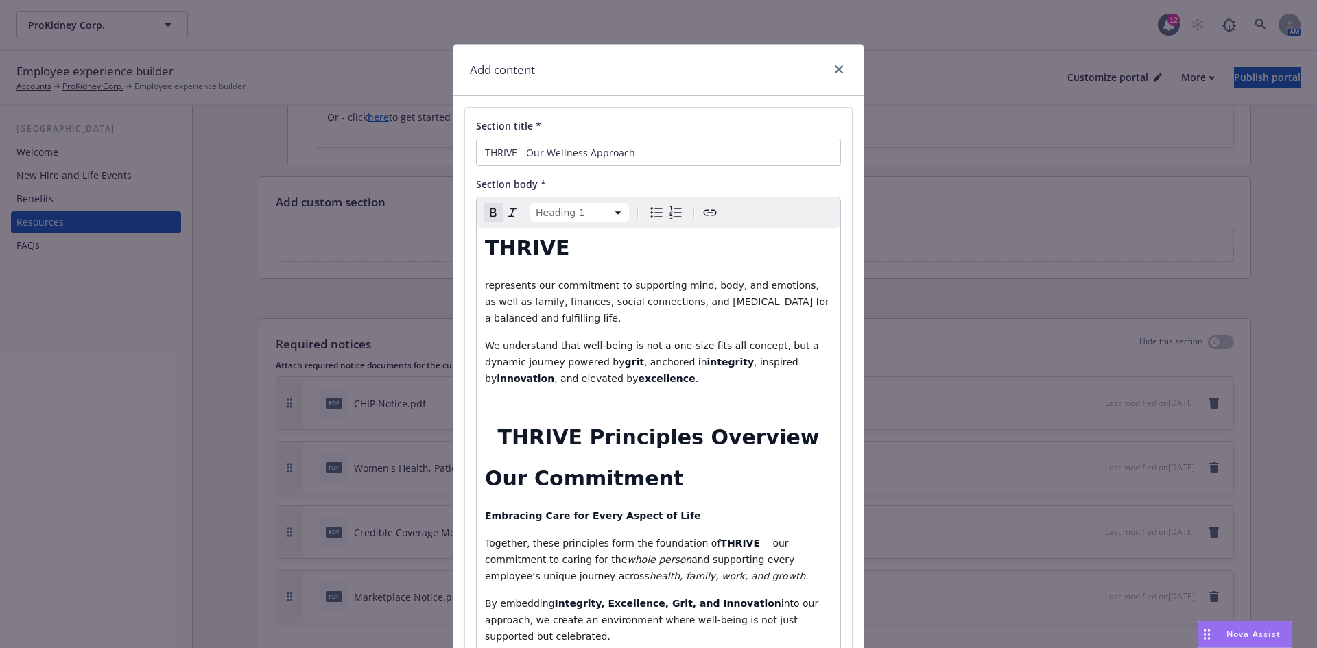
click at [517, 440] on h1 "THRIVE Principles Overview" at bounding box center [658, 437] width 347 height 25
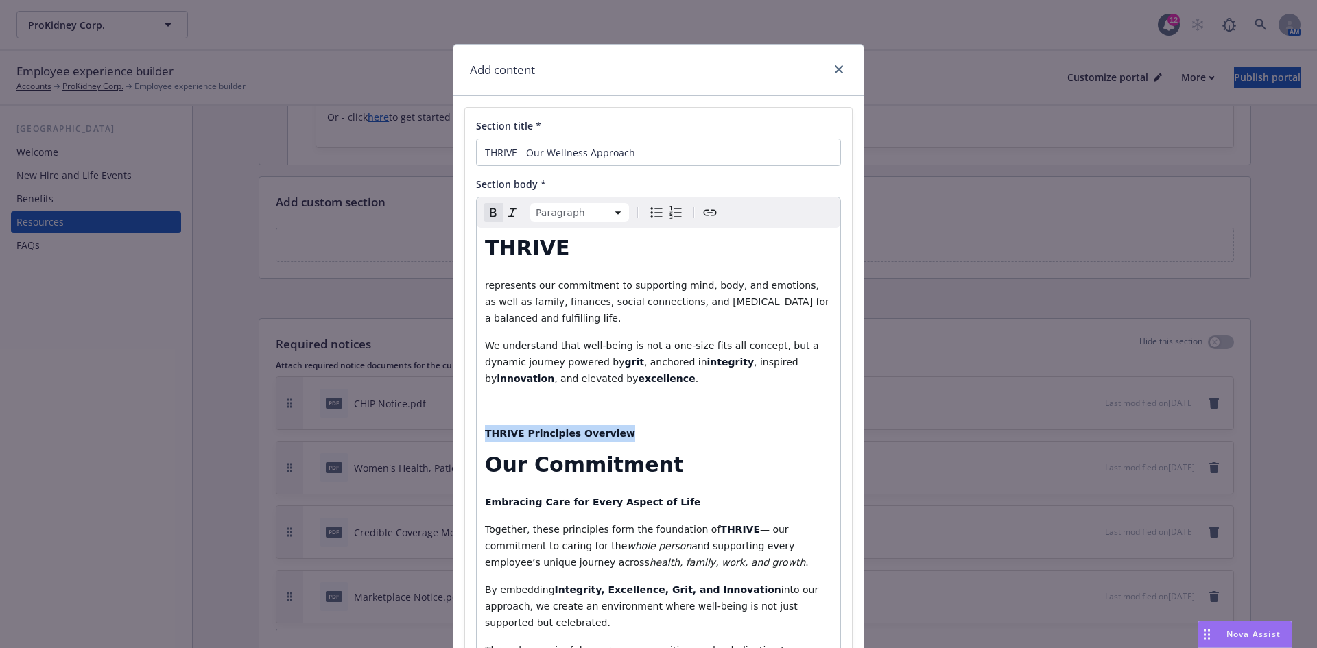
drag, startPoint x: 608, startPoint y: 434, endPoint x: 445, endPoint y: 414, distance: 164.5
click at [439, 425] on div "Add content Section title * THRIVE - Our Wellness Approach Section body * Parag…" at bounding box center [658, 324] width 1317 height 648
click at [595, 217] on html "ProKidney Corp. ProKidney Corp. 12 AM Employee experience builder Accounts ProK…" at bounding box center [658, 324] width 1317 height 648
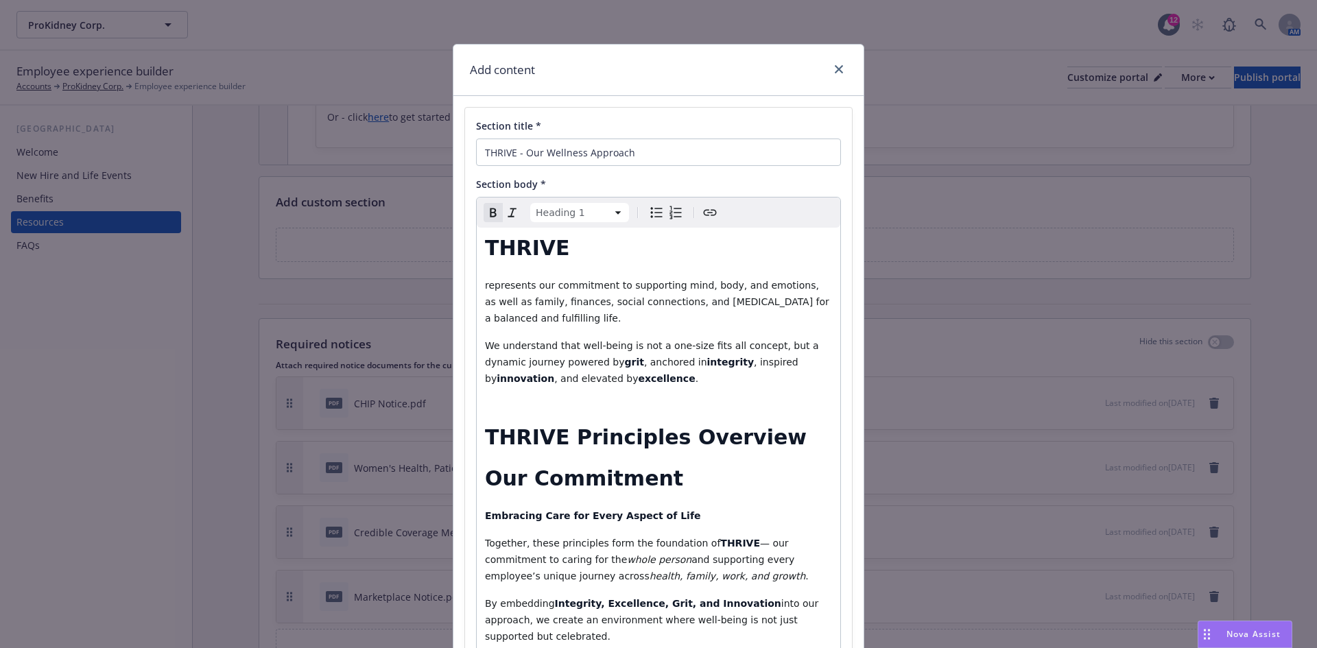
click at [756, 438] on h1 "THRIVE Principles Overview" at bounding box center [658, 437] width 347 height 25
click at [773, 441] on h1 "THRIVE Principles Overview" at bounding box center [658, 437] width 347 height 25
select select "paragraph"
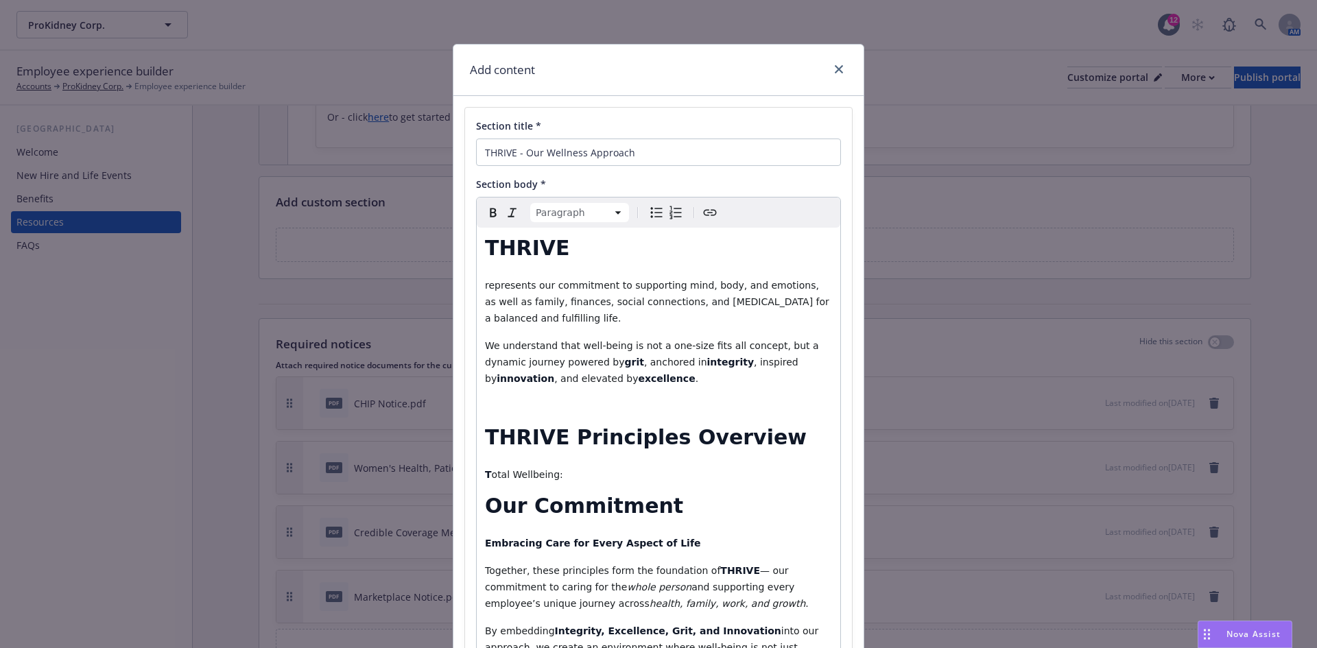
click at [566, 476] on p "T otal Wellbeing:" at bounding box center [658, 475] width 347 height 16
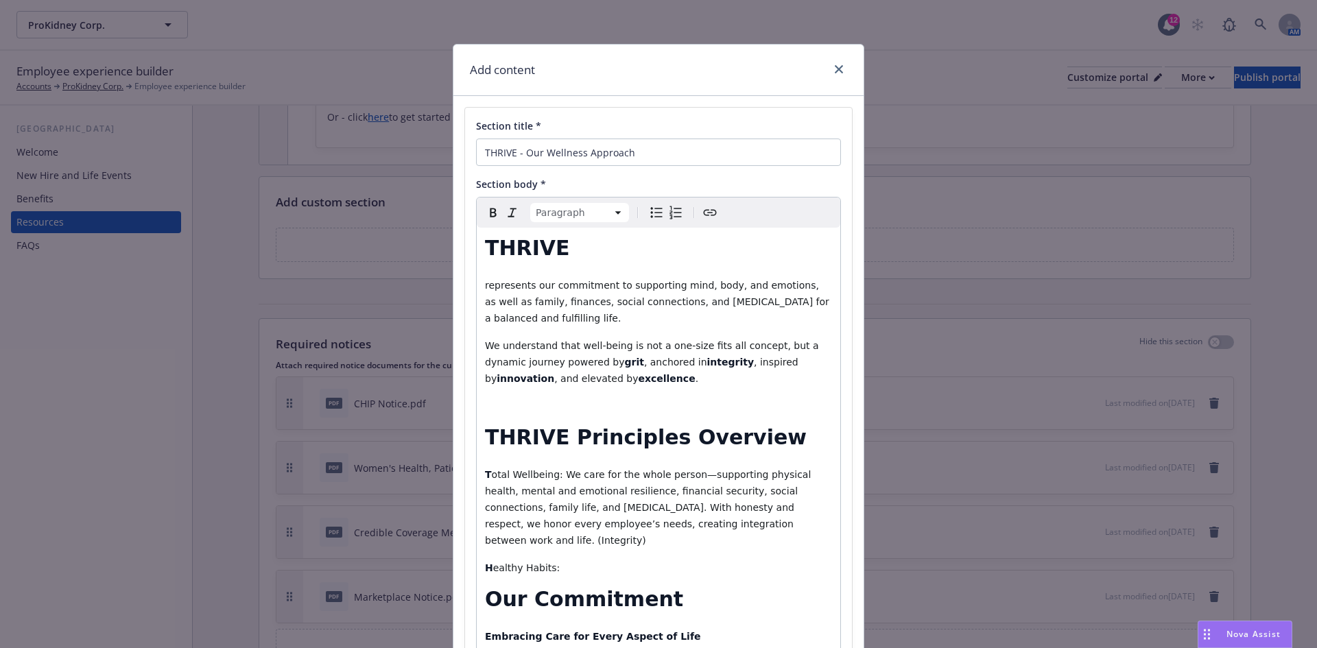
click at [560, 560] on p "H ealthy Habits:" at bounding box center [658, 568] width 347 height 16
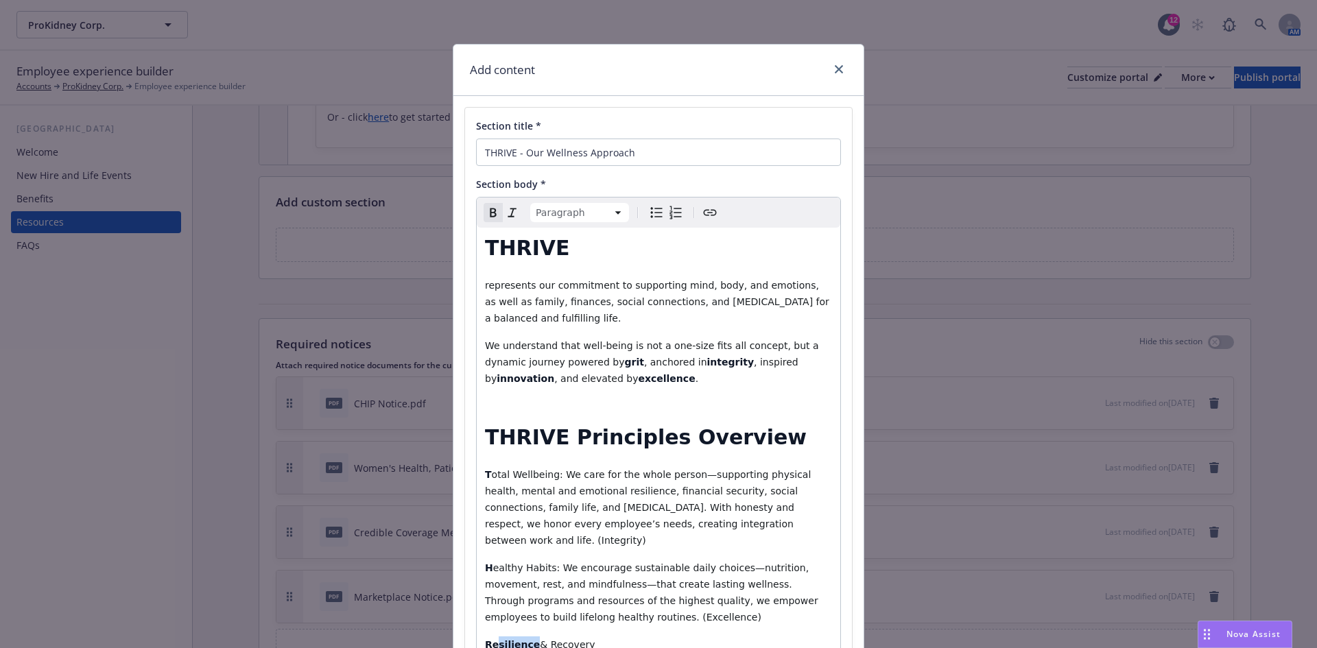
drag, startPoint x: 523, startPoint y: 631, endPoint x: 489, endPoint y: 626, distance: 33.9
click at [489, 637] on p "Resilience & Recovery" at bounding box center [658, 645] width 347 height 16
click at [490, 215] on icon "button" at bounding box center [493, 213] width 6 height 9
click at [535, 639] on span "& Recovery" at bounding box center [562, 644] width 55 height 11
click at [493, 639] on span "silience & Recovery" at bounding box center [540, 644] width 95 height 11
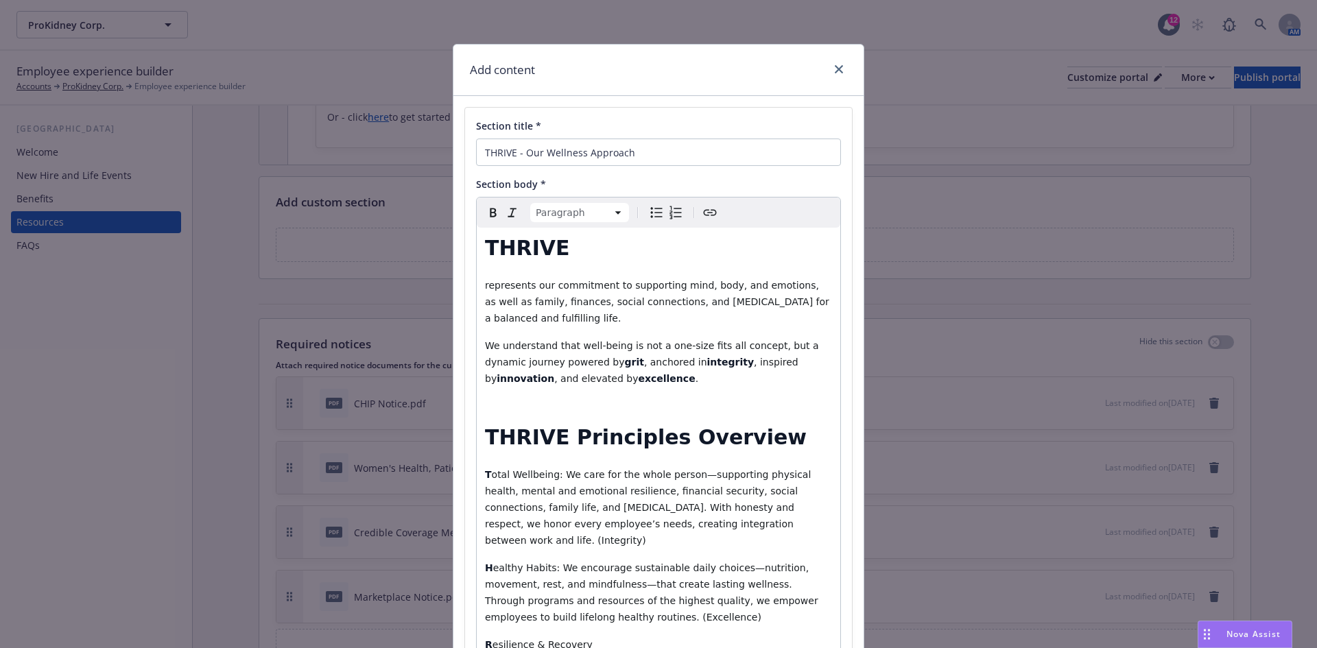
click at [583, 637] on p "R esilience & Recovery" at bounding box center [658, 645] width 347 height 16
click at [598, 639] on div "THRIVE represents our commitment to supporting mind, body, and emotions, as wel…" at bounding box center [659, 569] width 364 height 683
click at [589, 637] on p "R esilience & Recovery:" at bounding box center [658, 645] width 347 height 16
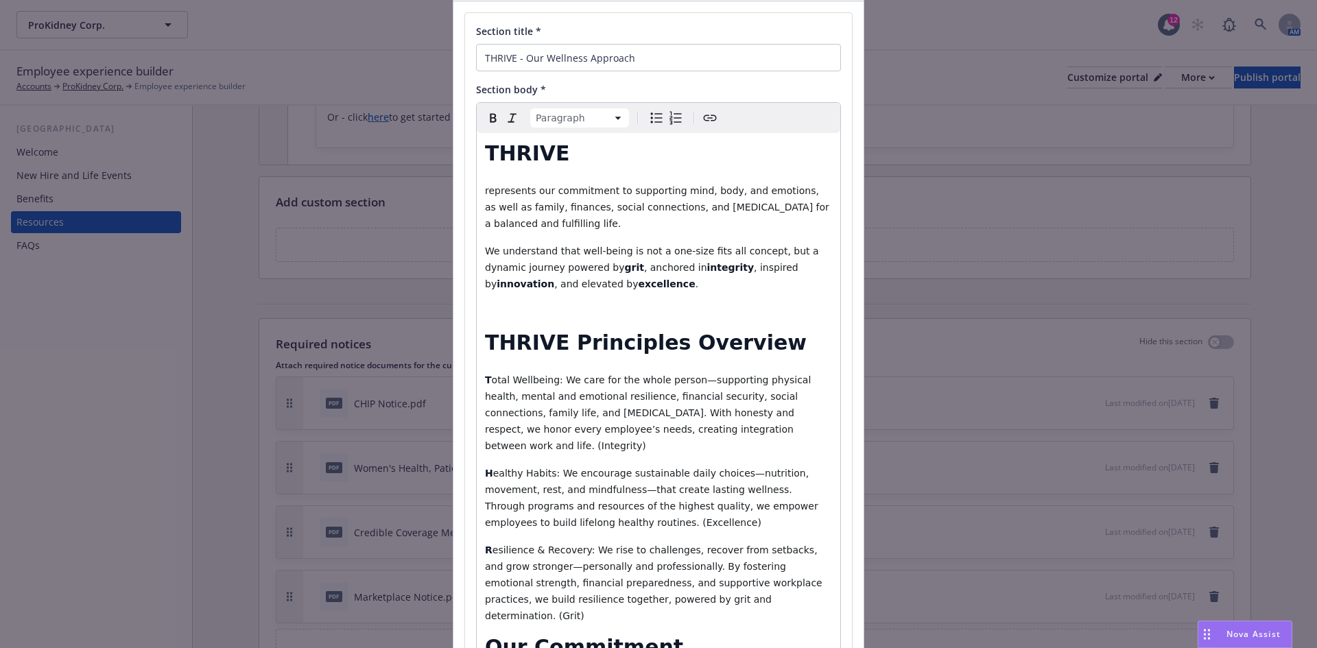
scroll to position [310, 0]
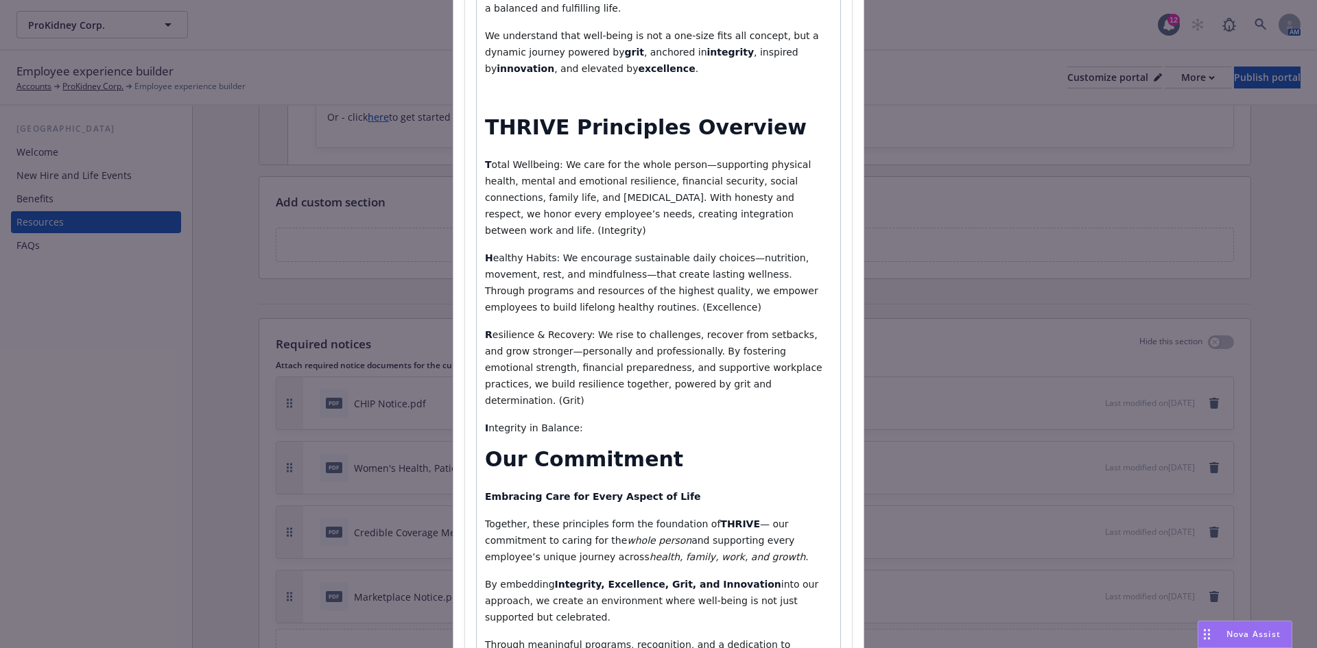
click at [595, 420] on p "I ntegrity in Balance:" at bounding box center [658, 428] width 347 height 16
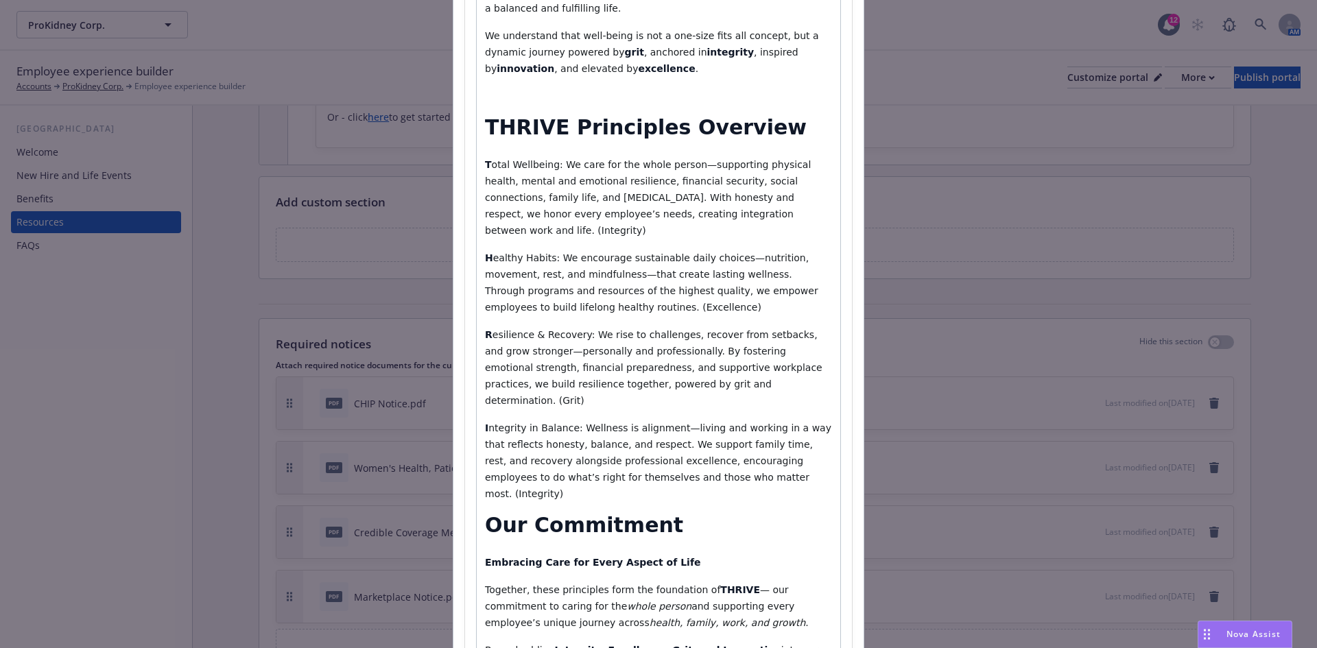
click at [709, 459] on div "THRIVE represents our commitment to supporting mind, body, and emotions, as wel…" at bounding box center [659, 339] width 364 height 843
select select "paragraph"
click at [699, 446] on p "I ntegrity in Balance: Wellness is alignment—living and working in a way that r…" at bounding box center [658, 461] width 347 height 82
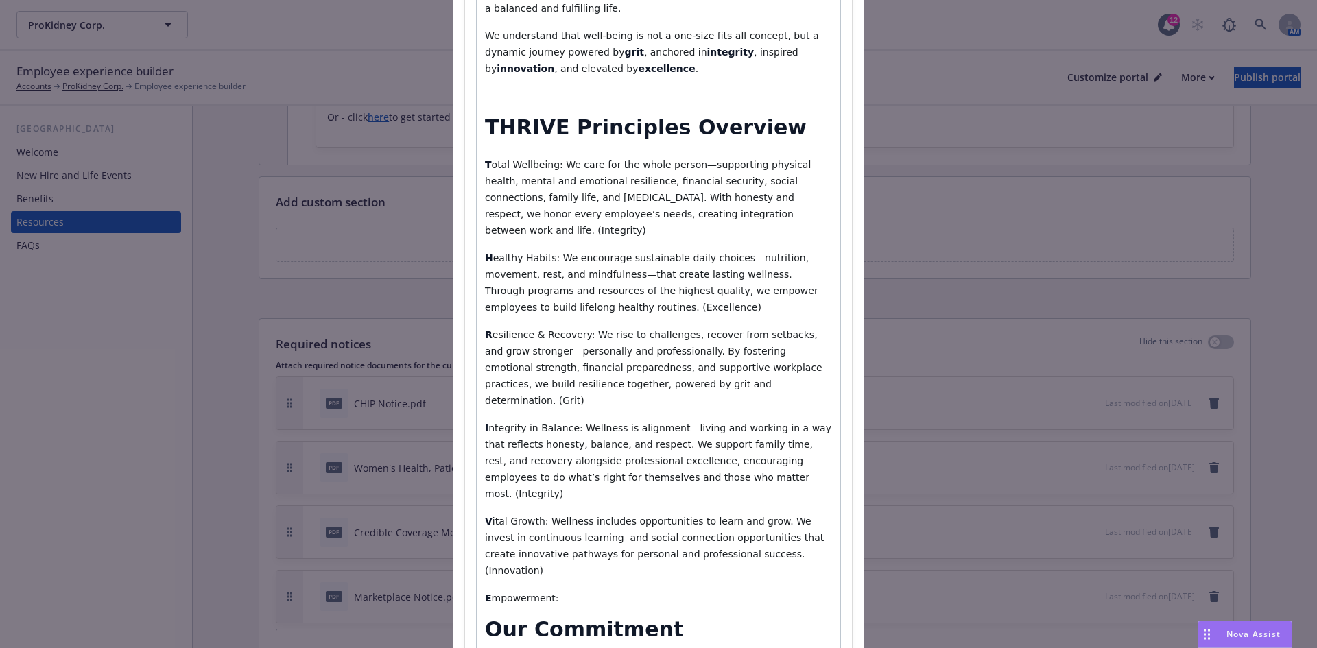
click at [568, 590] on p "E mpowerment:" at bounding box center [658, 598] width 347 height 16
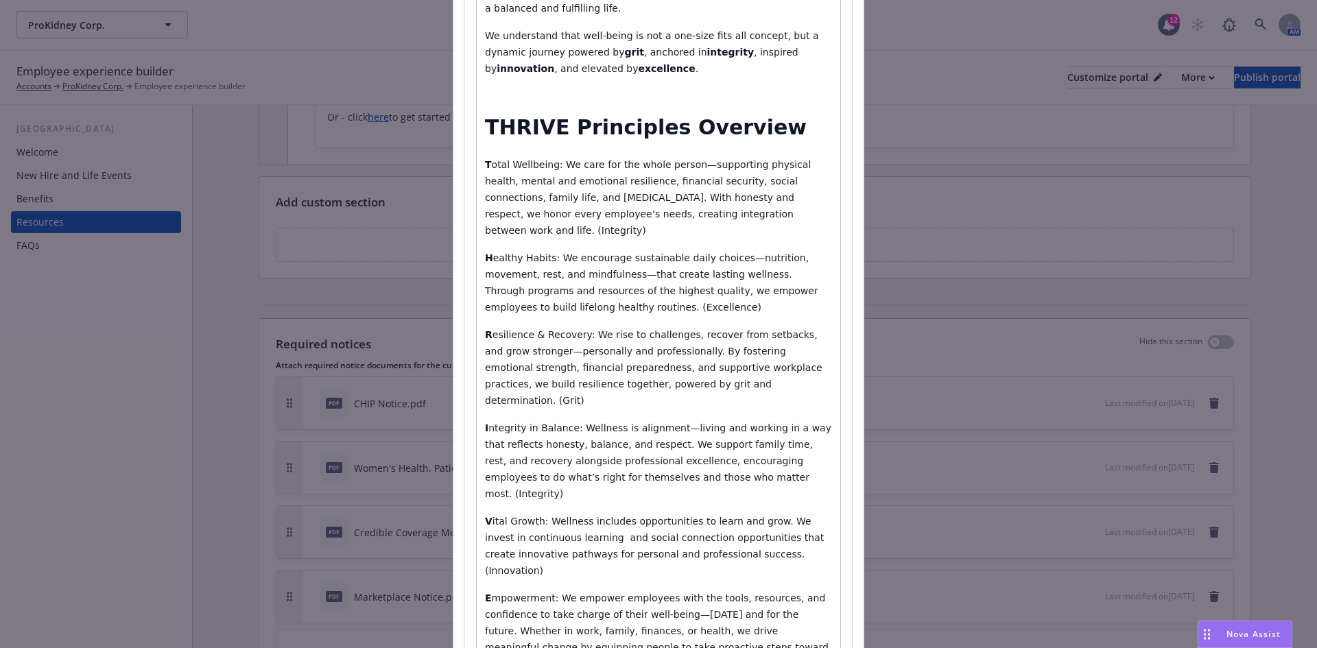
click at [734, 213] on span "otal Wellbeing: We care for the whole person—supporting physical health, mental…" at bounding box center [649, 197] width 329 height 77
drag, startPoint x: 783, startPoint y: 215, endPoint x: 697, endPoint y: 216, distance: 85.8
click at [697, 216] on p "T otal Wellbeing: We care for the whole person—supporting physical health, ment…" at bounding box center [658, 197] width 347 height 82
drag, startPoint x: 568, startPoint y: 294, endPoint x: 516, endPoint y: 291, distance: 52.2
click at [516, 291] on span "ealthy Habits: We encourage sustainable daily choices—nutrition, movement, rest…" at bounding box center [653, 283] width 336 height 60
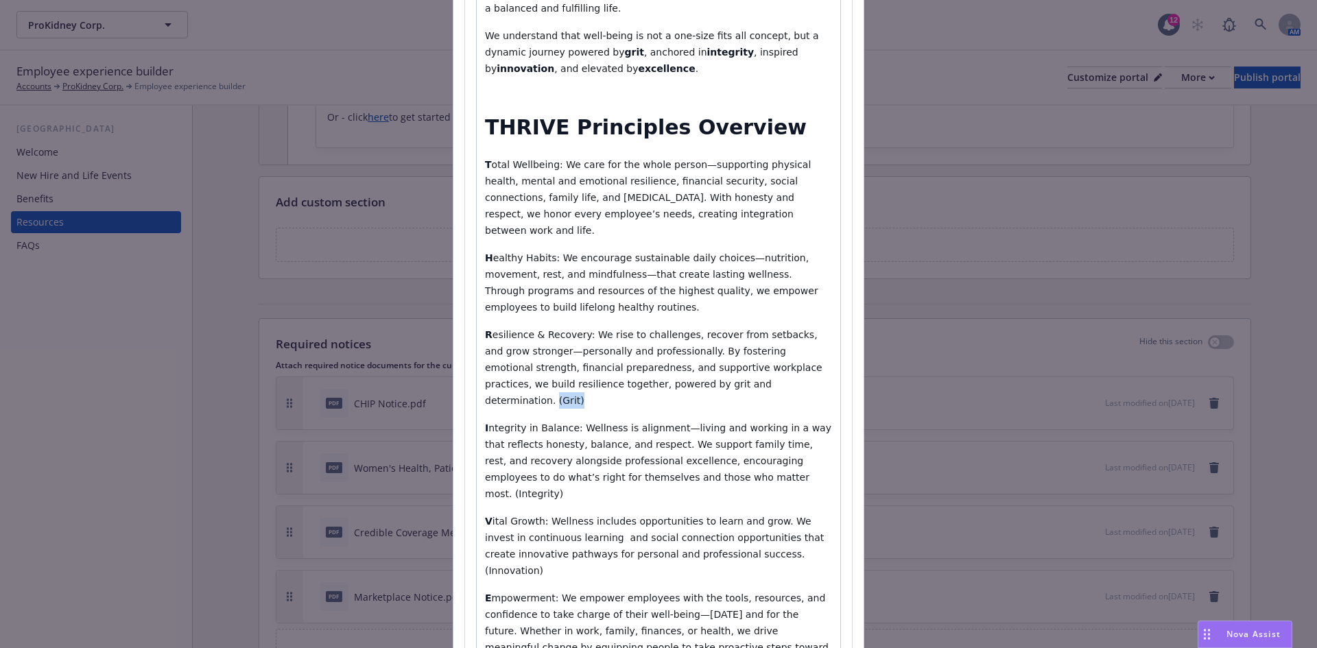
drag, startPoint x: 657, startPoint y: 367, endPoint x: 632, endPoint y: 368, distance: 25.4
click at [632, 368] on p "R esilience & Recovery: We rise to challenges, recover from setbacks, and grow …" at bounding box center [658, 368] width 347 height 82
drag, startPoint x: 694, startPoint y: 442, endPoint x: 651, endPoint y: 442, distance: 42.5
click at [651, 442] on p "I ntegrity in Balance: Wellness is alignment—living and working in a way that r…" at bounding box center [658, 461] width 347 height 82
drag, startPoint x: 739, startPoint y: 504, endPoint x: 686, endPoint y: 506, distance: 52.9
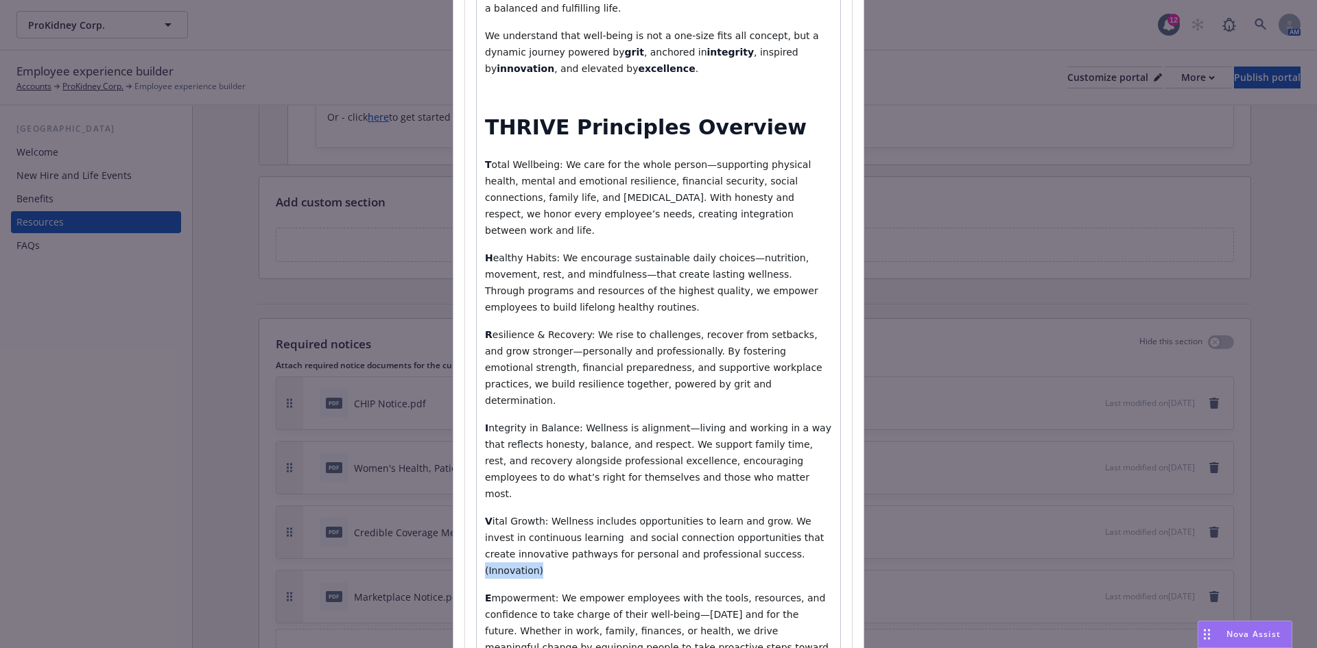
click at [686, 513] on p "V ital Growth: Wellness includes opportunities to learn and grow. We invest in …" at bounding box center [658, 546] width 347 height 66
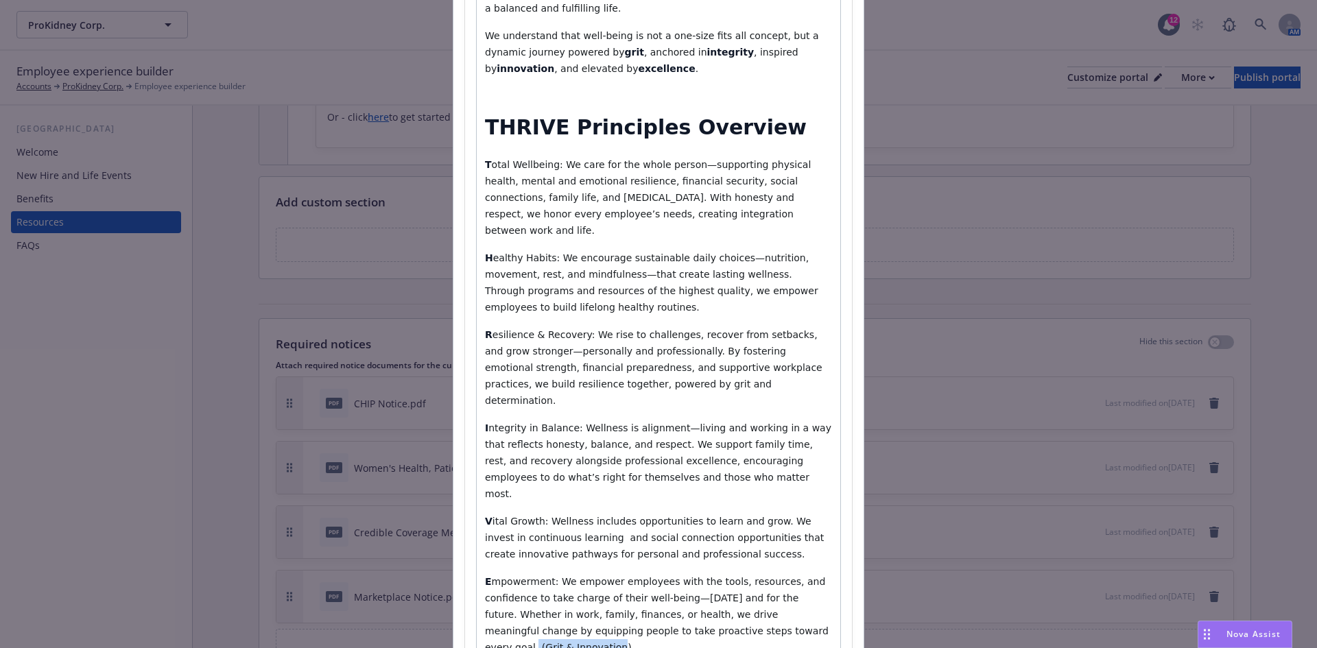
drag, startPoint x: 728, startPoint y: 579, endPoint x: 647, endPoint y: 583, distance: 81.0
click at [647, 583] on p "E mpowerment: We empower employees with the tools, resources, and confidence to…" at bounding box center [658, 615] width 347 height 82
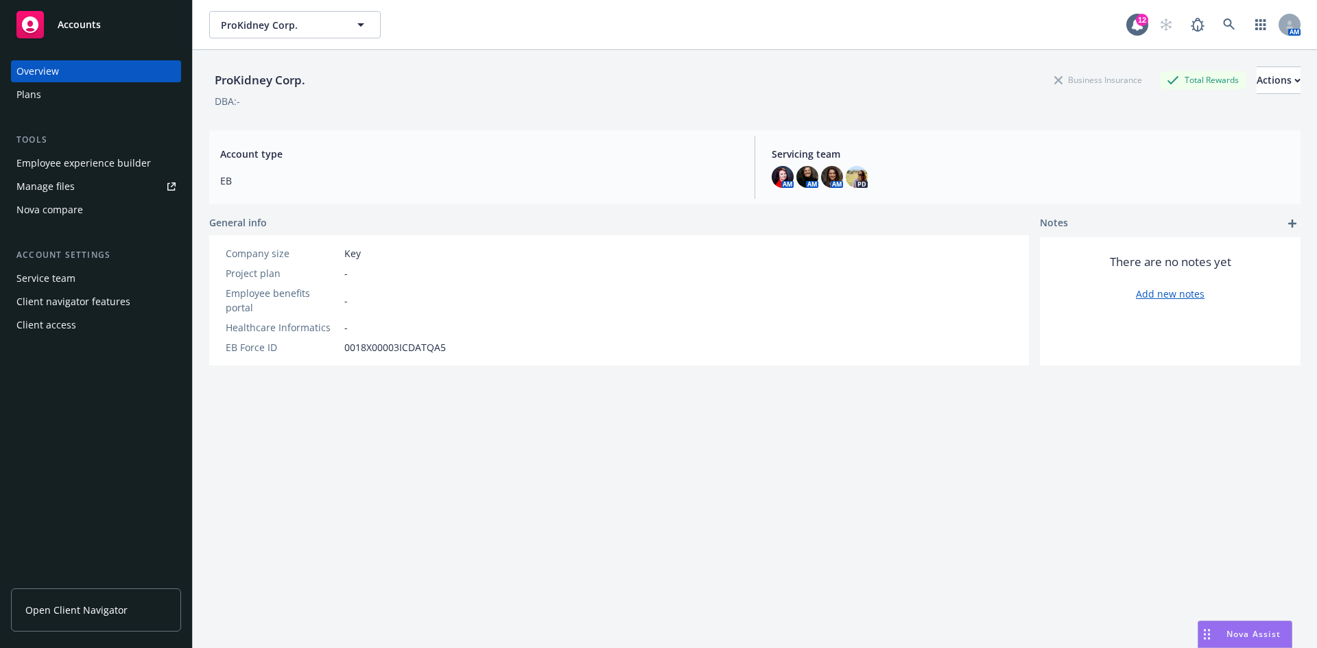
click at [1230, 633] on span "Nova Assist" at bounding box center [1254, 635] width 54 height 12
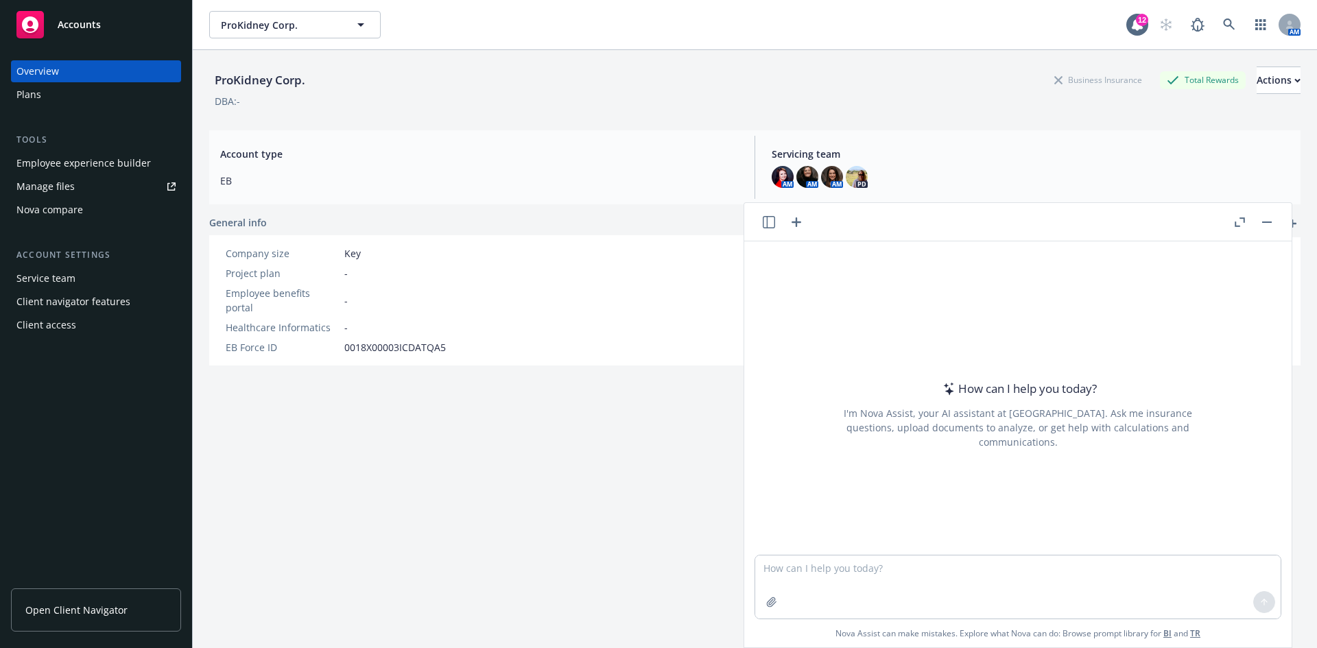
click at [767, 226] on icon "button" at bounding box center [769, 222] width 12 height 12
click at [657, 424] on button "ProKidney Benefits with THRIVE Wellness Pillars" at bounding box center [662, 423] width 142 height 37
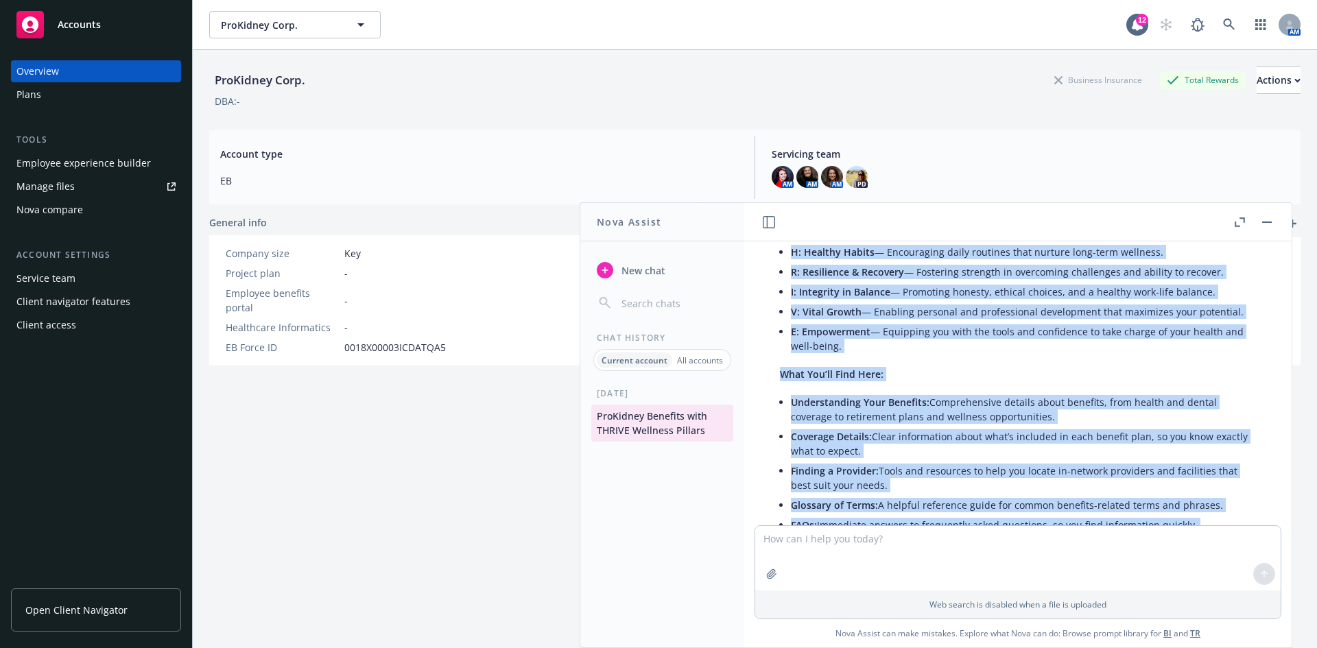
scroll to position [1096, 0]
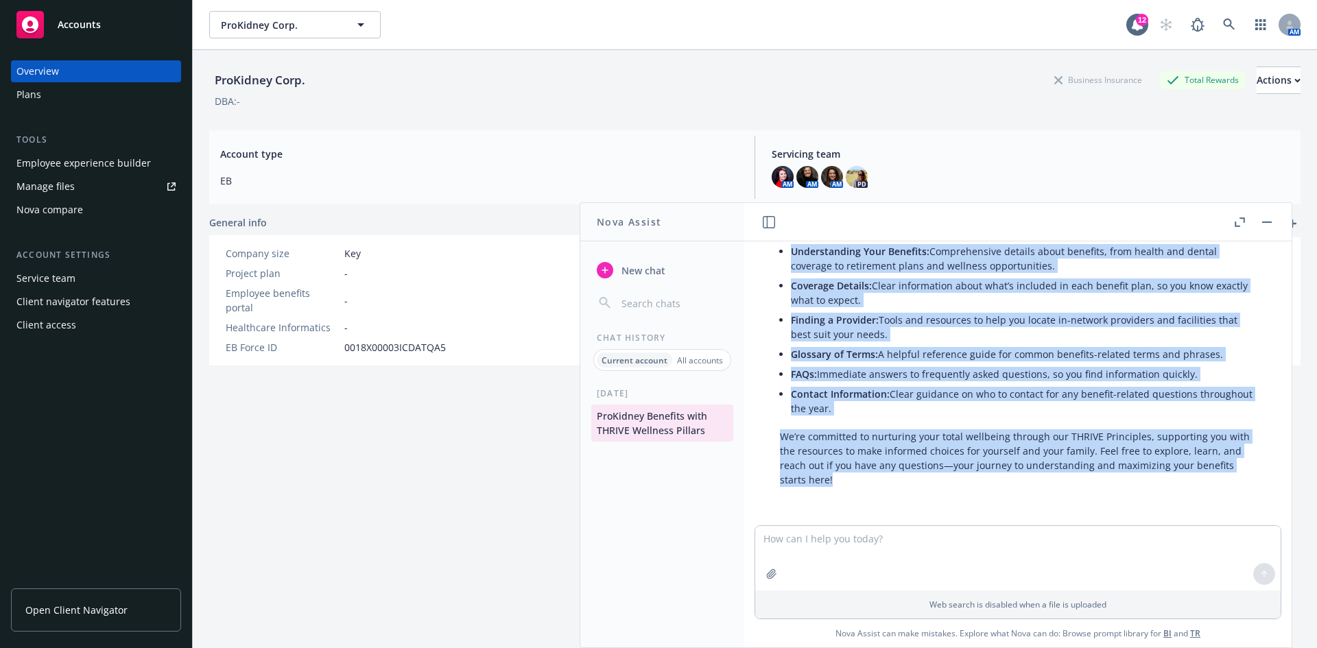
drag, startPoint x: 782, startPoint y: 371, endPoint x: 904, endPoint y: 504, distance: 180.7
click at [904, 504] on div "pptx ProKidney's Wellness Philosophy THRIVE for All.pptx Please reword this com…" at bounding box center [1018, 384] width 548 height 284
copy div "Welcome to the ProKidney Benefits Education Website ProKidney is delighted to w…"
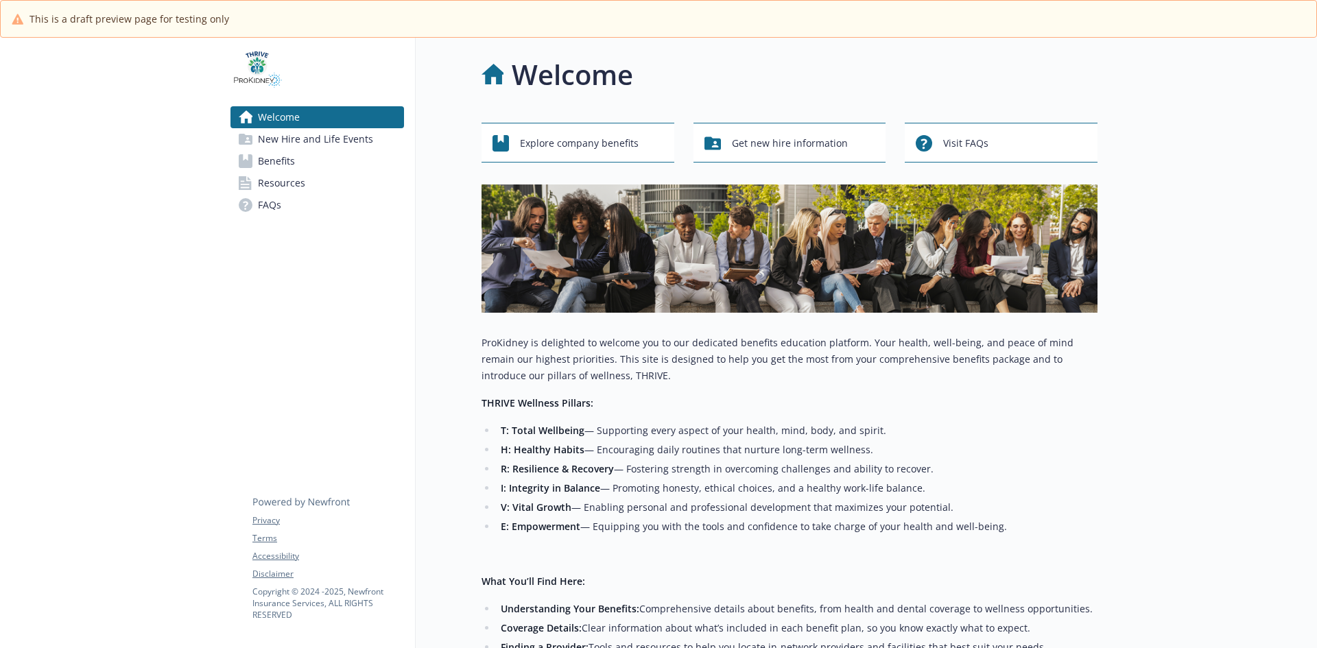
click at [723, 64] on div "Welcome" at bounding box center [790, 74] width 616 height 41
click at [330, 140] on span "New Hire and Life Events" at bounding box center [315, 139] width 115 height 22
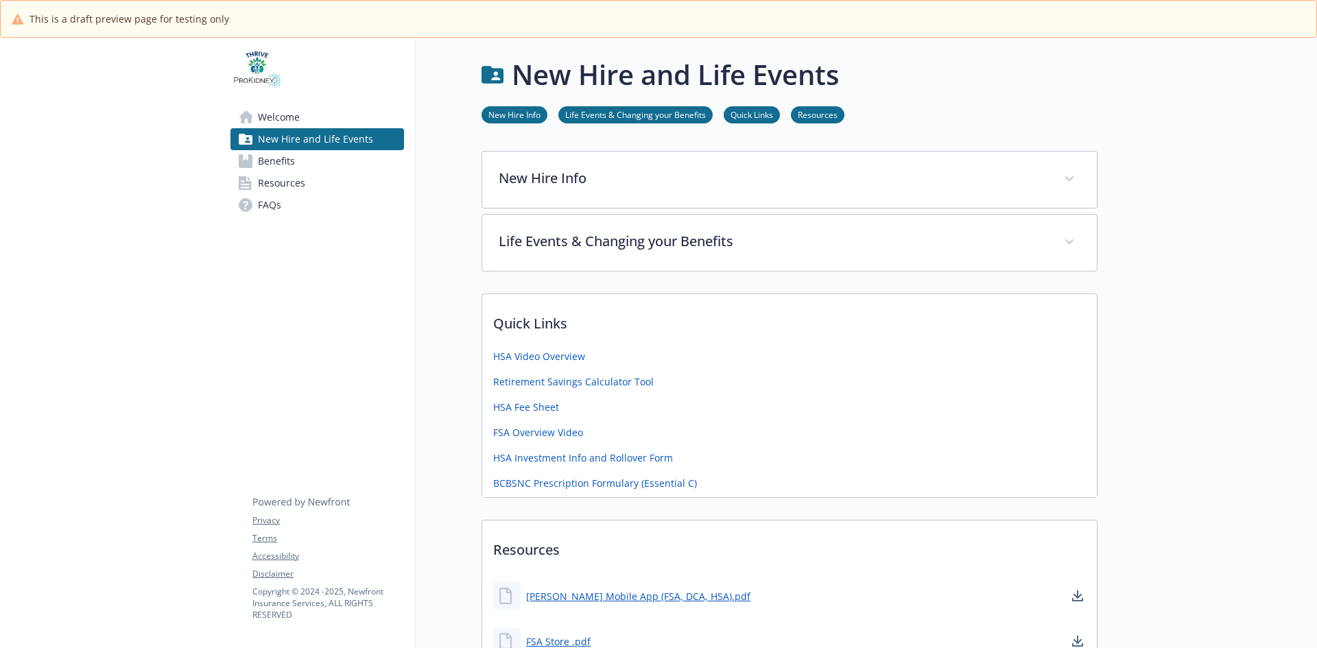
click at [320, 118] on link "Welcome" at bounding box center [318, 117] width 174 height 22
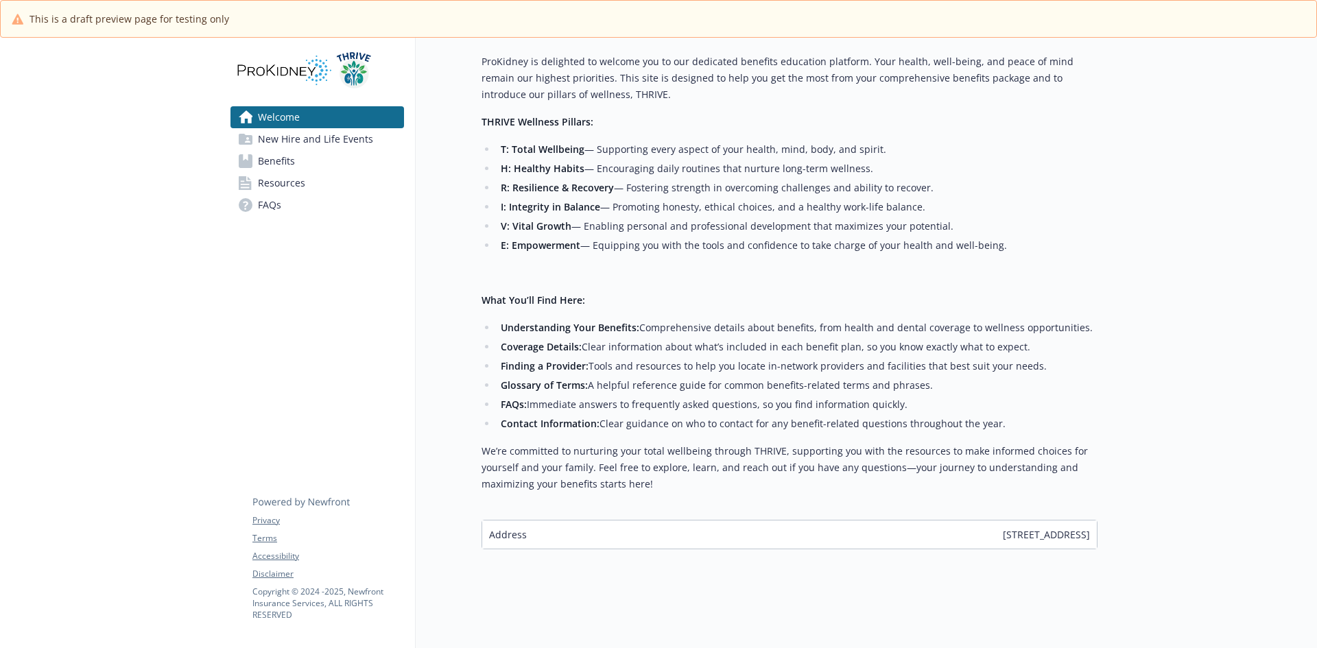
scroll to position [292, 0]
click at [280, 188] on span "Resources" at bounding box center [281, 183] width 47 height 22
